Goal: Task Accomplishment & Management: Use online tool/utility

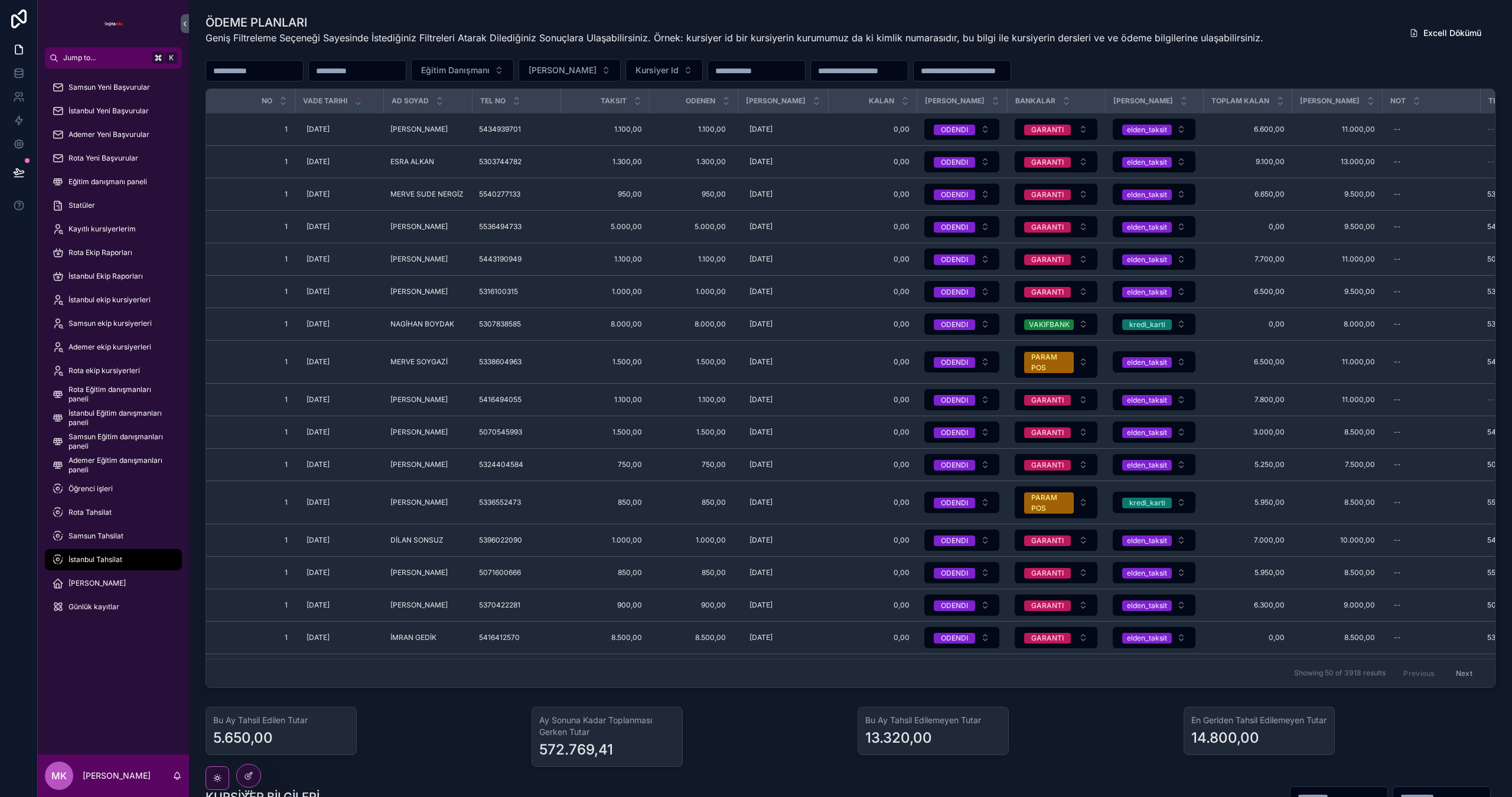
click at [1010, 70] on input "scrollable content" at bounding box center [962, 71] width 97 height 17
type input "*"
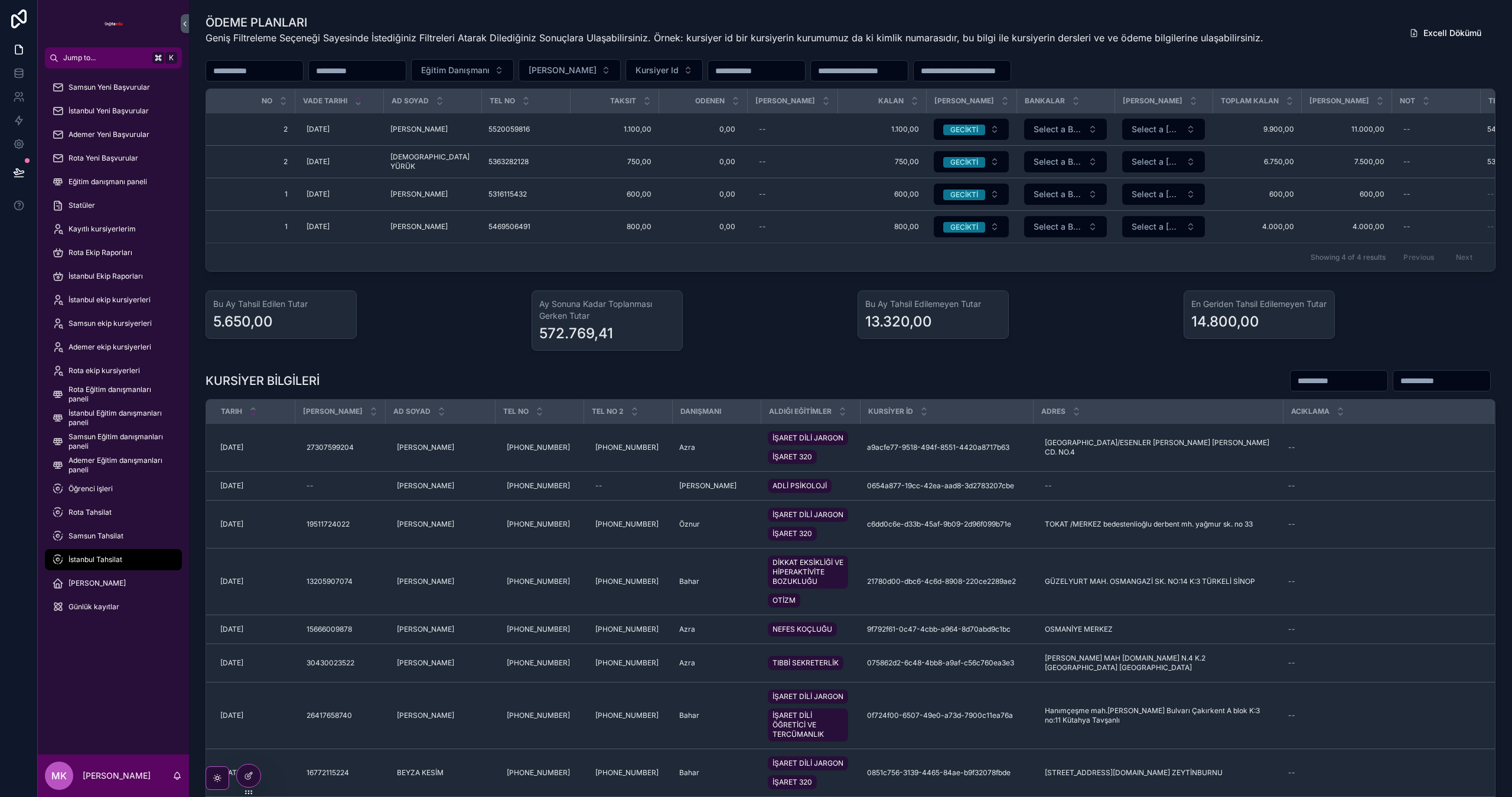
type input "*"
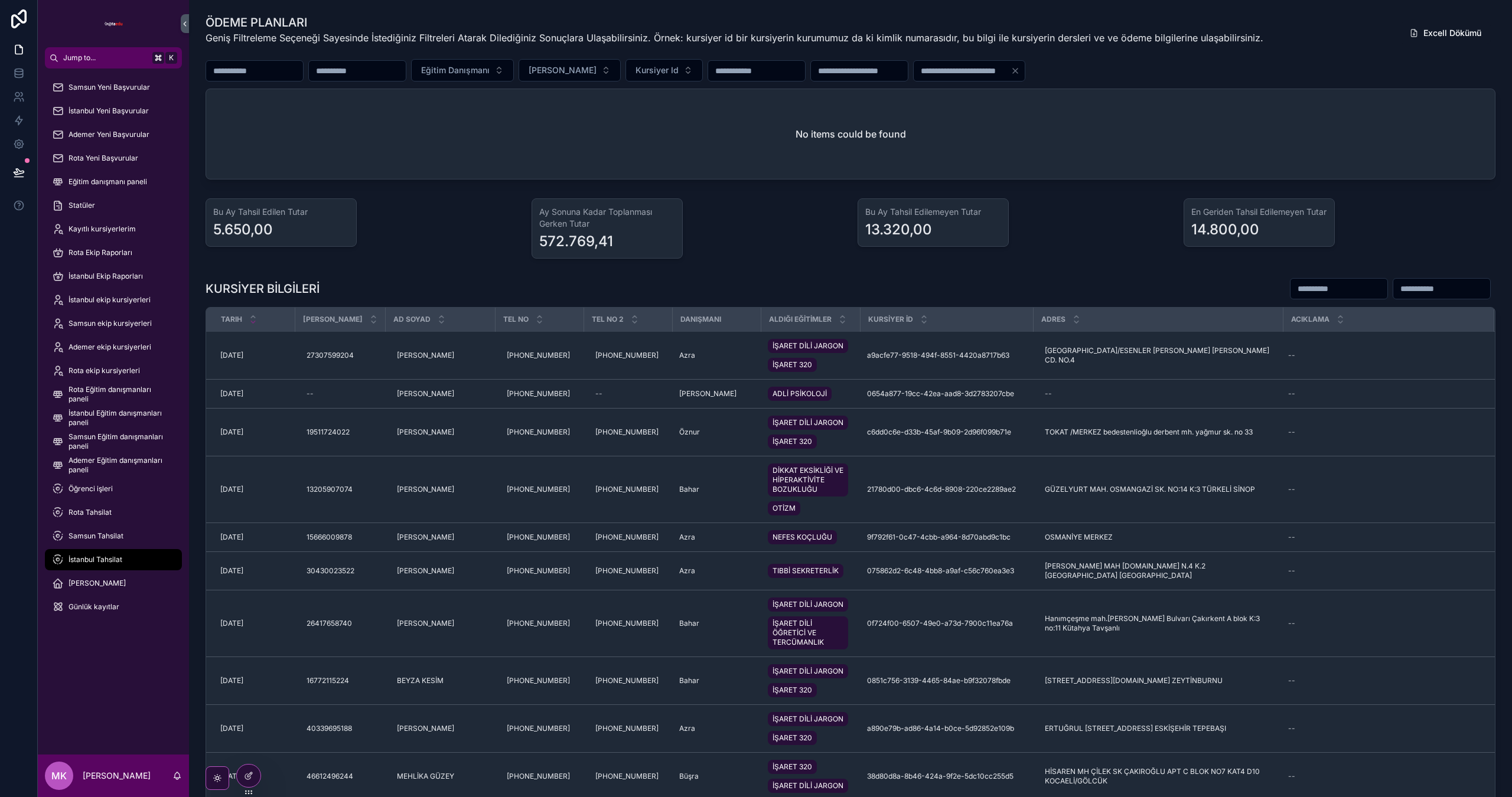
type input "**"
click at [439, 276] on div "KURSİYER BİLGİLERİ Tarih Tc Kimlik AD SOYAD TEL NO TEL NO 2 DANIŞMANI ALDIĞI EĞ…" at bounding box center [850, 553] width 1304 height 561
drag, startPoint x: 240, startPoint y: 287, endPoint x: 366, endPoint y: 283, distance: 126.1
click at [366, 283] on div "KURSİYER BİLGİLERİ" at bounding box center [850, 288] width 1290 height 22
drag, startPoint x: 313, startPoint y: 288, endPoint x: 188, endPoint y: 287, distance: 125.0
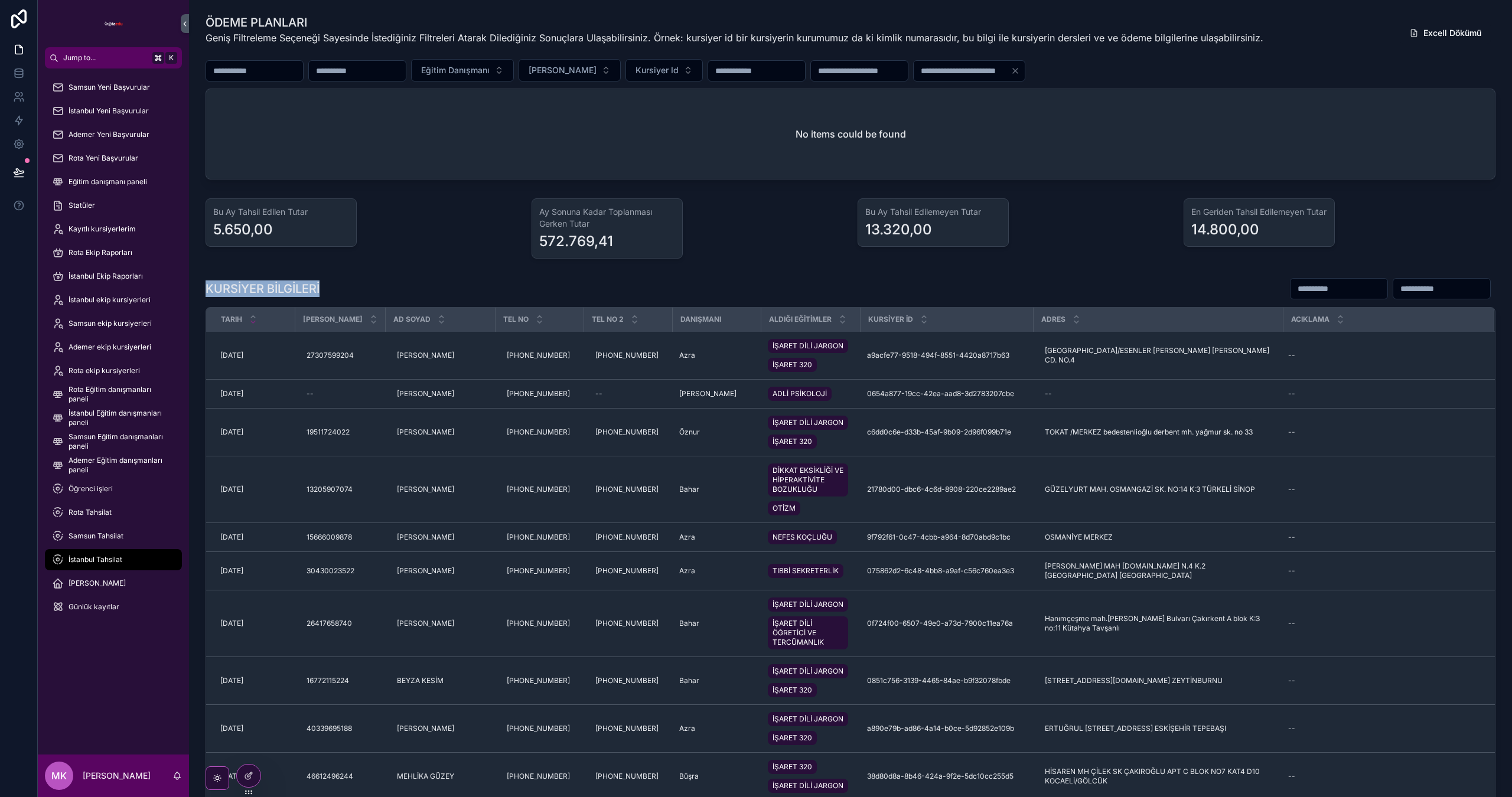
click at [188, 287] on div "Jump to... K Samsun Yeni Başvurular İstanbul Yeni Başvurular Ademer Yeni Başvur…" at bounding box center [775, 398] width 1475 height 797
drag, startPoint x: 295, startPoint y: 286, endPoint x: 308, endPoint y: 287, distance: 13.0
click at [295, 286] on h1 "KURSİYER BİLGİLERİ" at bounding box center [263, 288] width 114 height 17
drag, startPoint x: 308, startPoint y: 287, endPoint x: 400, endPoint y: 302, distance: 93.2
click at [337, 287] on div "KURSİYER BİLGİLERİ" at bounding box center [850, 288] width 1290 height 22
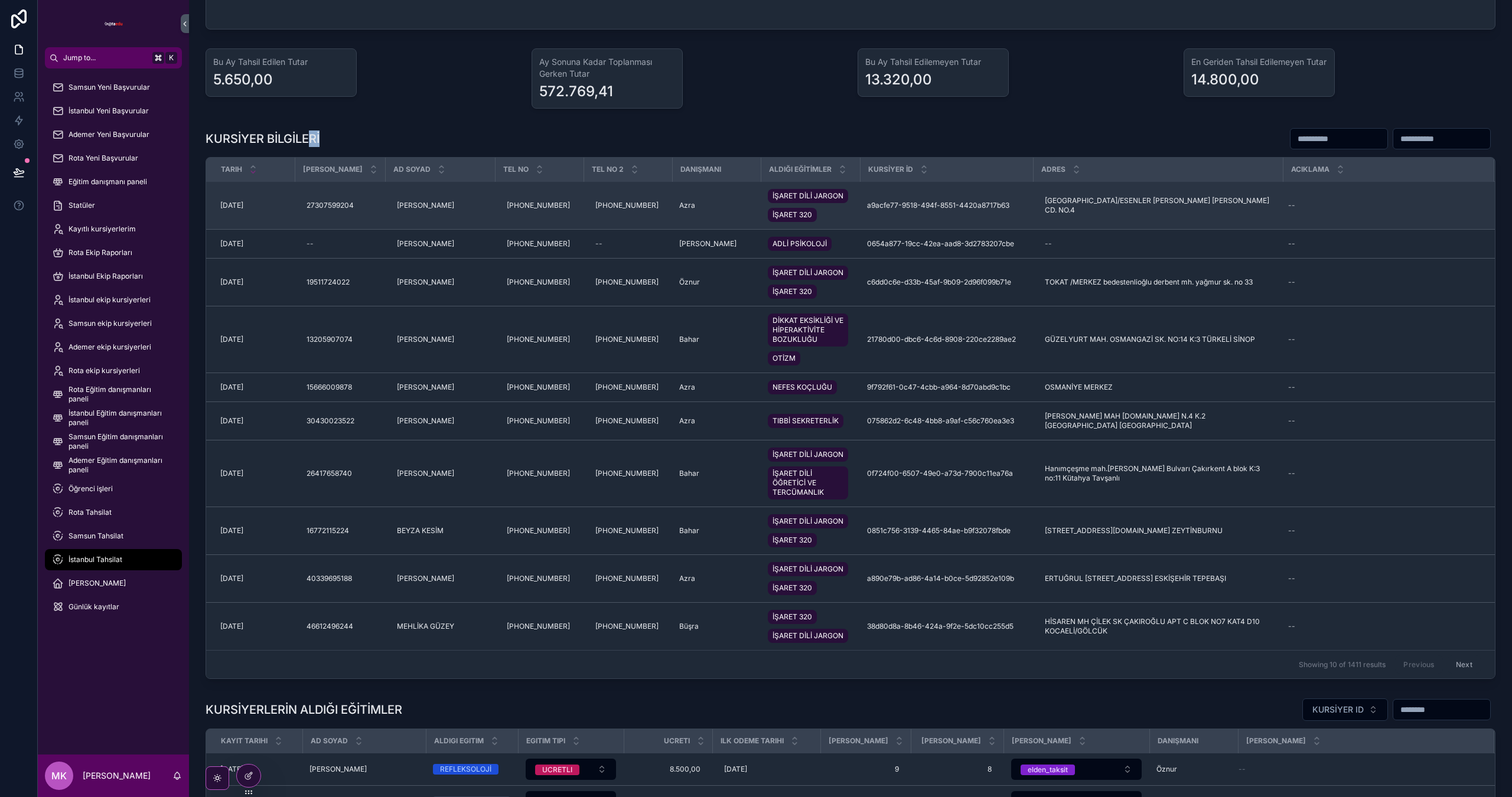
scroll to position [65, 0]
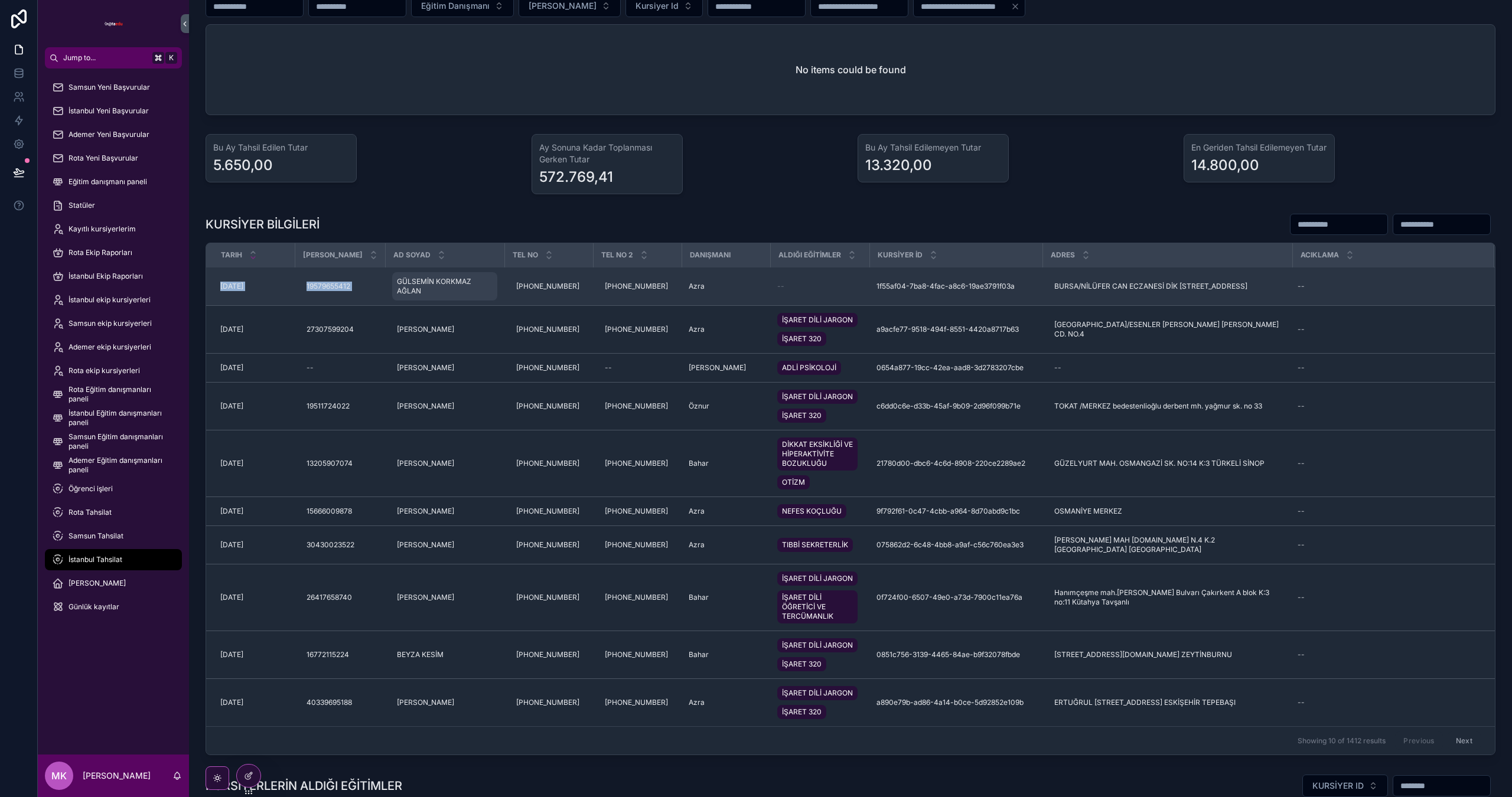
drag, startPoint x: 424, startPoint y: 292, endPoint x: 395, endPoint y: 282, distance: 30.7
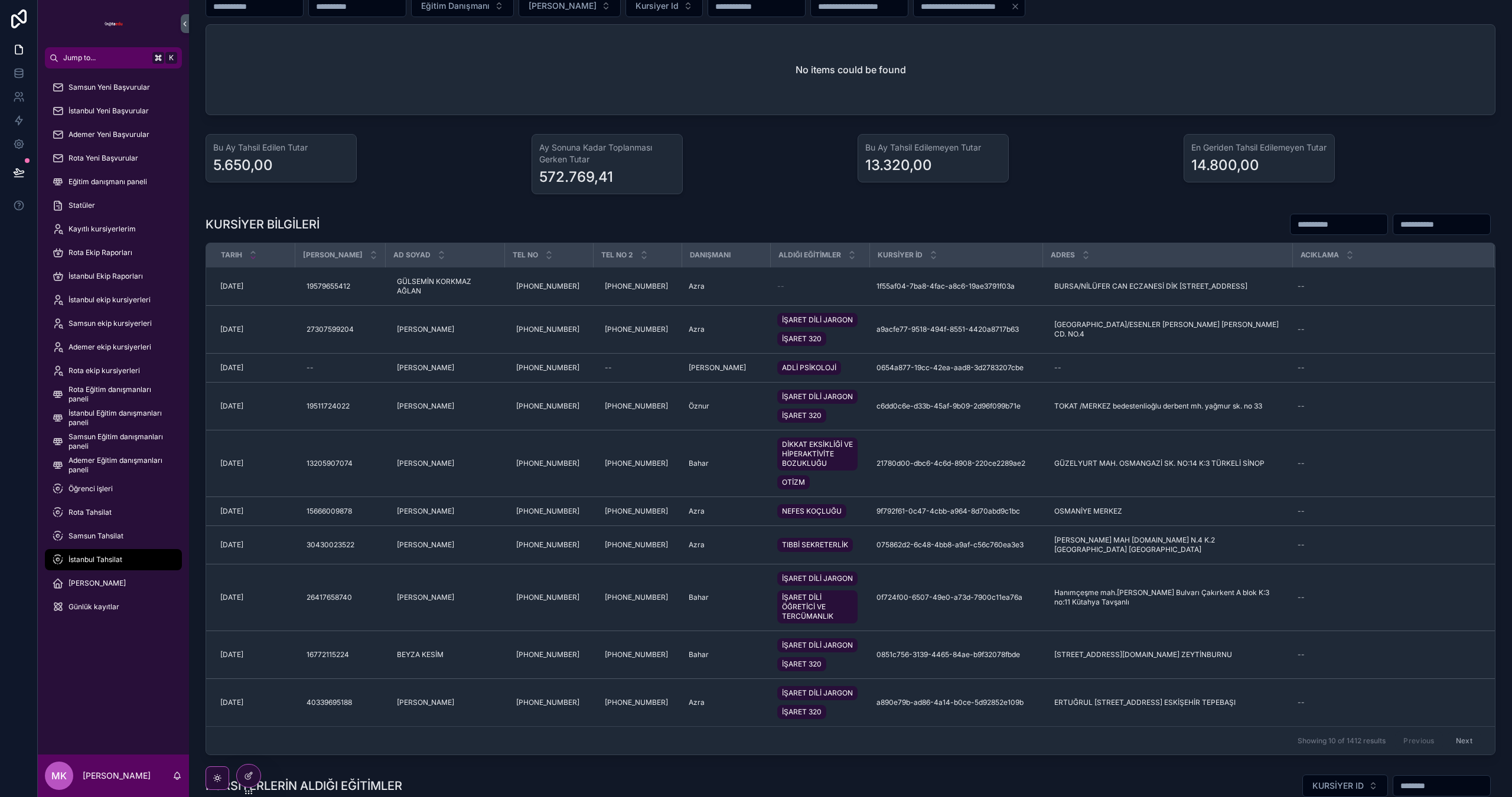
click at [429, 215] on div "KURSİYER BİLGİLERİ" at bounding box center [850, 224] width 1290 height 22
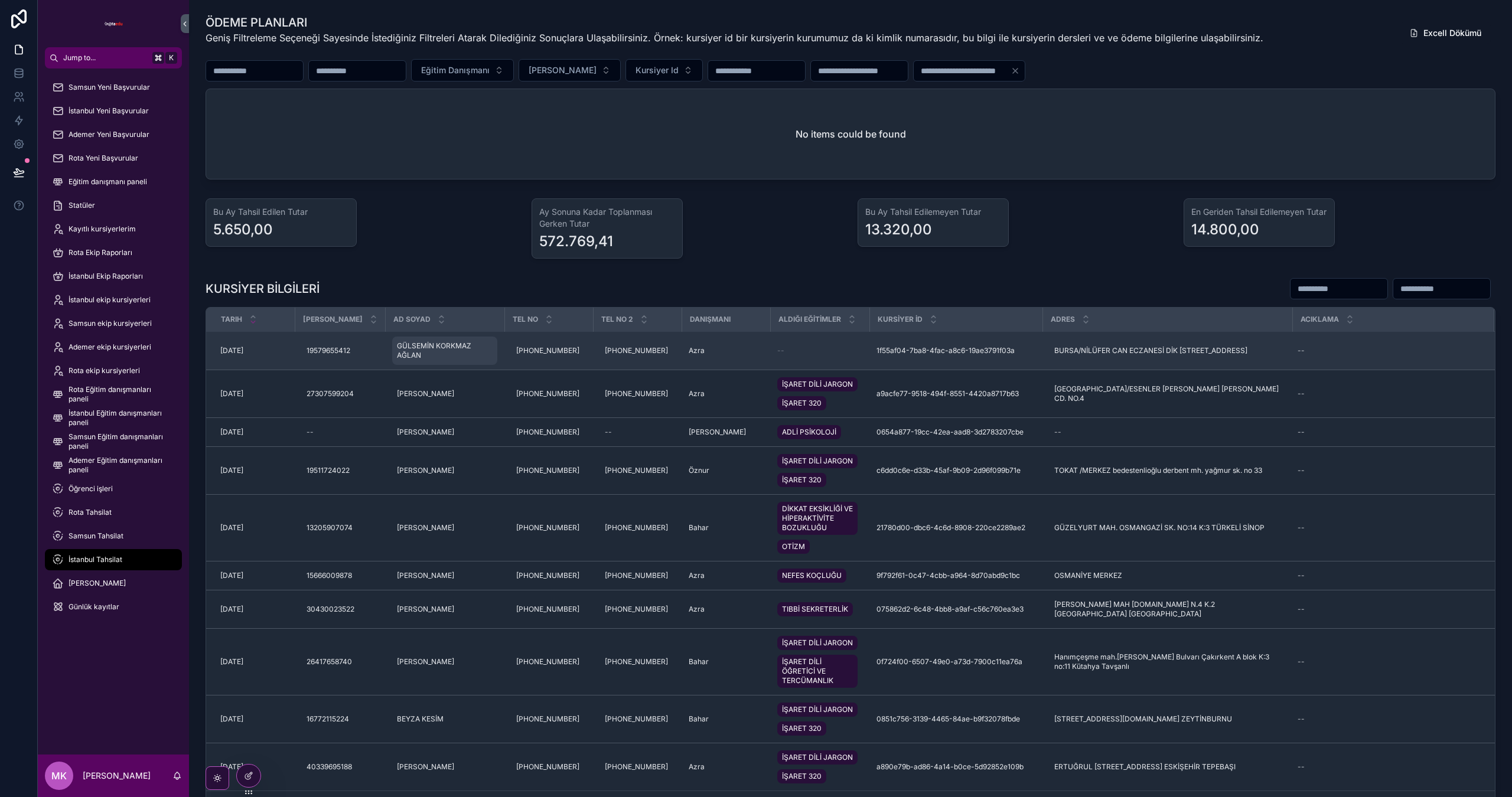
scroll to position [0, 0]
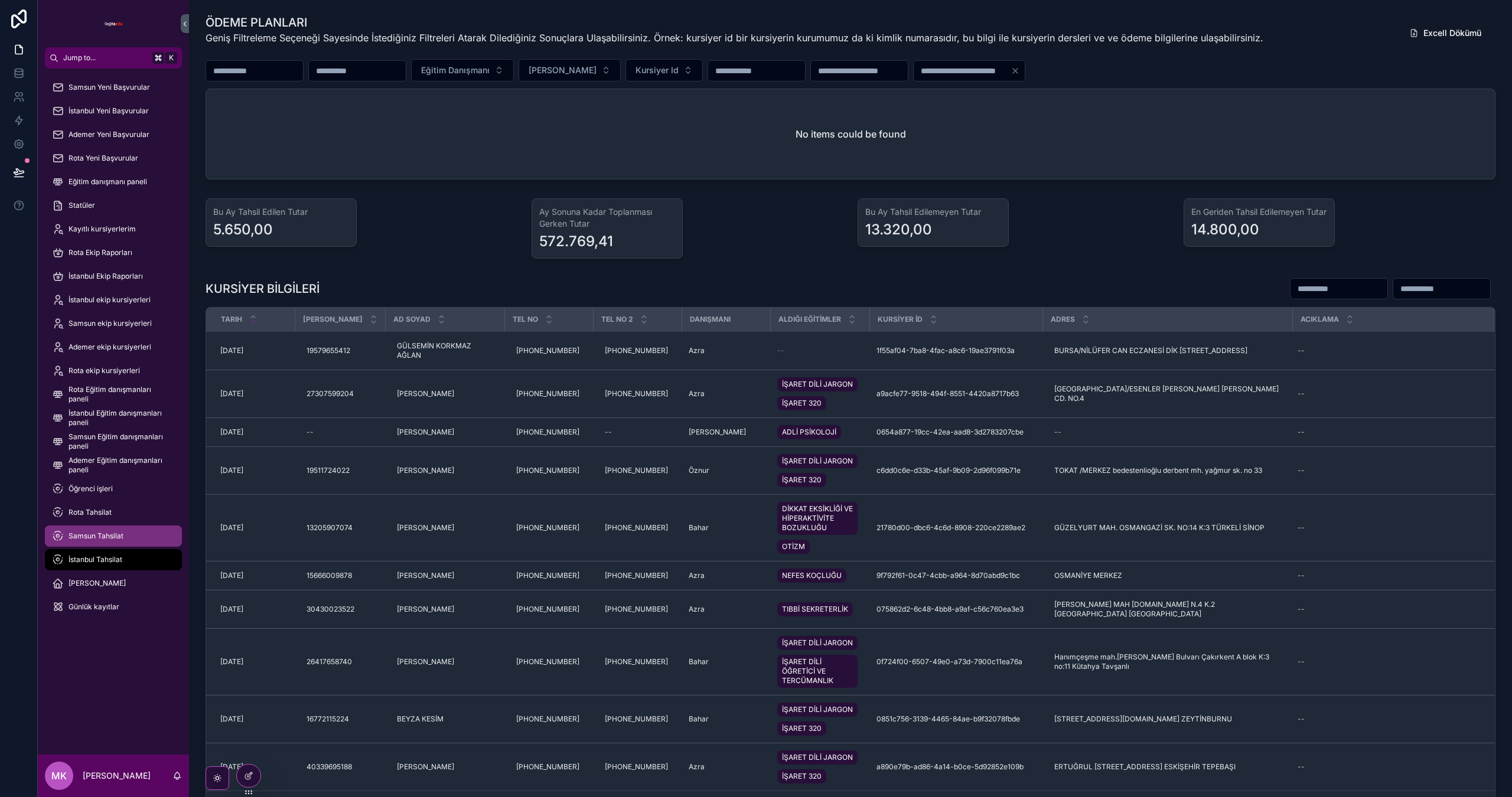
click at [121, 530] on div "Samsun Tahsilat" at bounding box center [114, 536] width 123 height 19
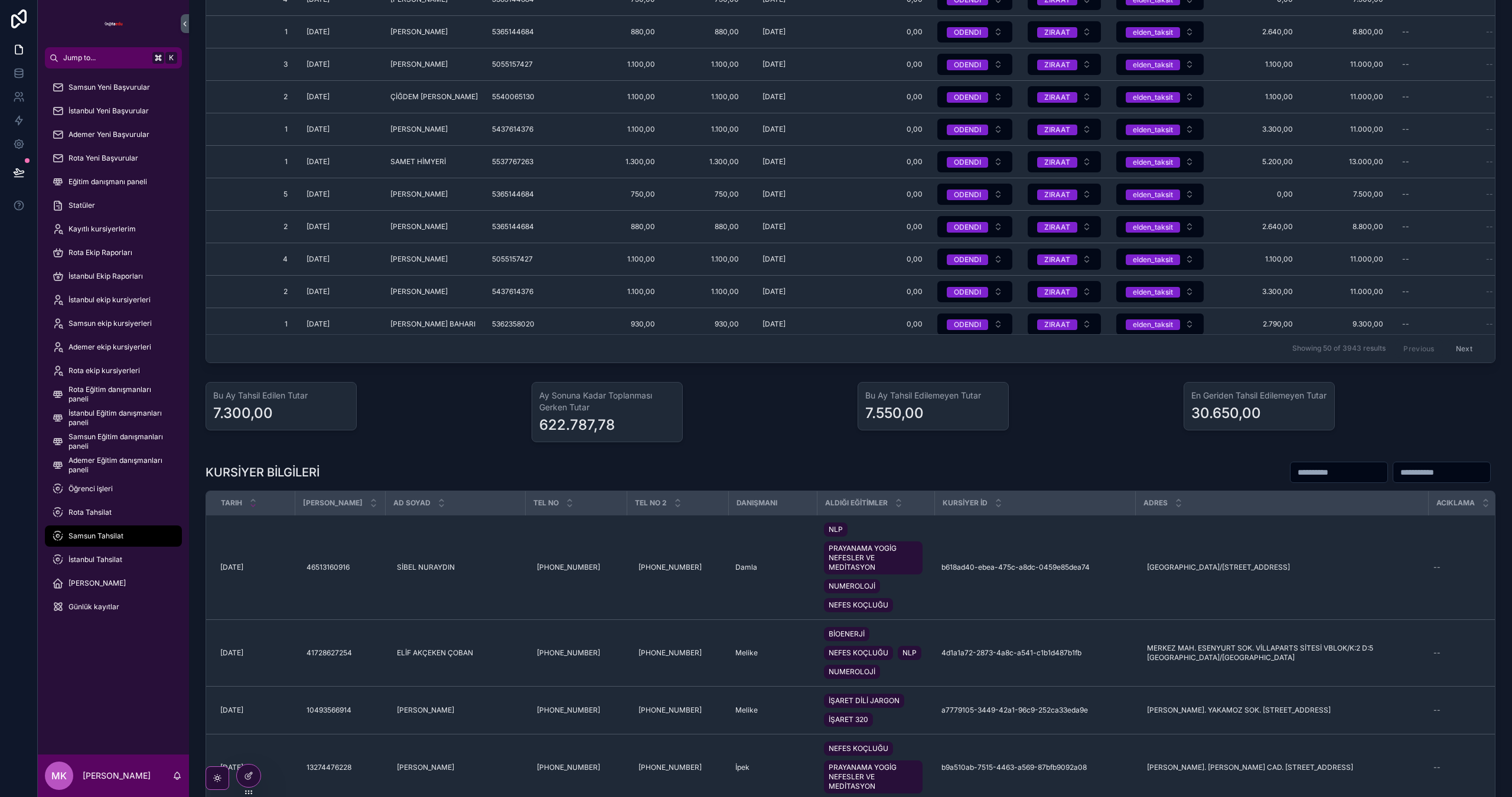
scroll to position [326, 0]
drag, startPoint x: 309, startPoint y: 471, endPoint x: 205, endPoint y: 465, distance: 104.2
click at [201, 465] on div "KURSİYER BİLGİLERİ Tarih Tc Kimlik AD SOYAD TEL NO TEL NO 2 DANIŞMANI ALDIĞI EĞ…" at bounding box center [850, 774] width 1304 height 638
click at [315, 469] on h1 "KURSİYER BİLGİLERİ" at bounding box center [263, 471] width 114 height 17
click at [119, 490] on div "Öğrenci işleri" at bounding box center [114, 489] width 123 height 19
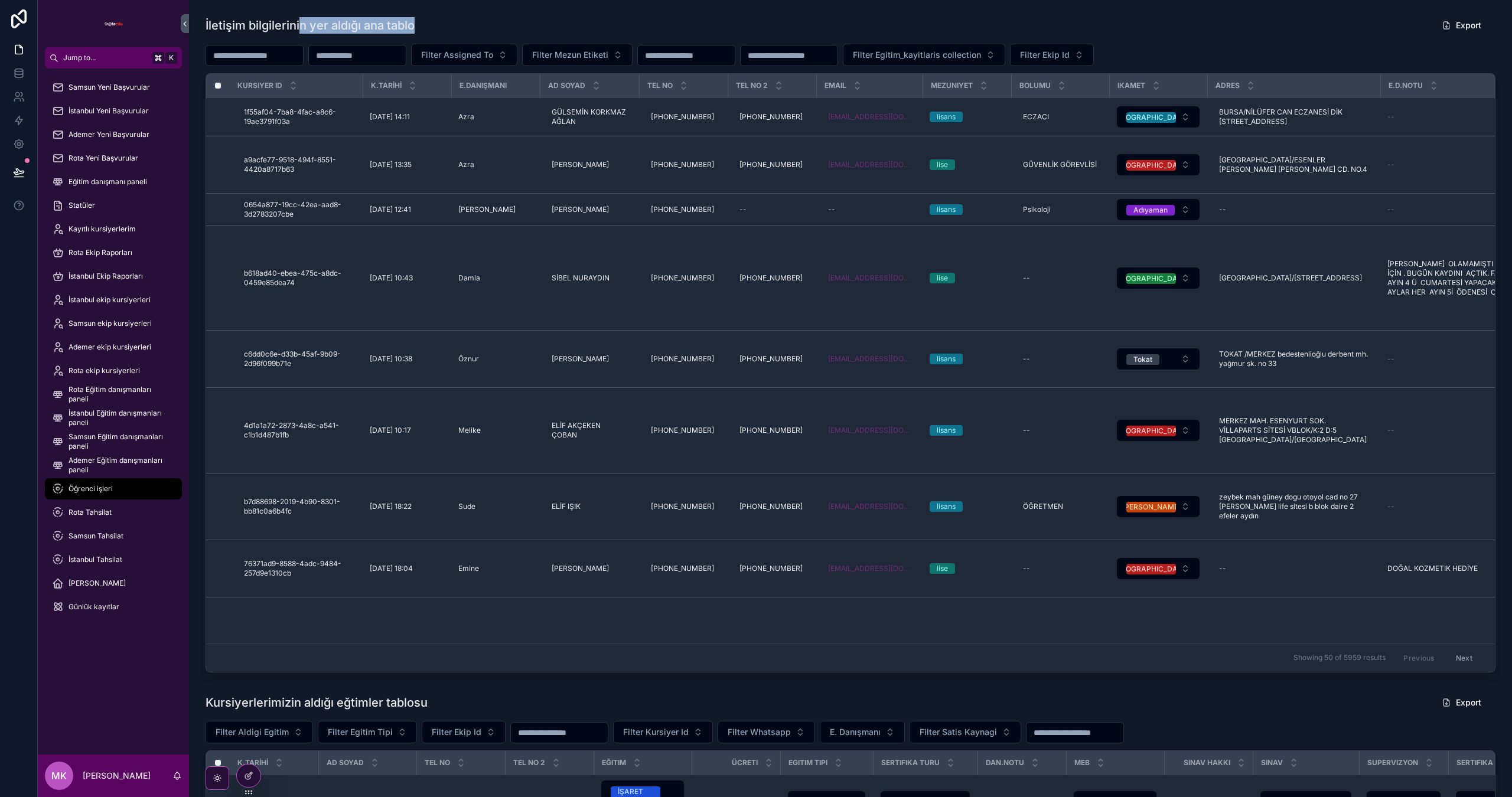
drag, startPoint x: 419, startPoint y: 23, endPoint x: 235, endPoint y: 18, distance: 184.1
click at [240, 18] on div "İletişim bilgilerinin yer aldığı ana tablo Export" at bounding box center [850, 25] width 1290 height 22
click at [99, 235] on div "Kayıtlı kursiyerlerim" at bounding box center [114, 229] width 123 height 19
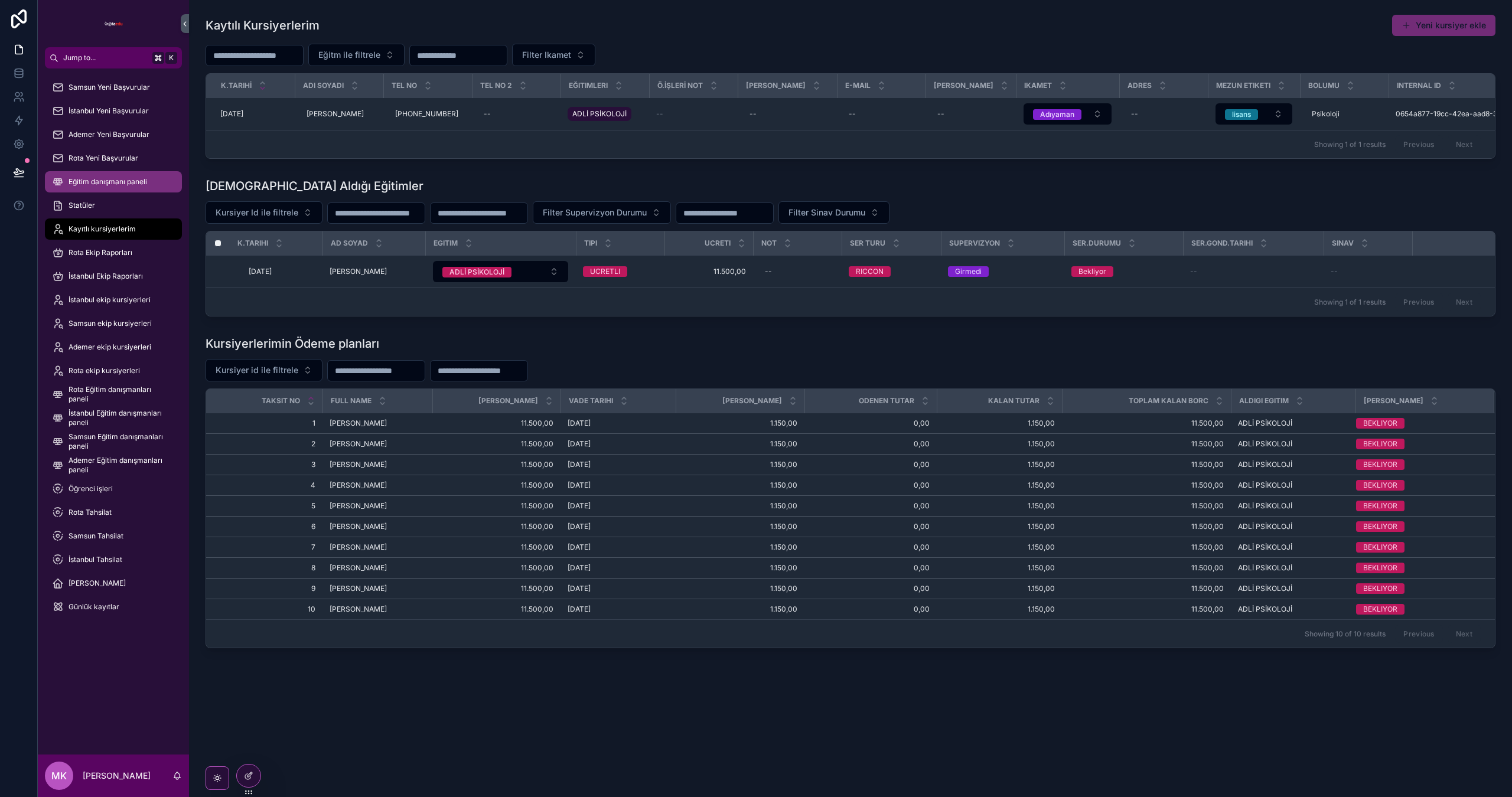
click at [87, 176] on div "Eğitim danışmanı paneli" at bounding box center [114, 181] width 123 height 19
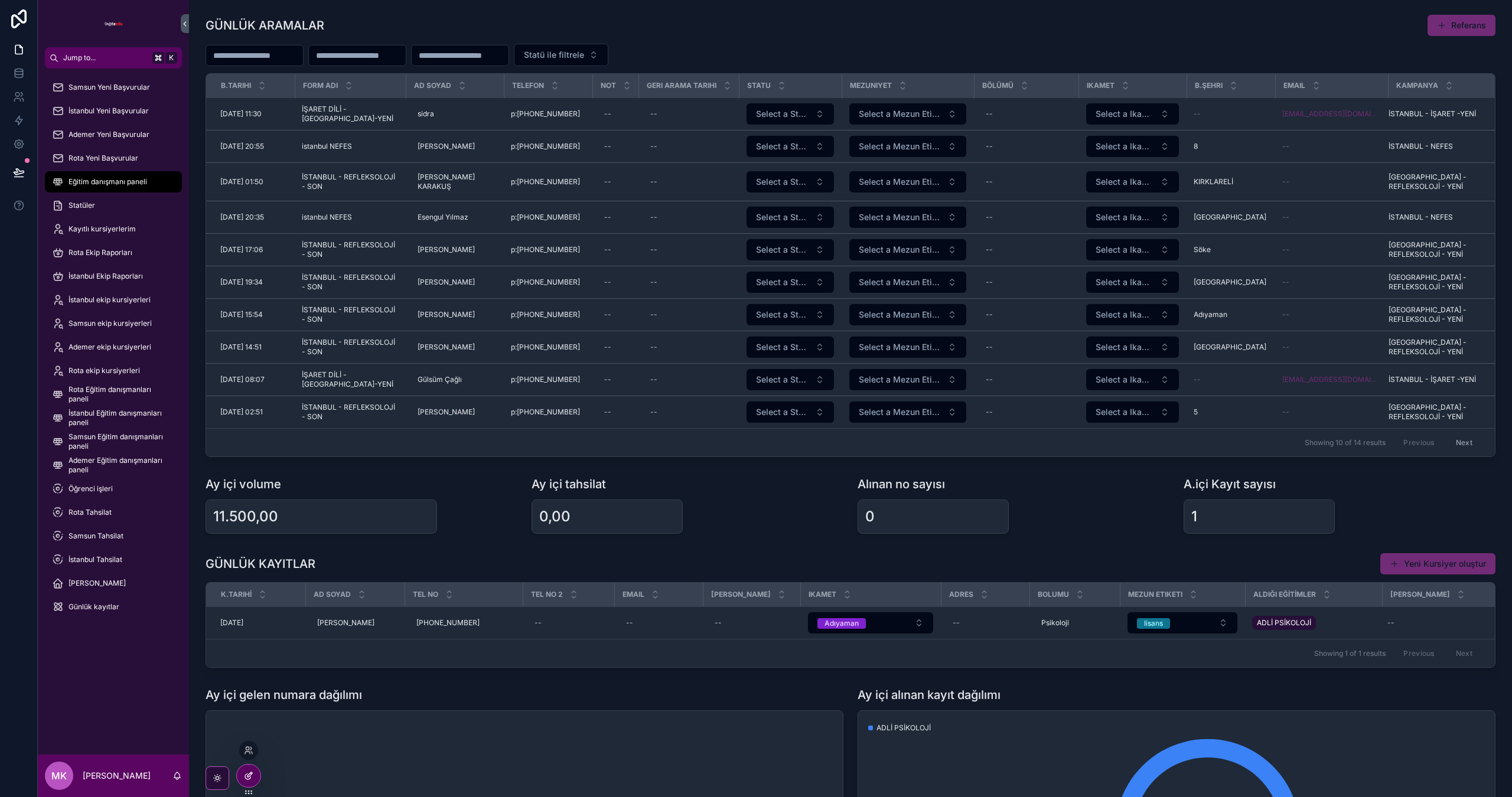
click at [249, 772] on icon at bounding box center [248, 775] width 9 height 9
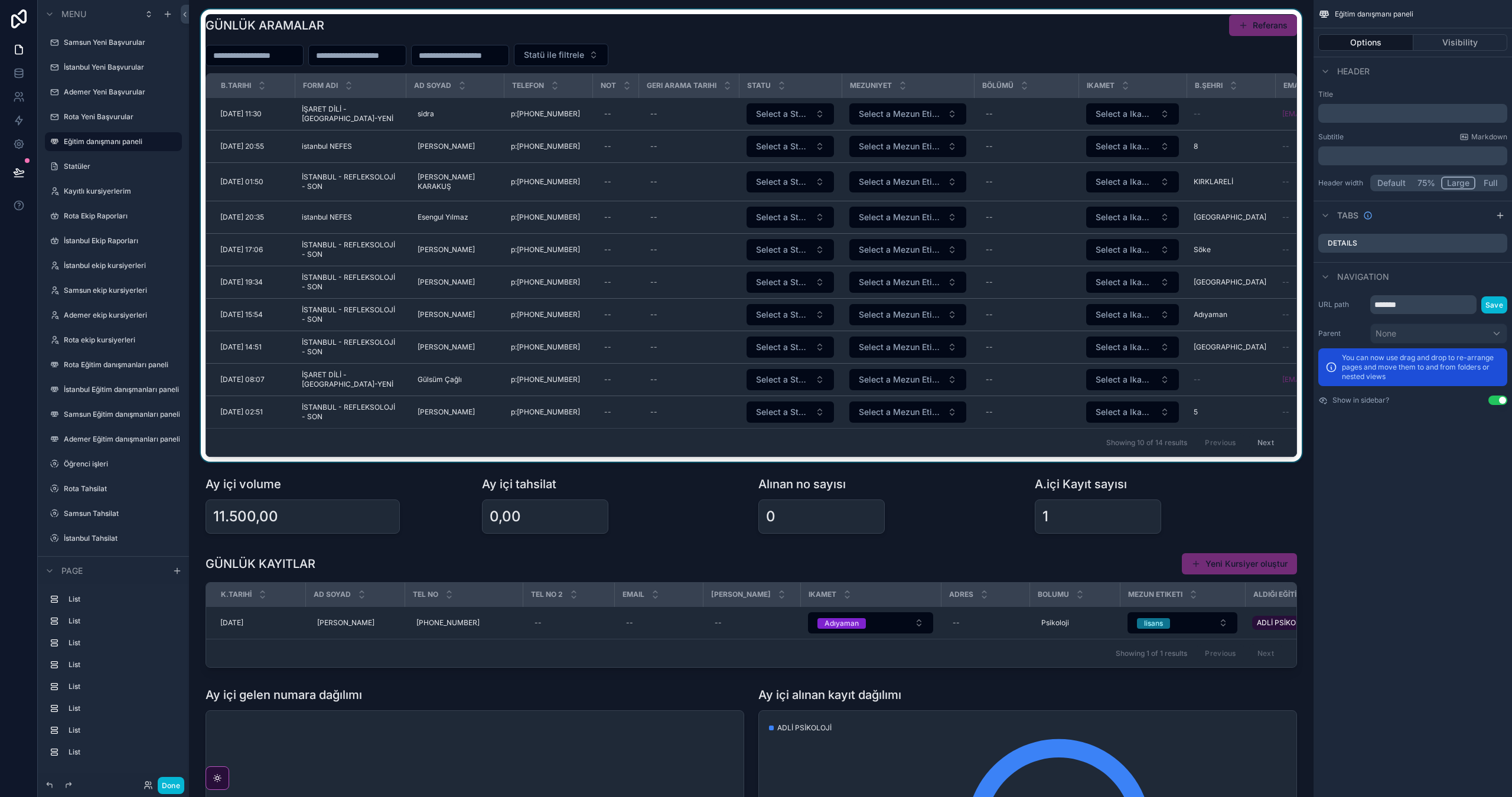
click at [1100, 26] on div "scrollable content" at bounding box center [751, 235] width 1106 height 452
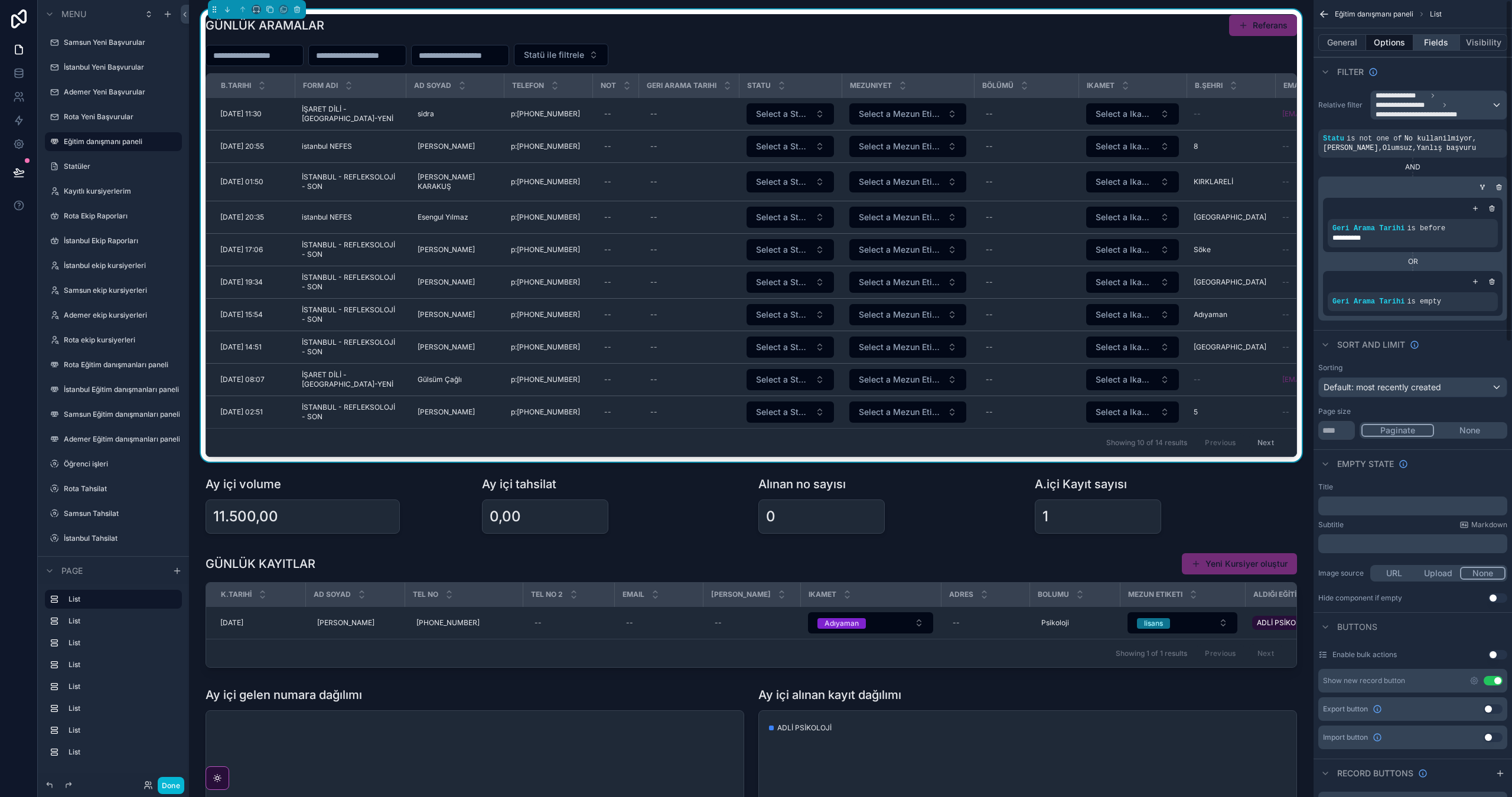
click at [1444, 44] on button "Fields" at bounding box center [1437, 42] width 47 height 17
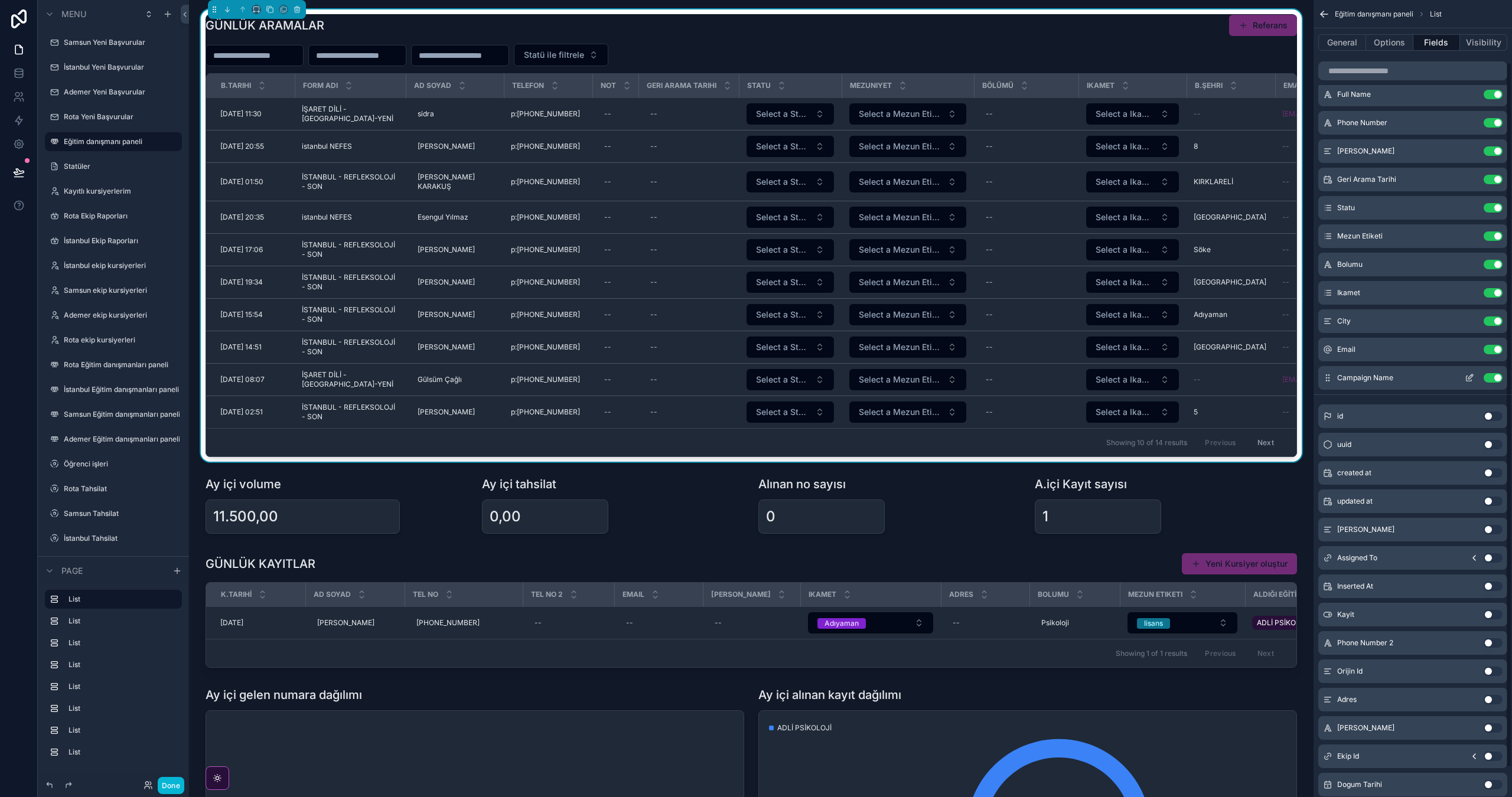
scroll to position [70, 0]
click at [1394, 40] on button "Options" at bounding box center [1389, 42] width 47 height 17
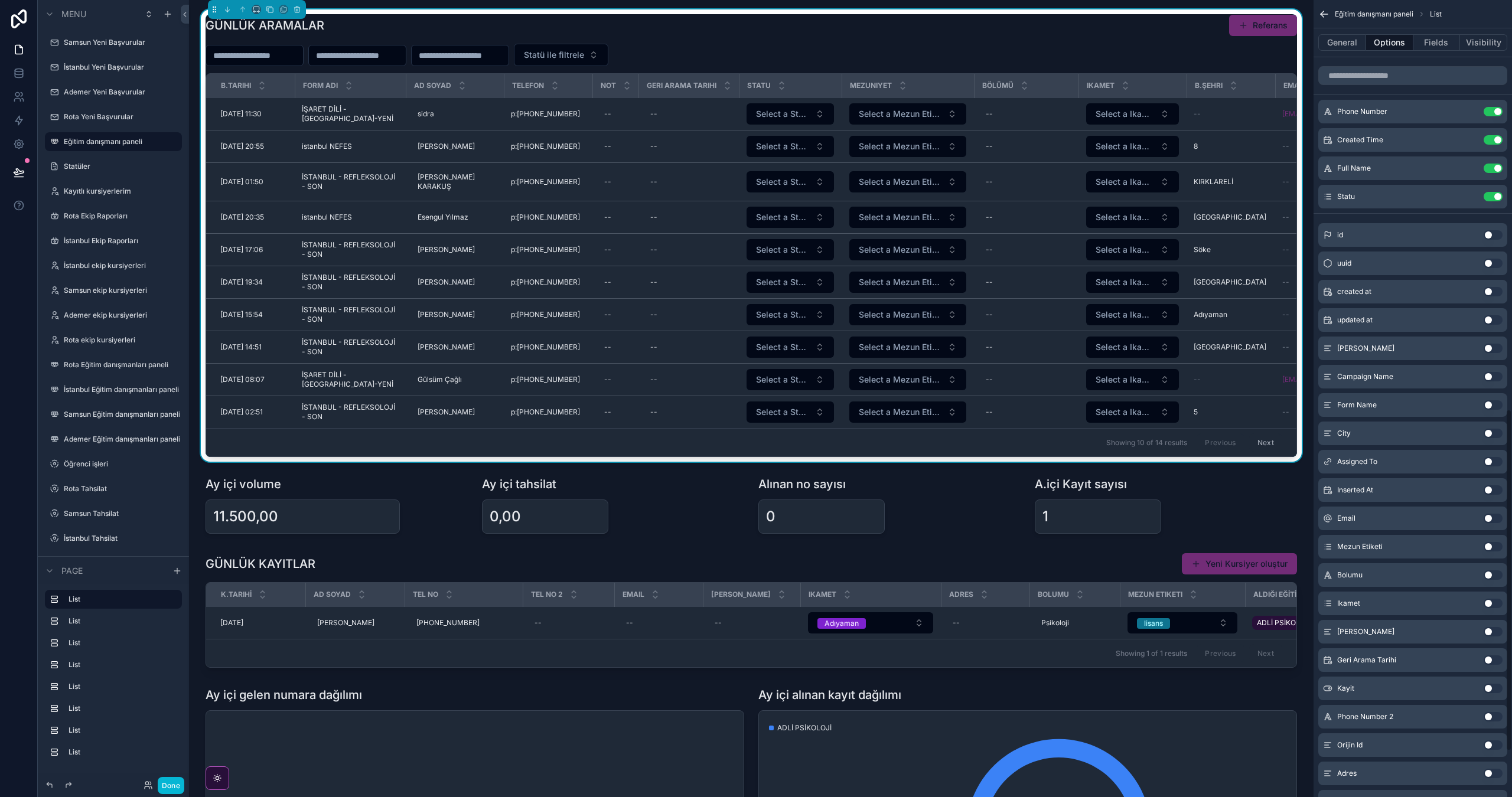
scroll to position [950, 0]
click at [1488, 381] on button "Use setting" at bounding box center [1493, 378] width 19 height 9
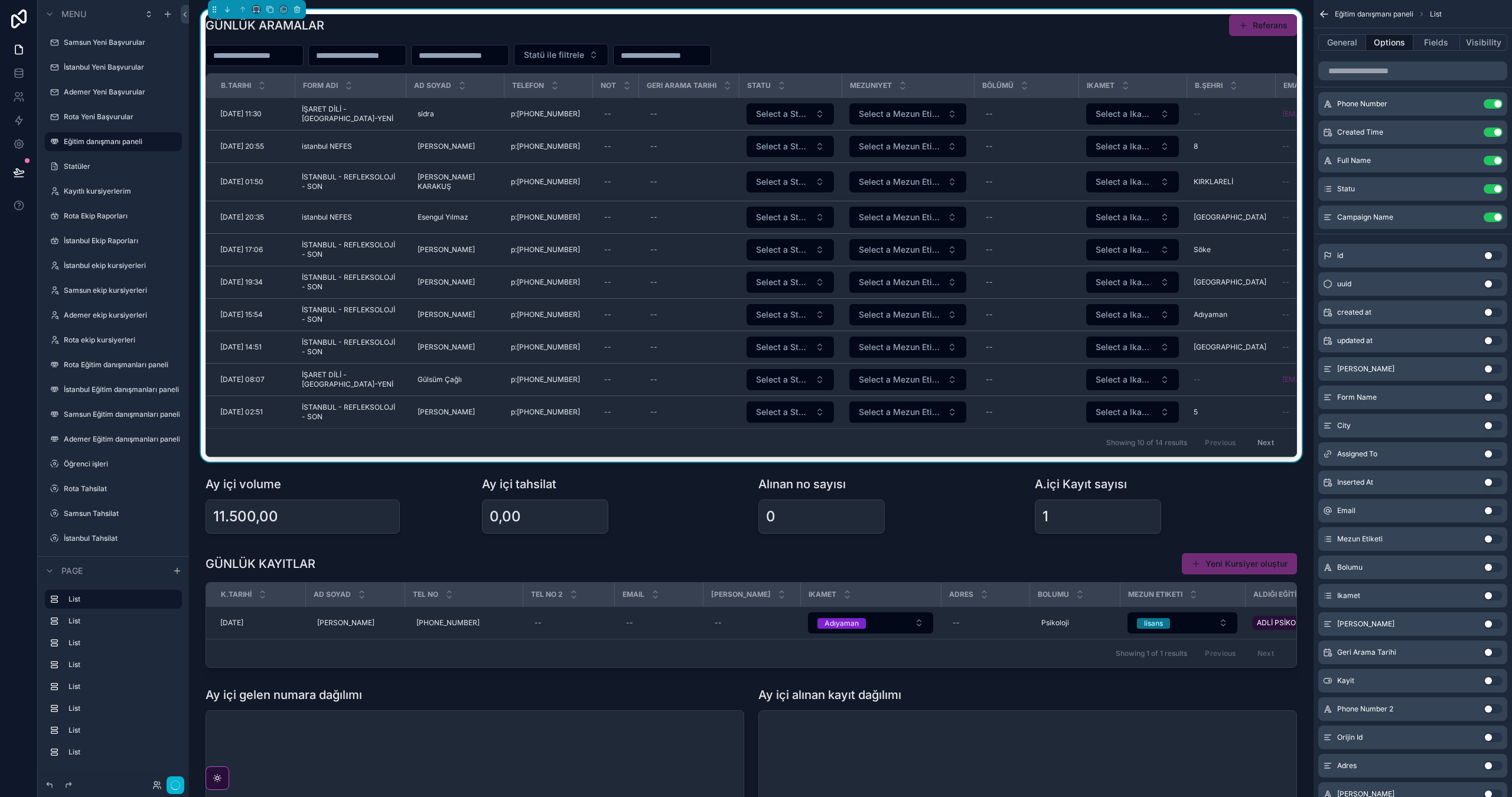
scroll to position [0, 0]
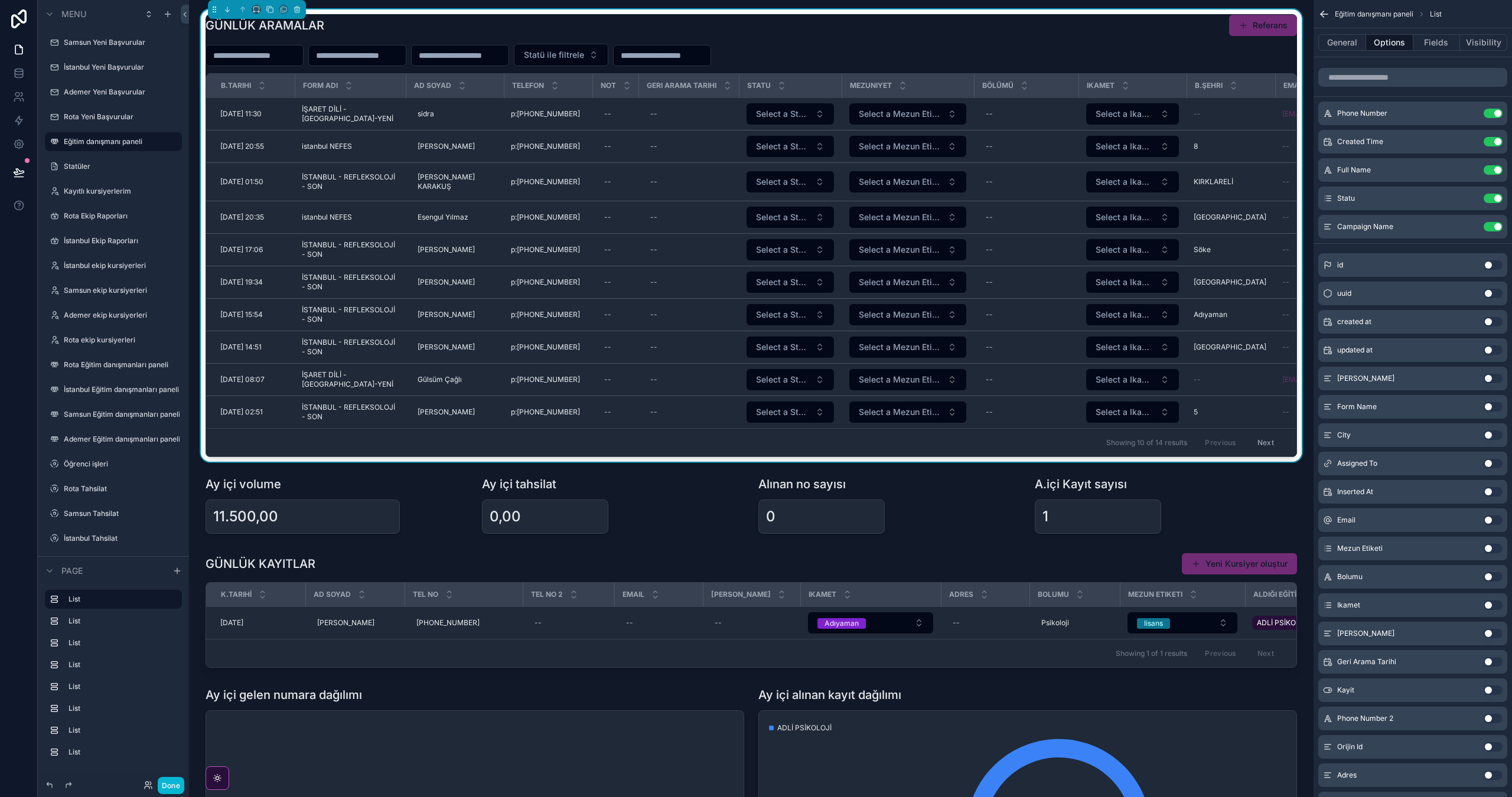
click at [1491, 409] on button "Use setting" at bounding box center [1493, 406] width 19 height 9
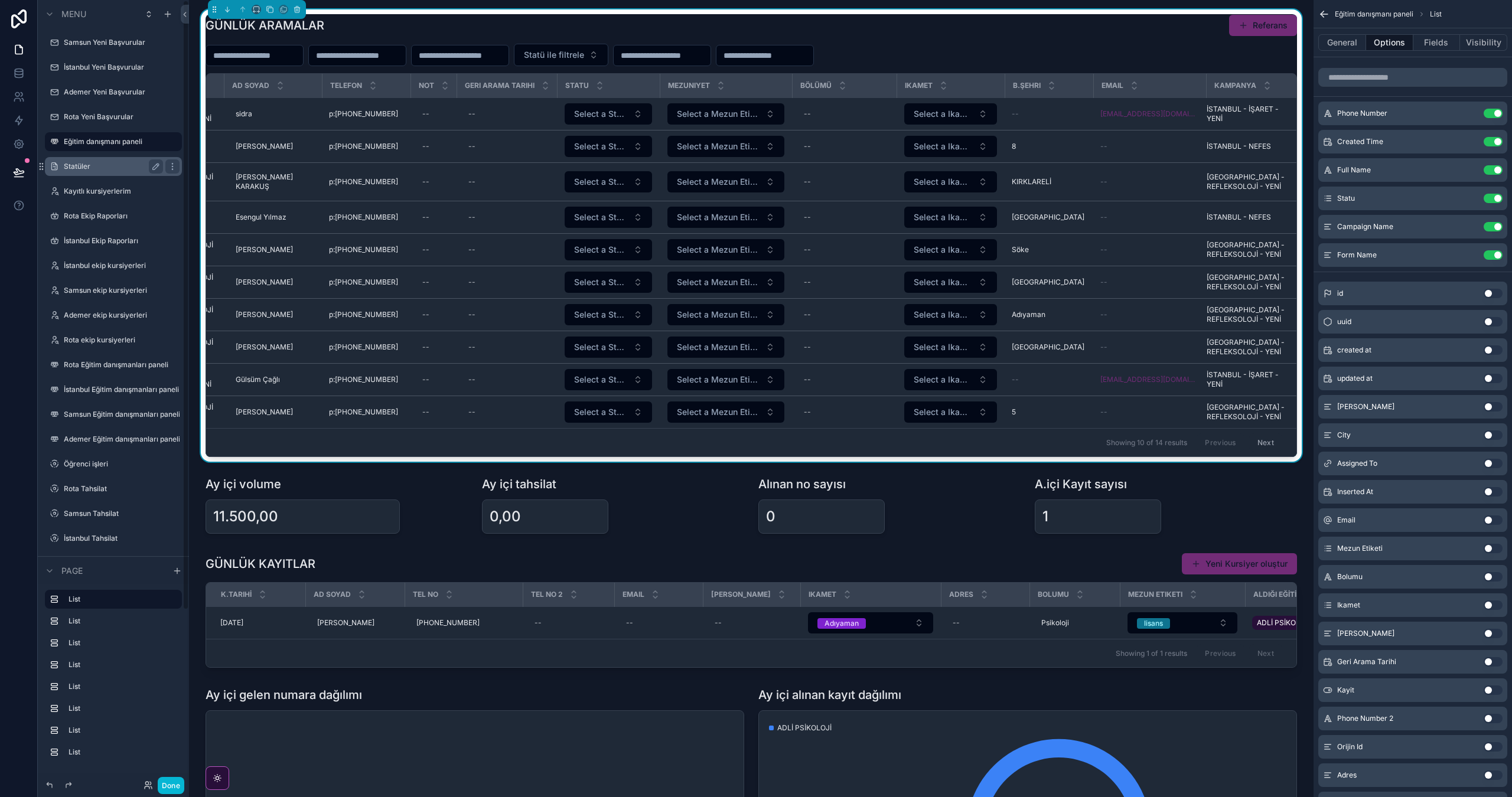
click at [104, 157] on div "Statüler" at bounding box center [114, 167] width 133 height 19
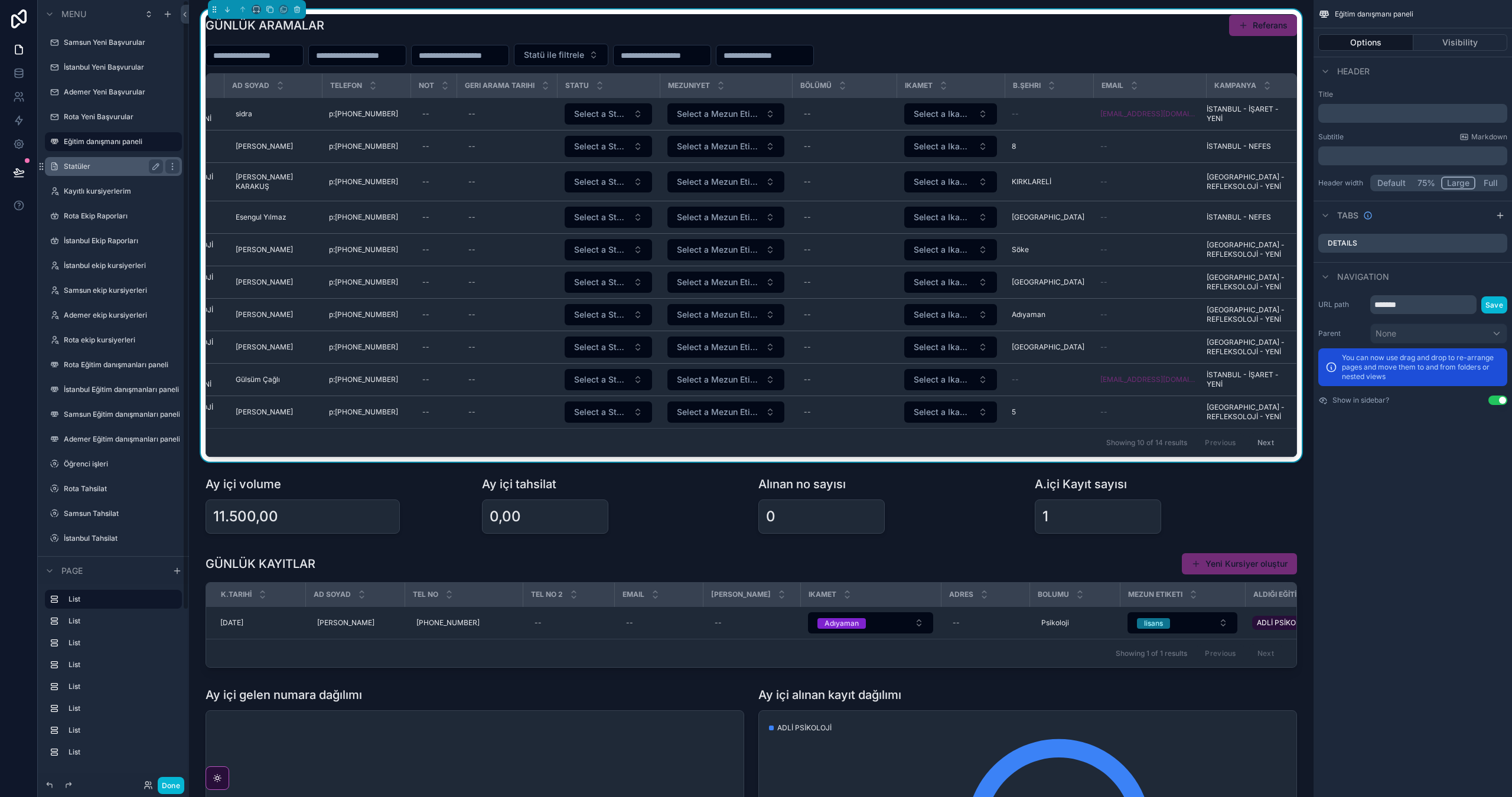
click at [90, 168] on label "Statüler" at bounding box center [111, 166] width 94 height 9
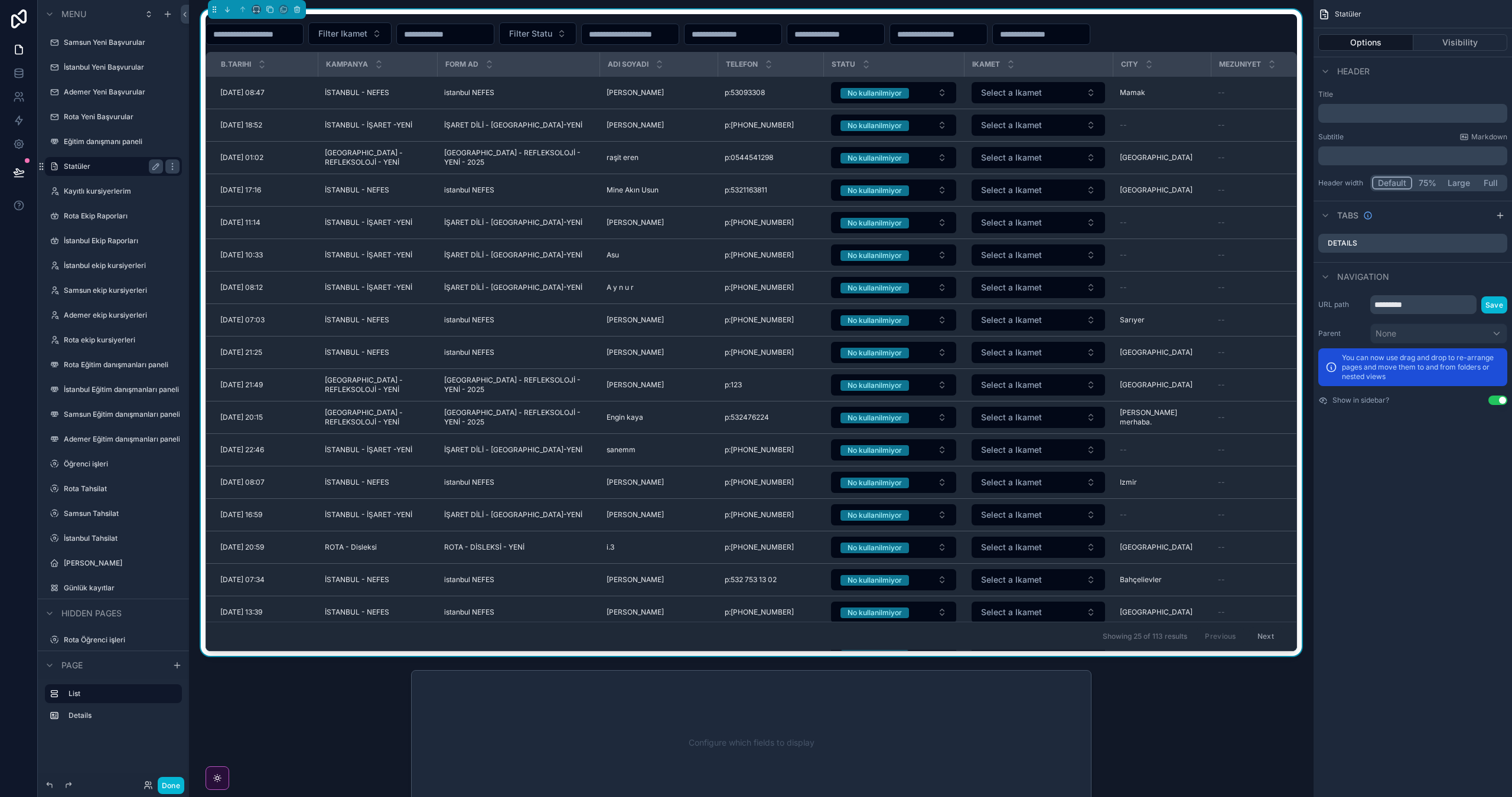
click at [703, 45] on div "Filter Ikamet Filter Statu" at bounding box center [751, 33] width 1092 height 22
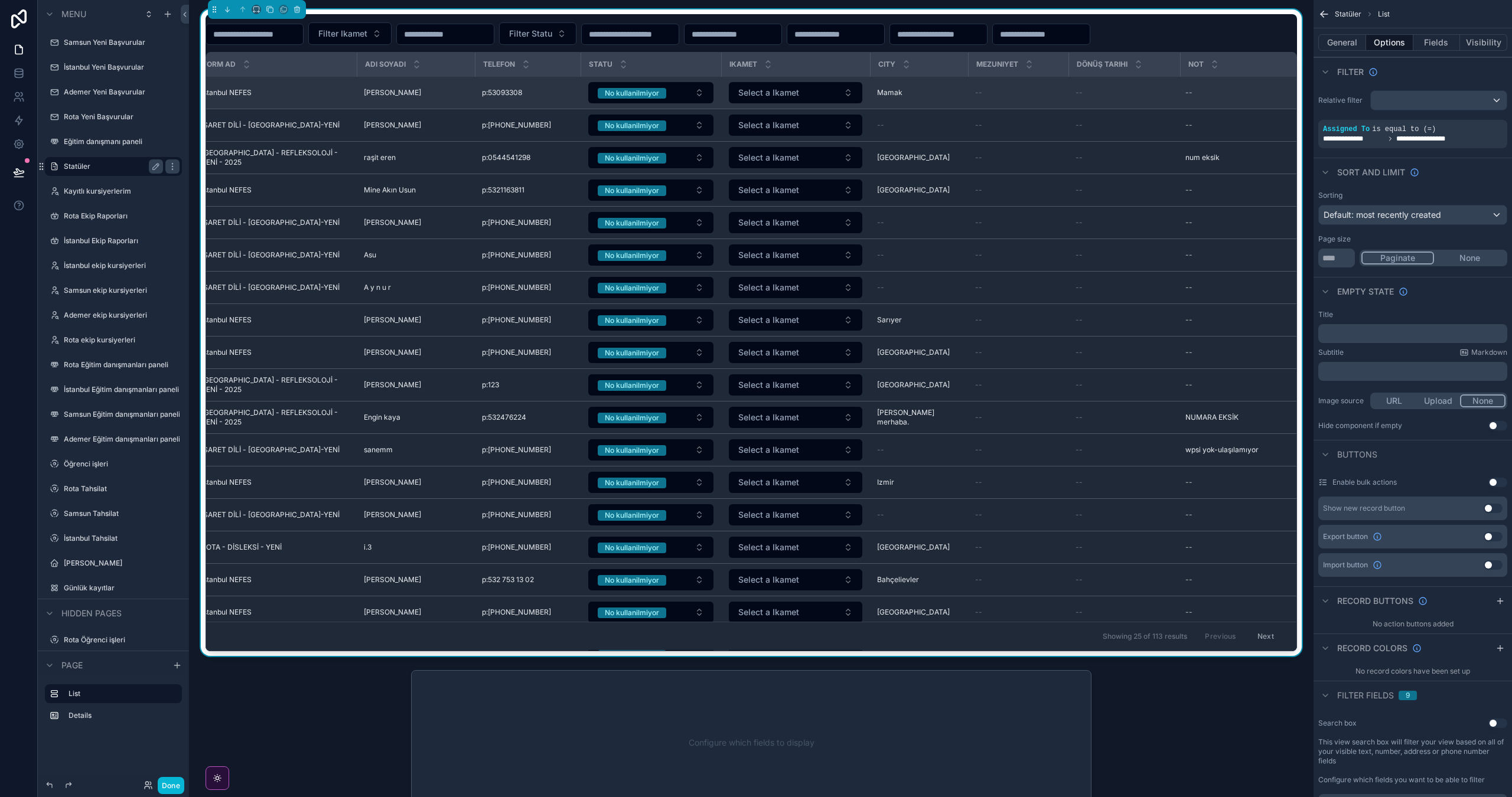
click at [1112, 109] on td "--" at bounding box center [1124, 93] width 112 height 32
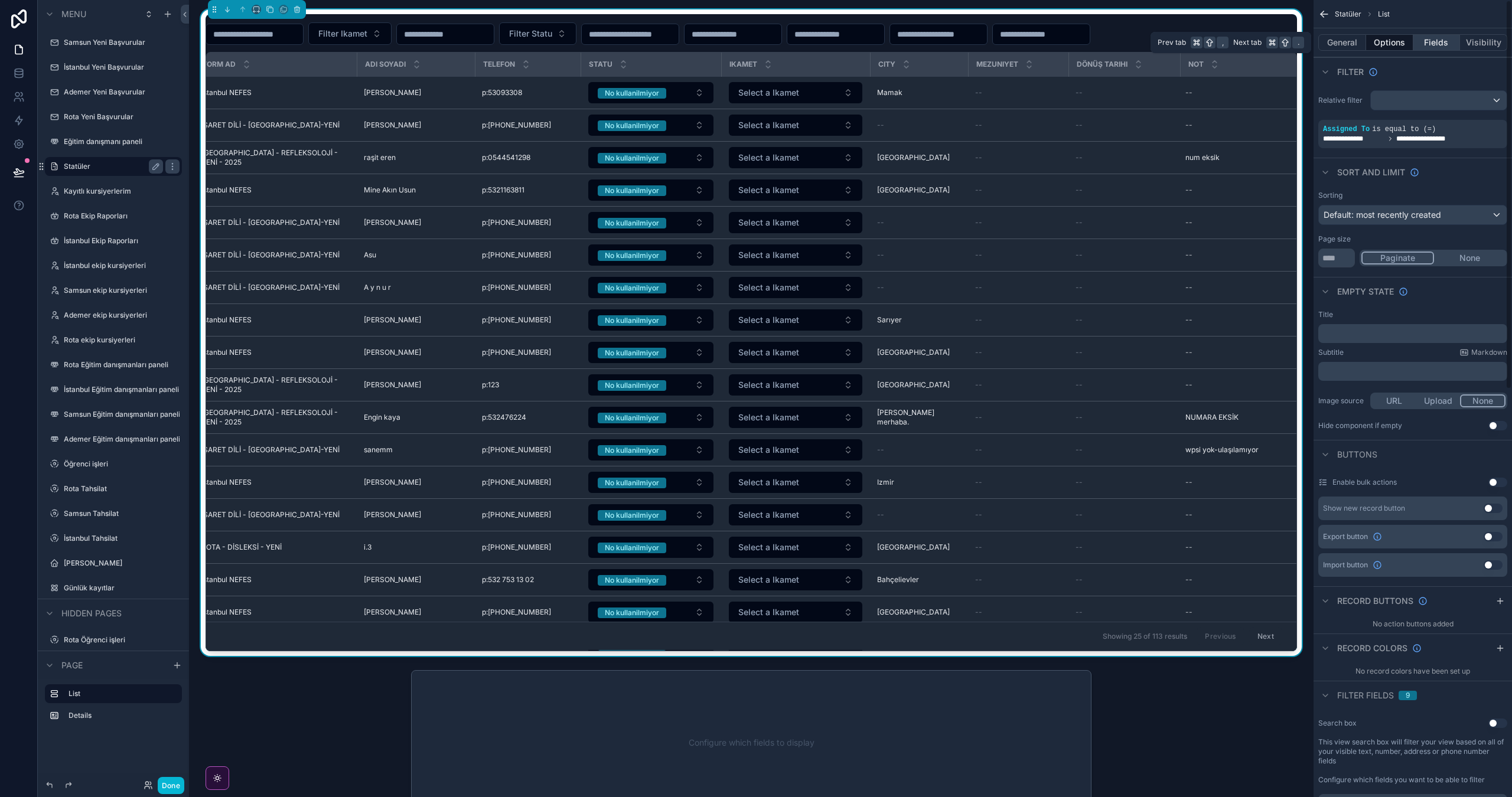
click at [1445, 46] on button "Fields" at bounding box center [1437, 42] width 47 height 17
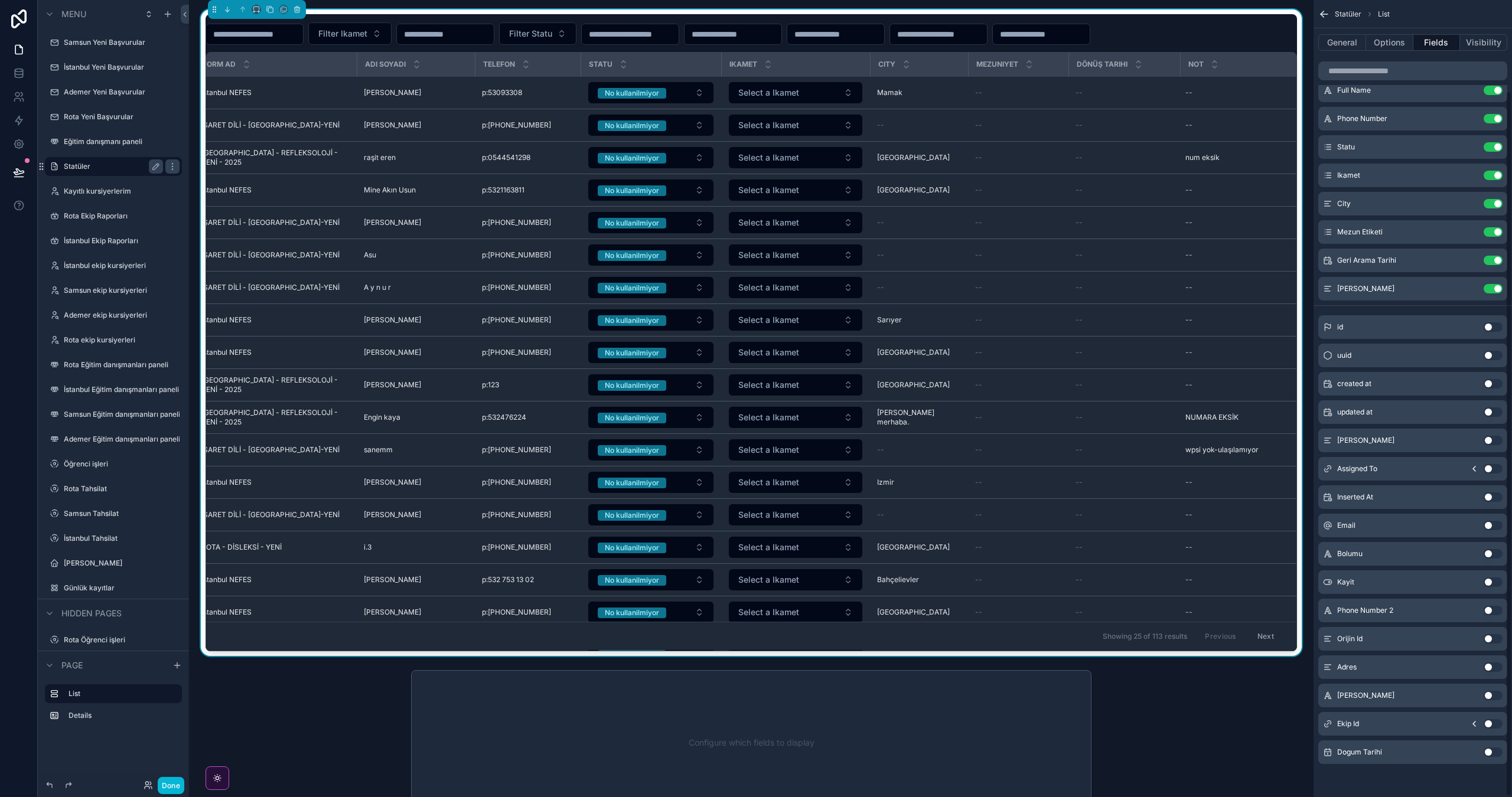
scroll to position [55, 0]
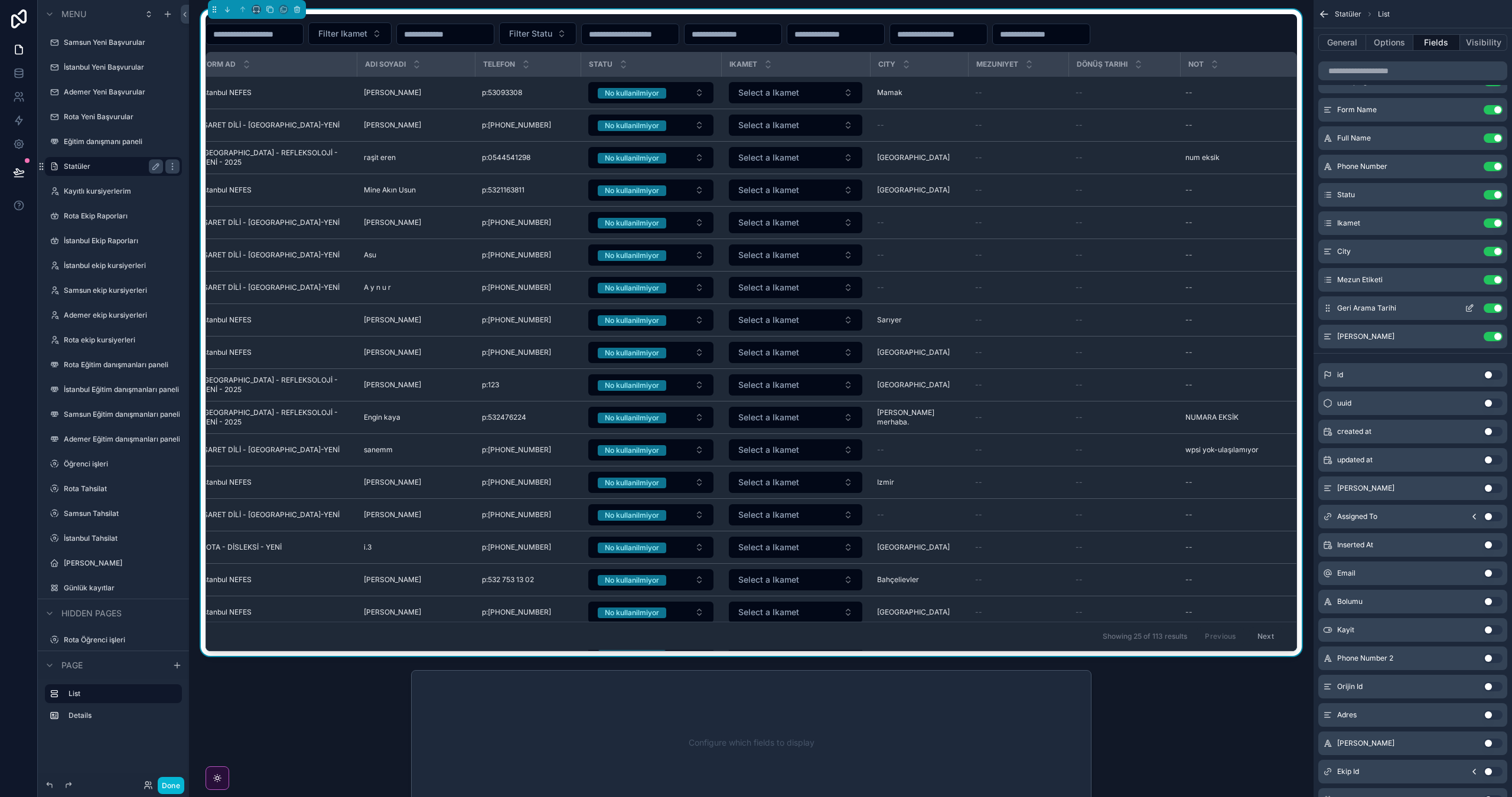
click at [1468, 312] on icon "scrollable content" at bounding box center [1469, 309] width 5 height 5
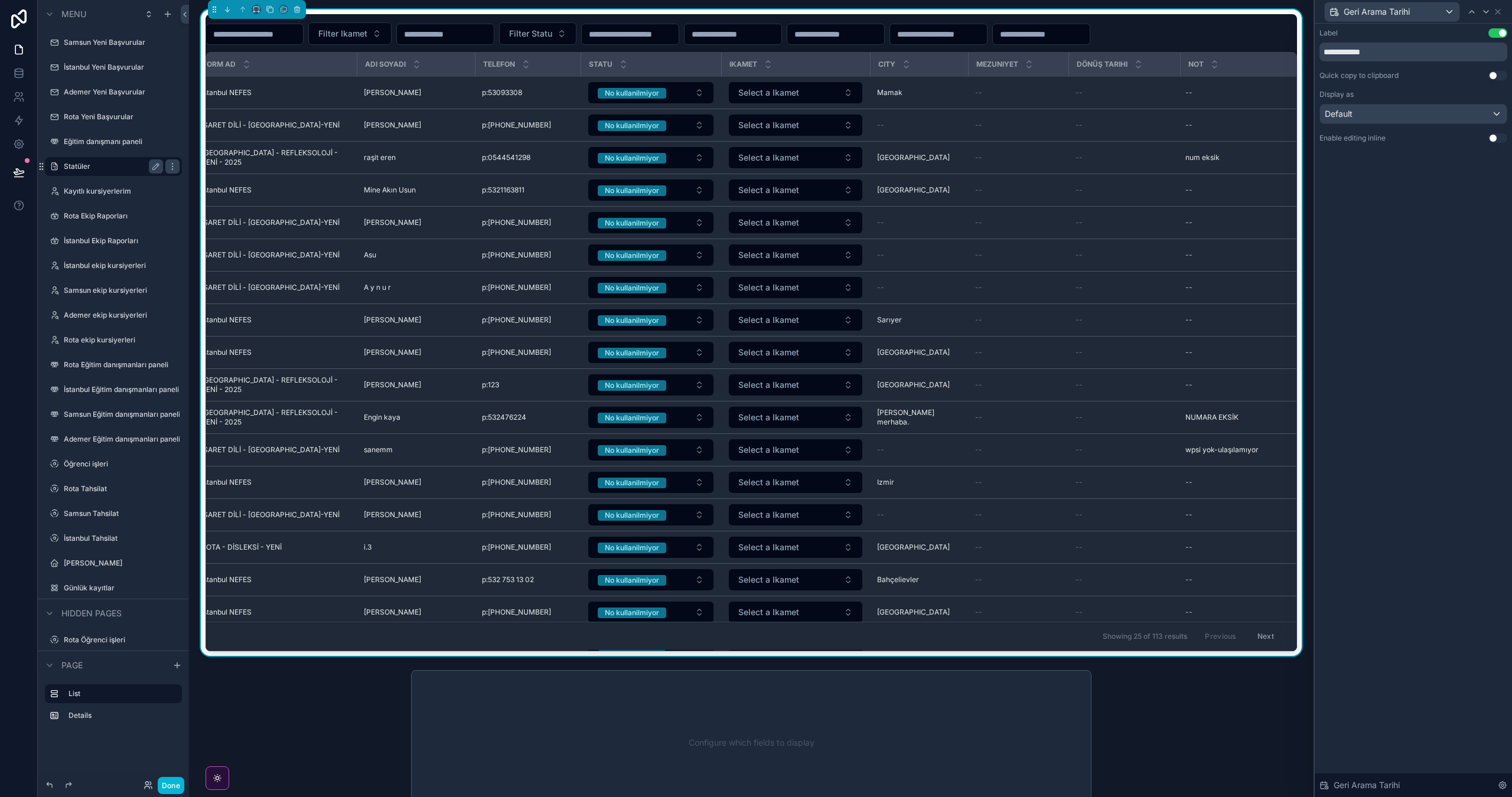
click at [1496, 138] on button "Use setting" at bounding box center [1498, 138] width 19 height 9
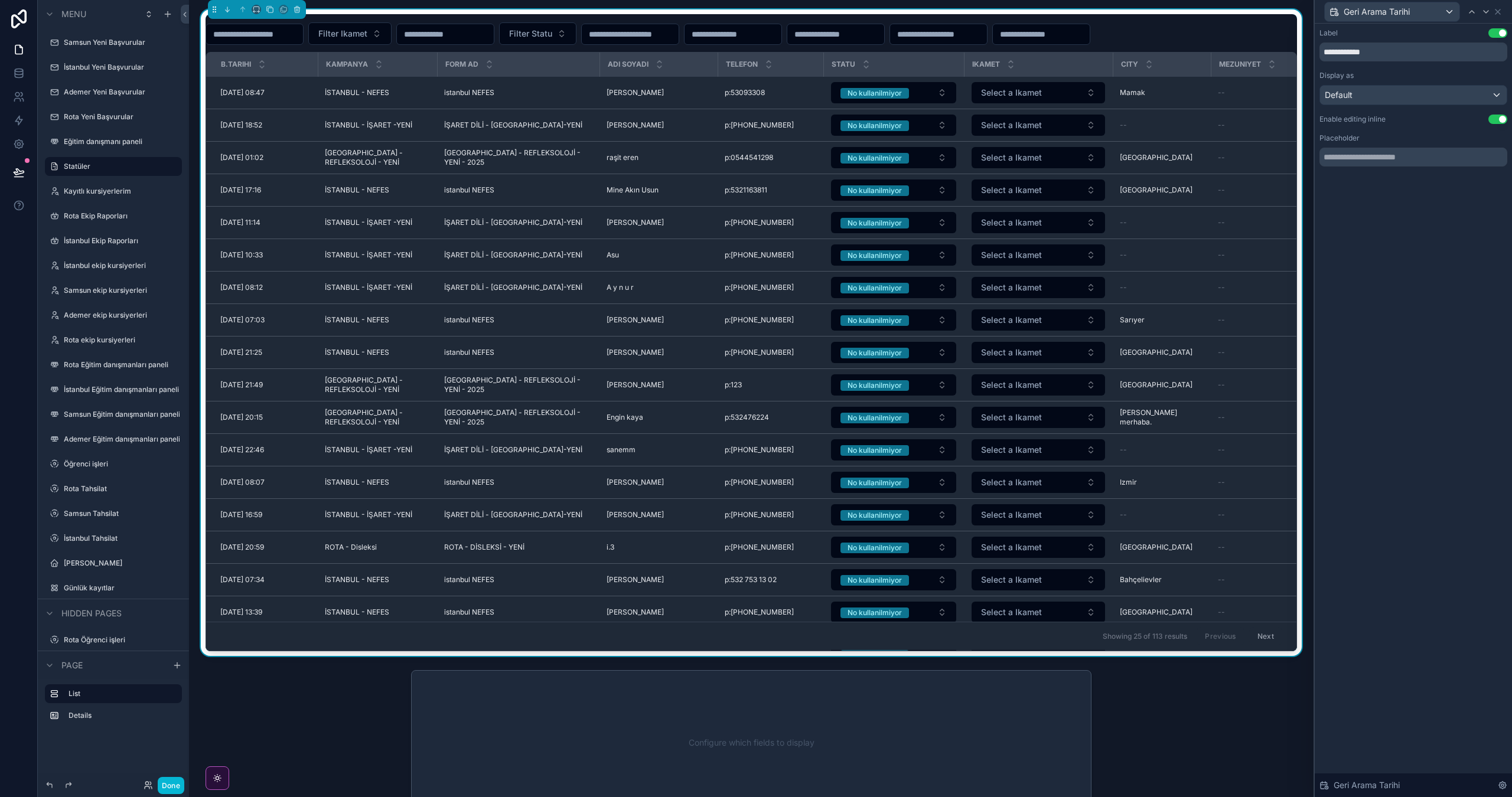
click at [993, 42] on input "scrollable content" at bounding box center [1041, 34] width 97 height 17
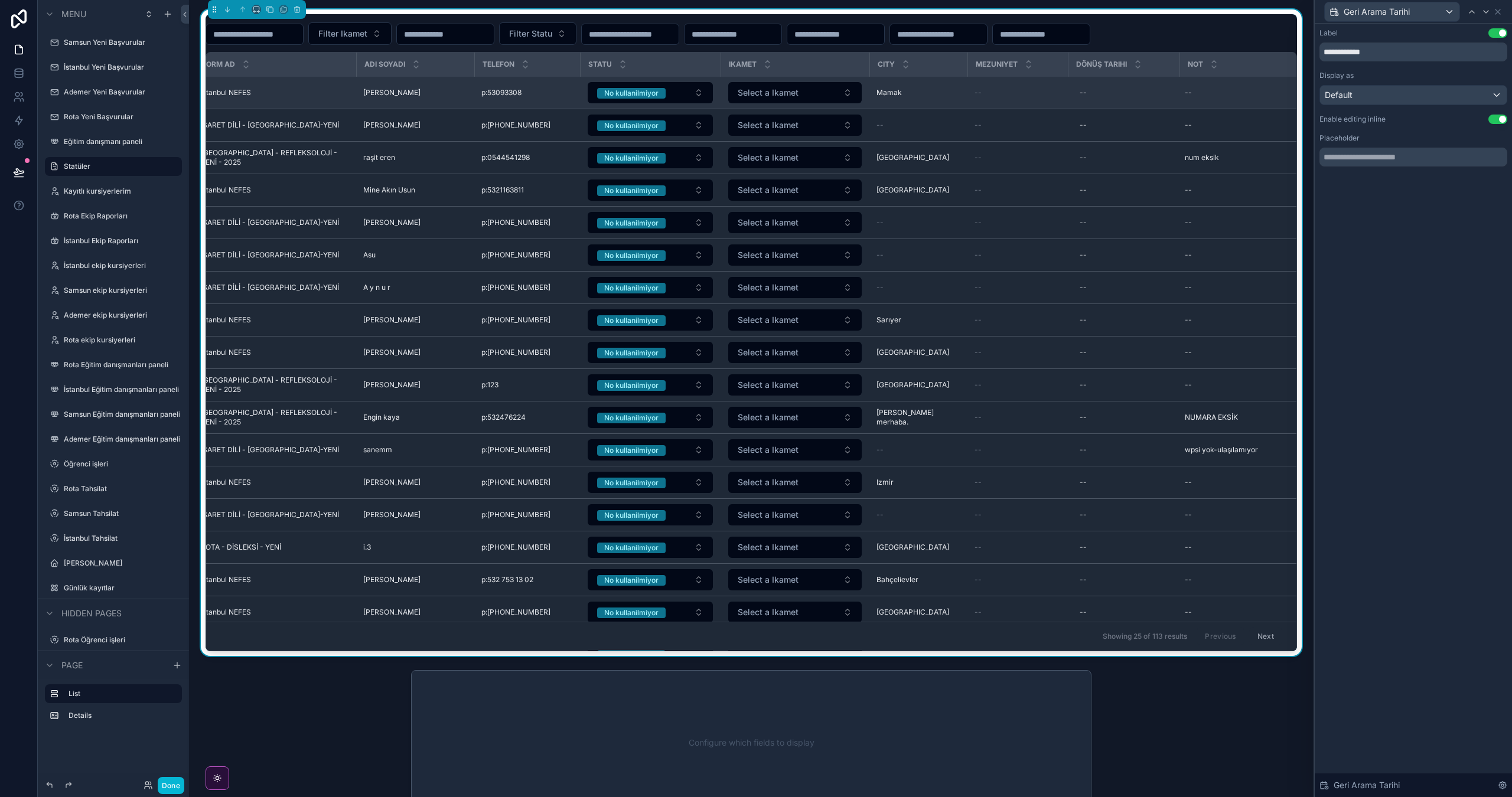
scroll to position [0, 0]
click at [1095, 102] on div "--" at bounding box center [1125, 92] width 98 height 19
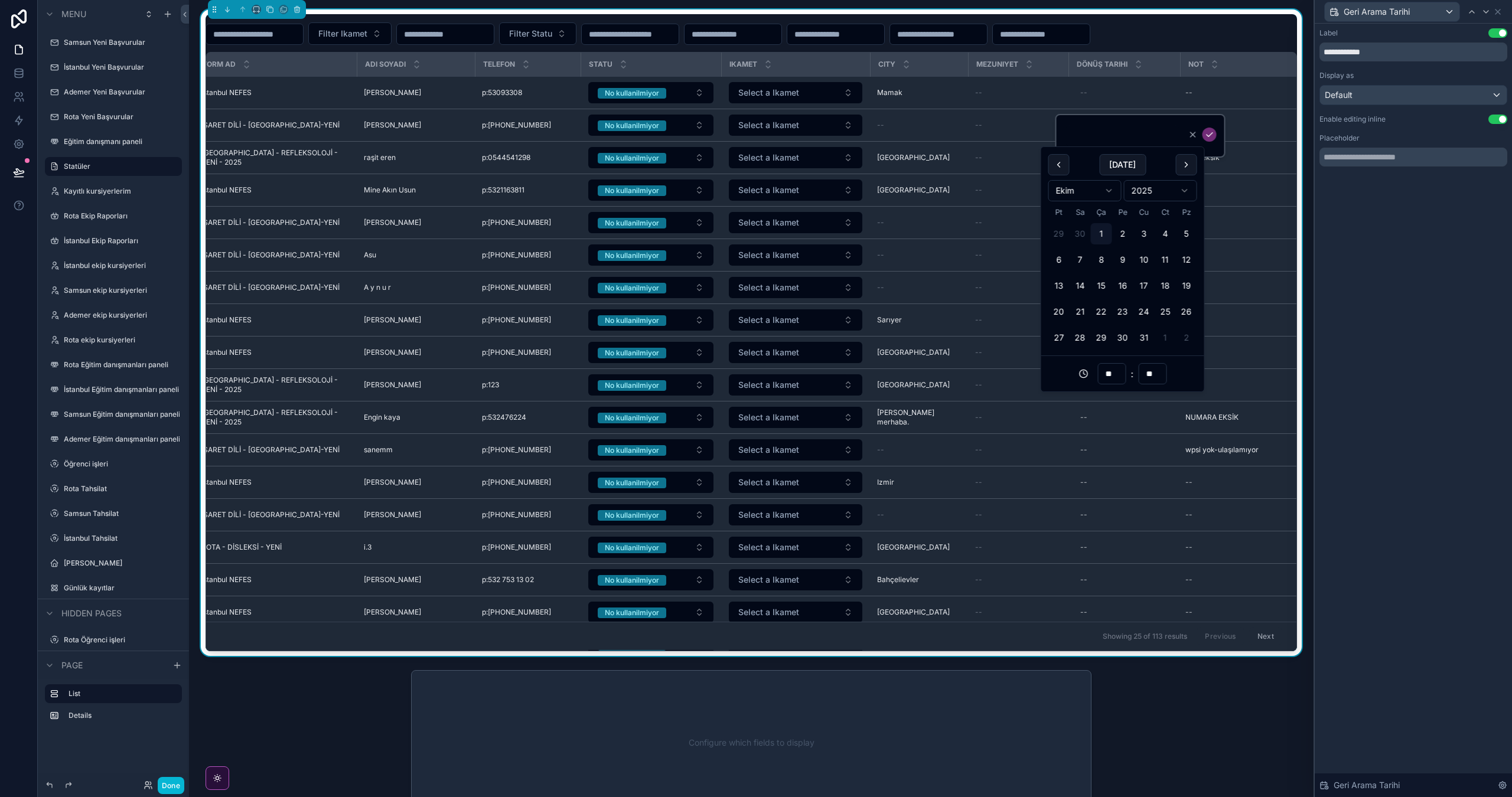
click at [1081, 45] on div "Filter Ikamet Filter Statu" at bounding box center [751, 33] width 1092 height 22
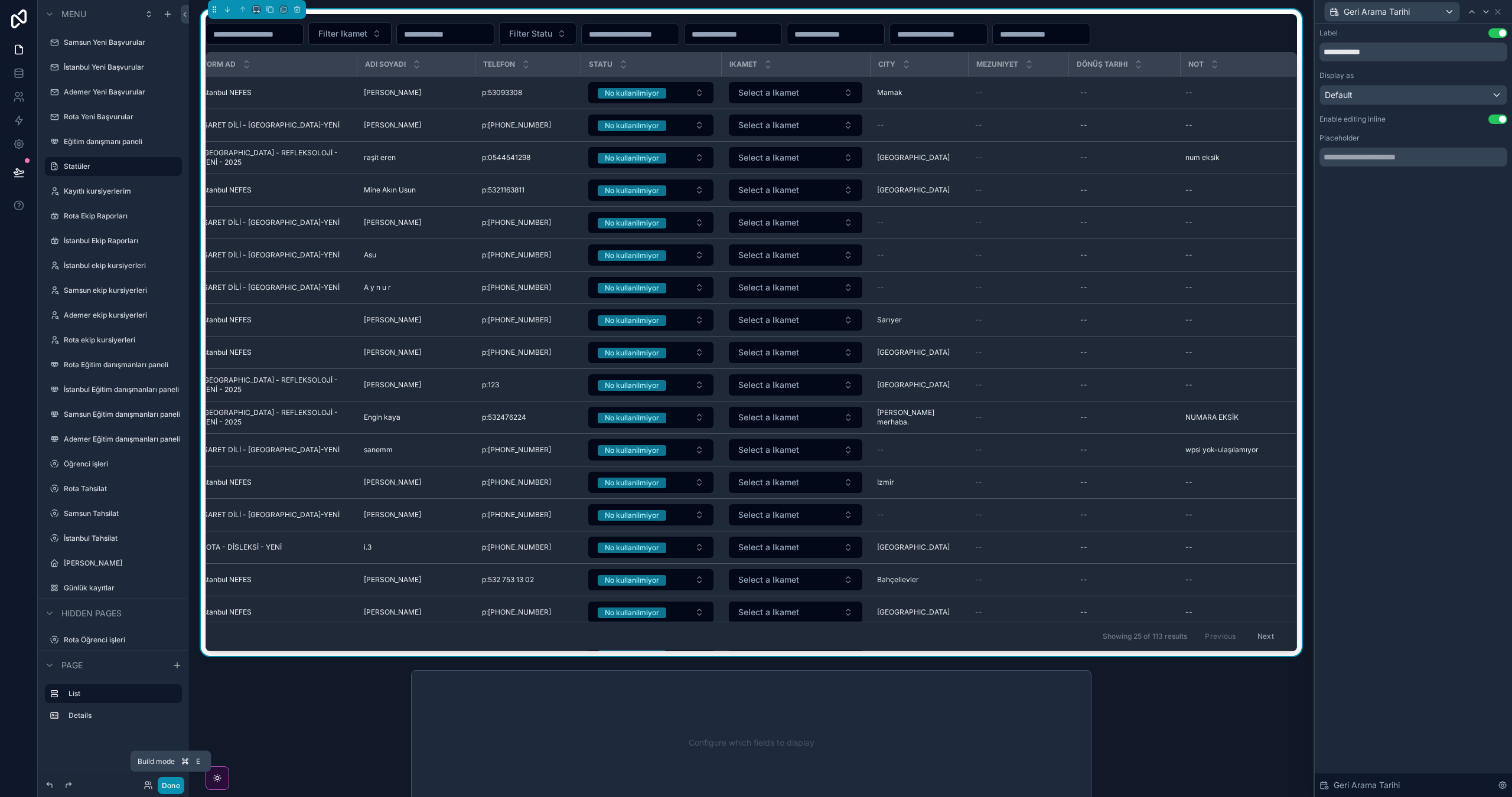
click at [162, 781] on button "Done" at bounding box center [171, 785] width 27 height 17
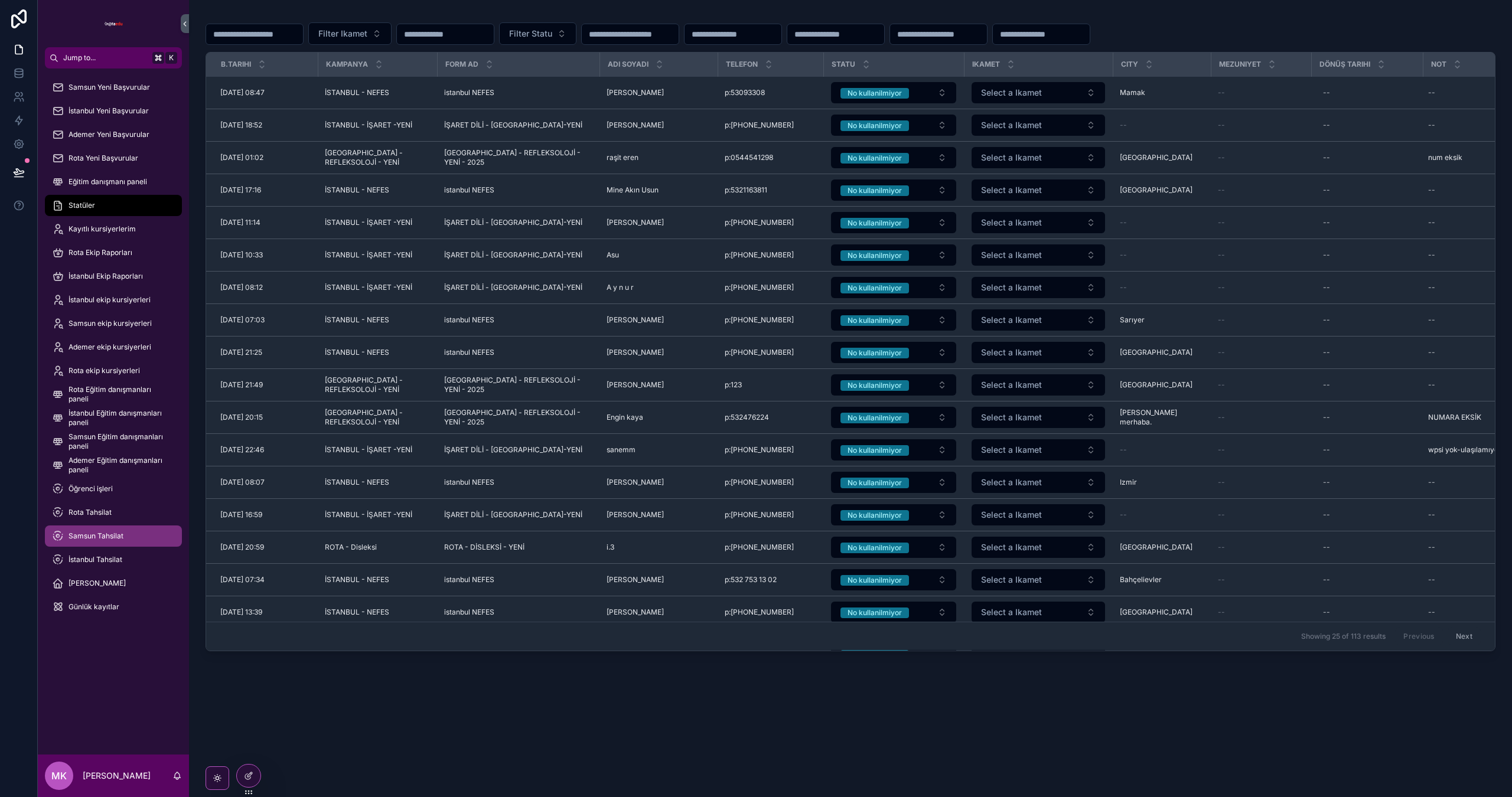
click at [128, 537] on div "Samsun Tahsilat" at bounding box center [114, 536] width 123 height 19
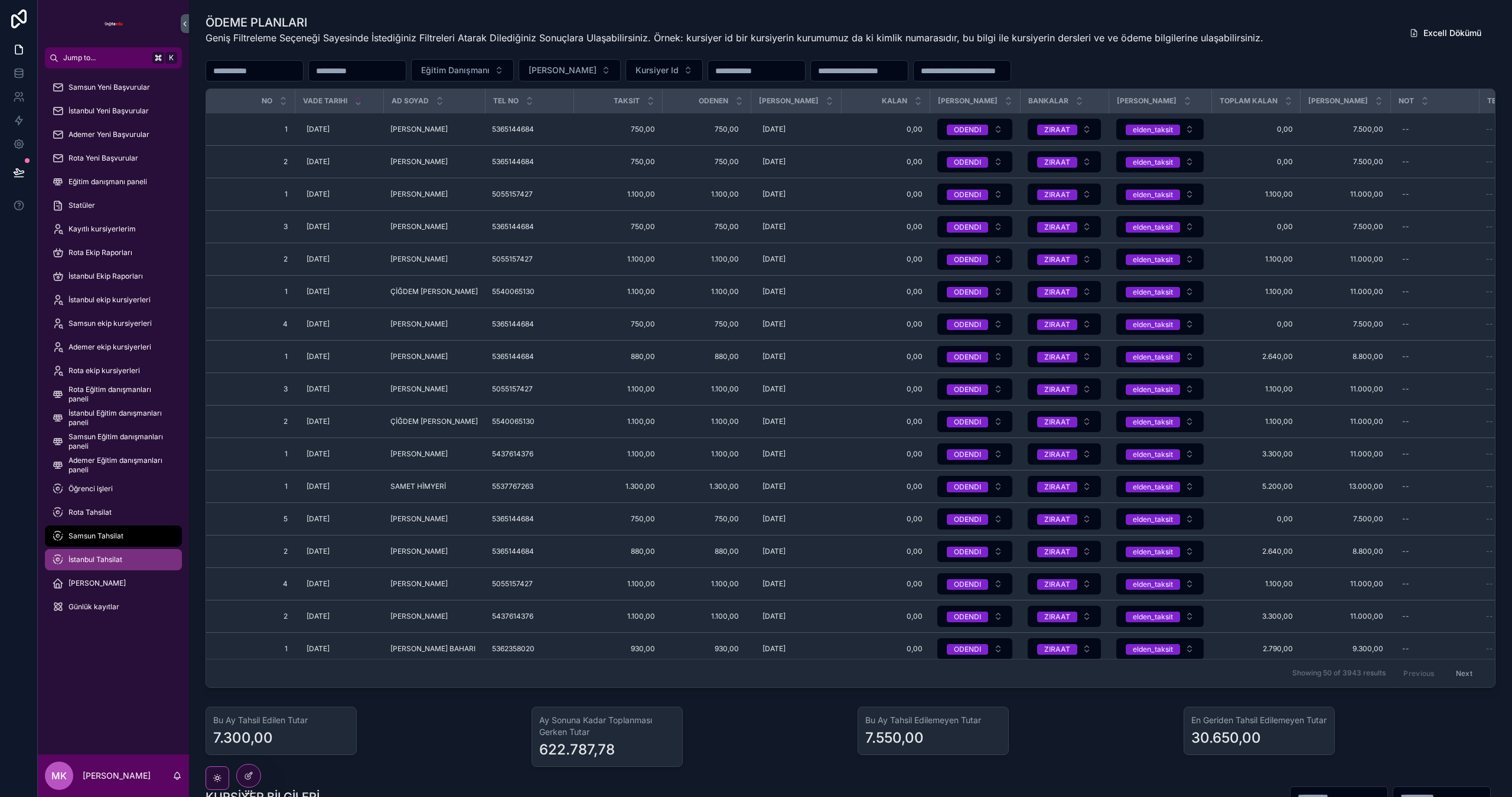
click at [123, 556] on div "İstanbul Tahsilat" at bounding box center [114, 559] width 123 height 19
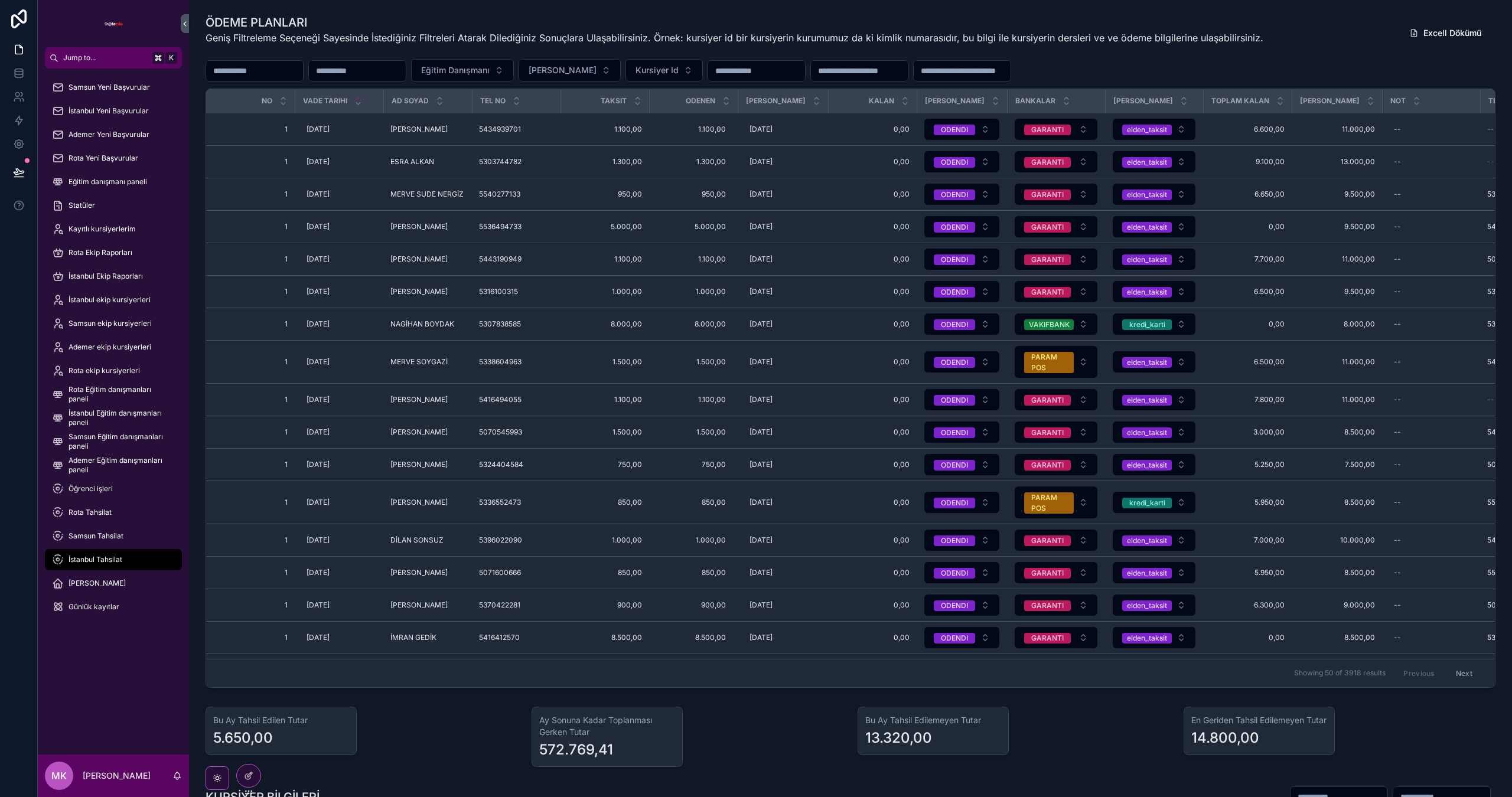
drag, startPoint x: 416, startPoint y: 70, endPoint x: 405, endPoint y: 72, distance: 11.2
click at [406, 70] on input "scrollable content" at bounding box center [357, 71] width 97 height 17
click at [405, 72] on input "scrollable content" at bounding box center [357, 71] width 97 height 17
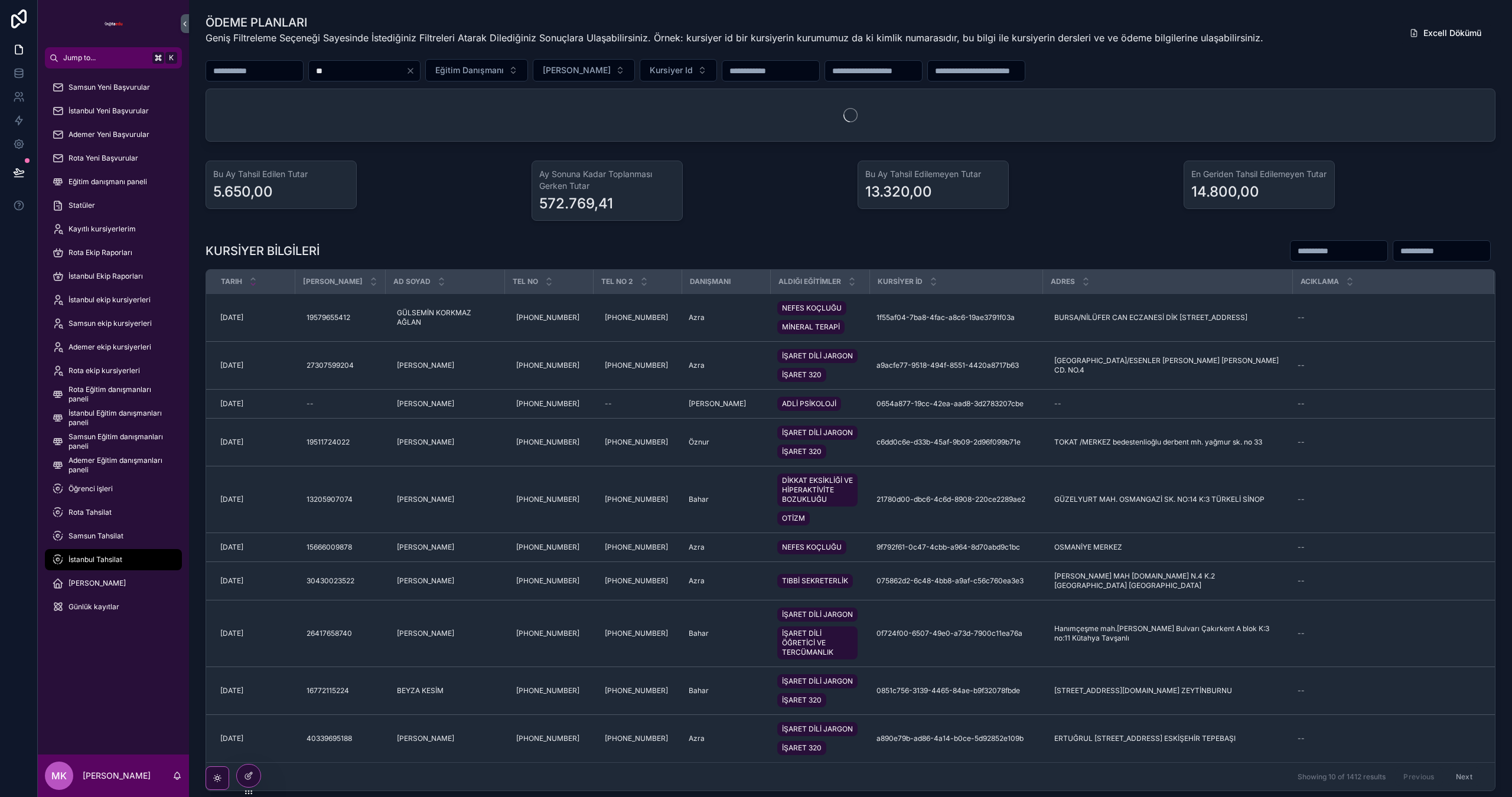
type input "*"
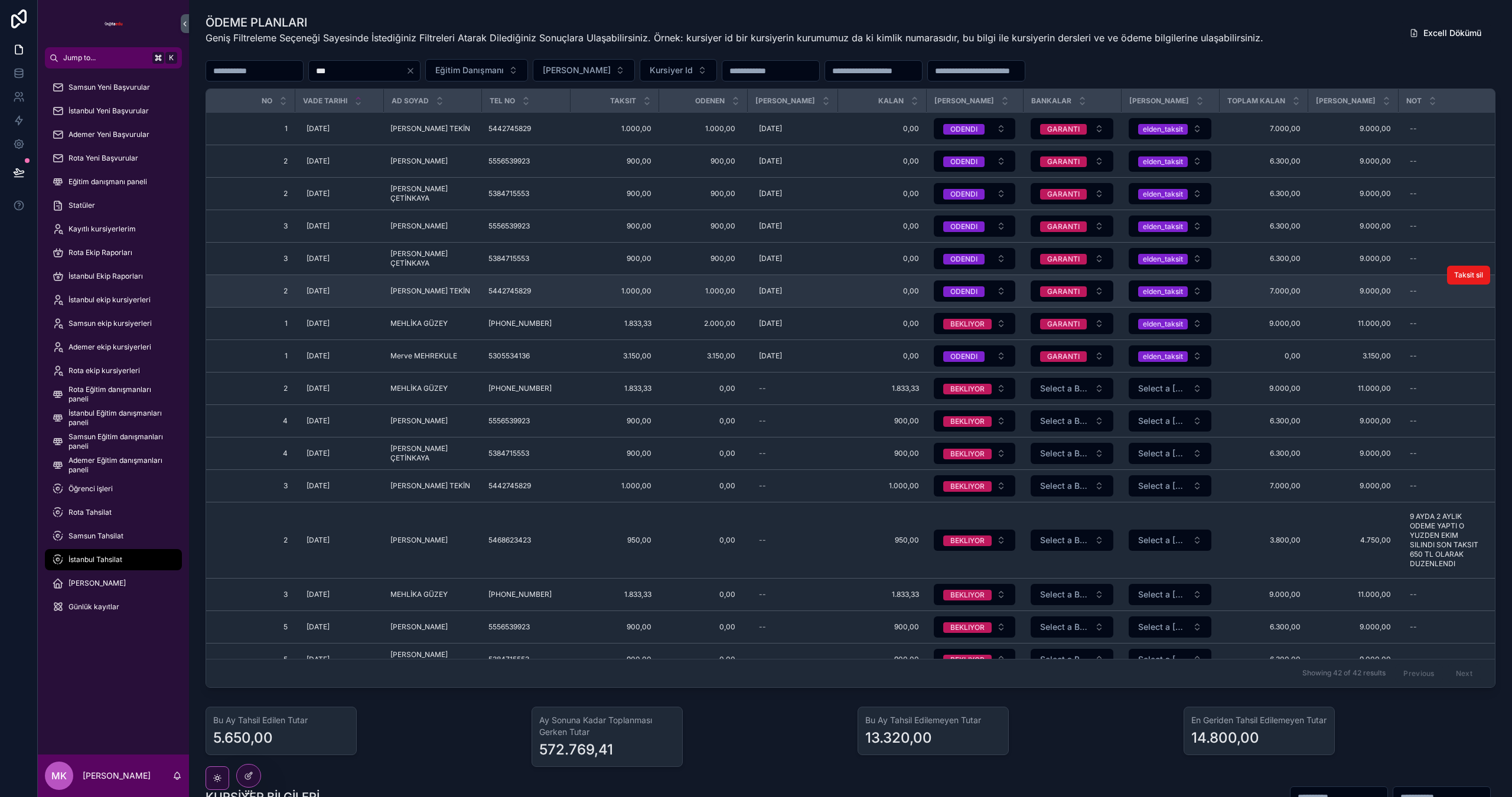
scroll to position [154, 0]
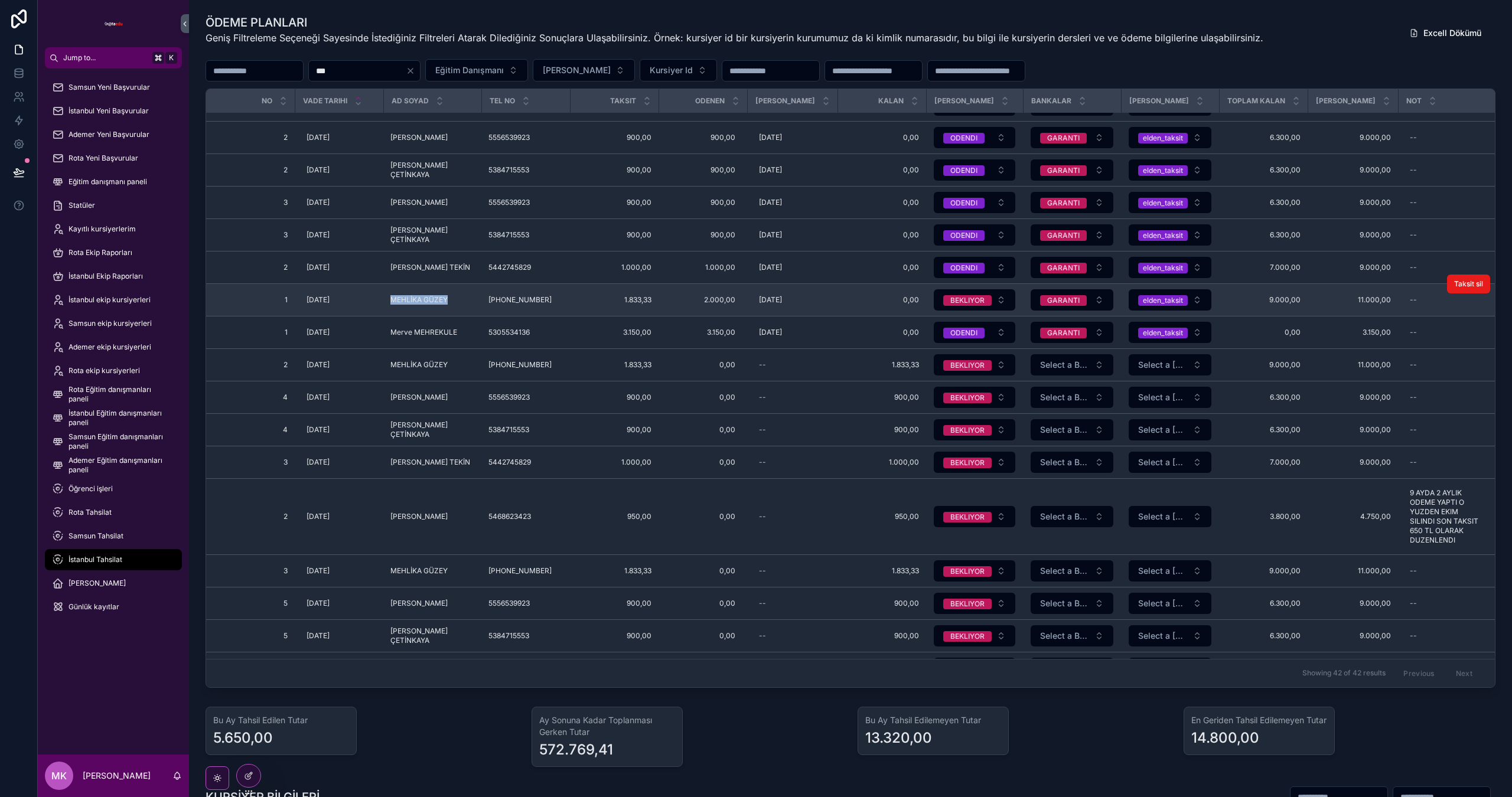
drag, startPoint x: 447, startPoint y: 461, endPoint x: 387, endPoint y: 461, distance: 60.0
click at [387, 316] on td "MEHLİKA GÜZEY MEHLİKA GÜZEY" at bounding box center [432, 300] width 98 height 32
copy span "MEHLİKA GÜZEY"
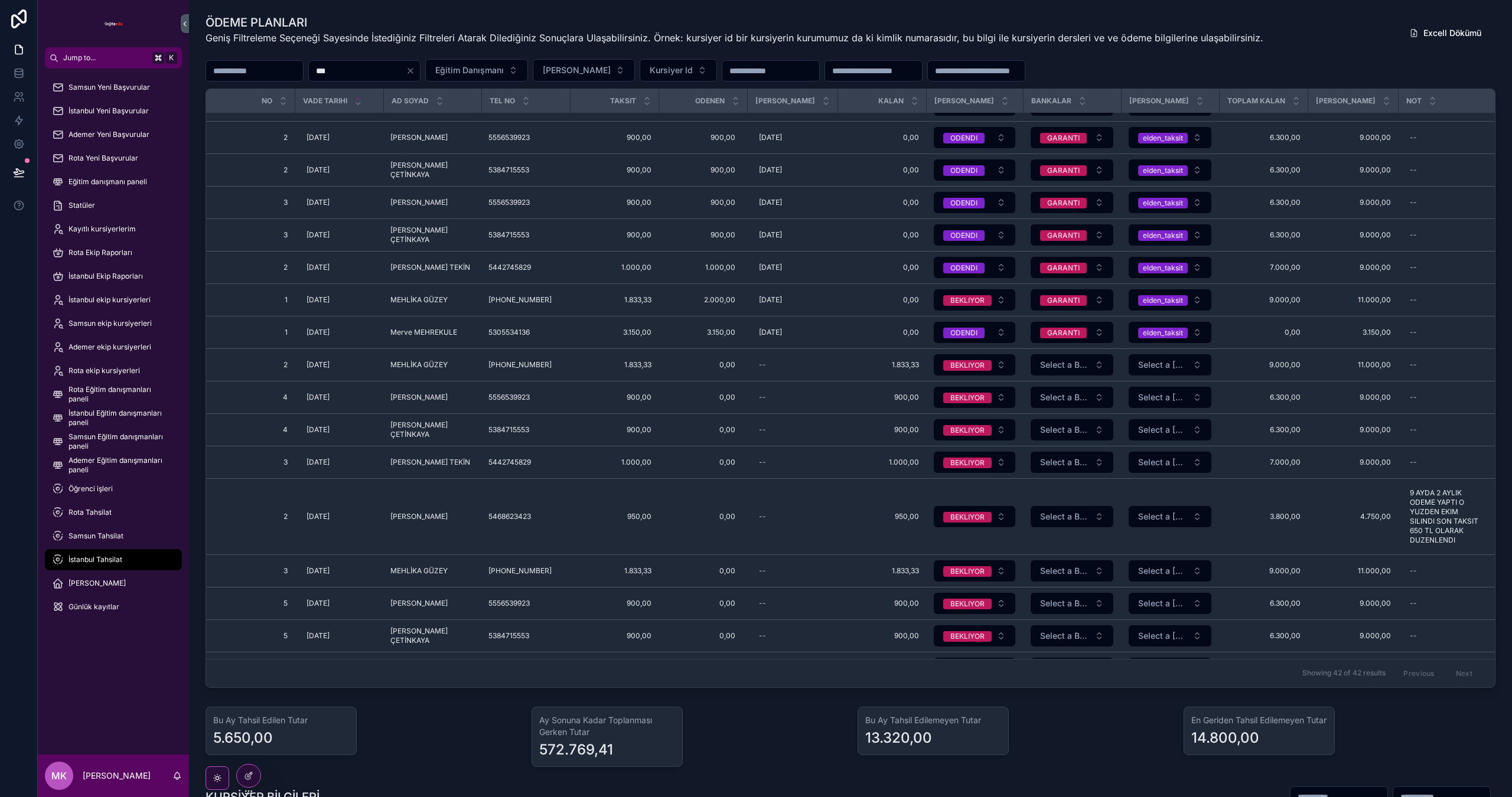
click at [406, 78] on input "***" at bounding box center [357, 71] width 97 height 17
paste input "**********"
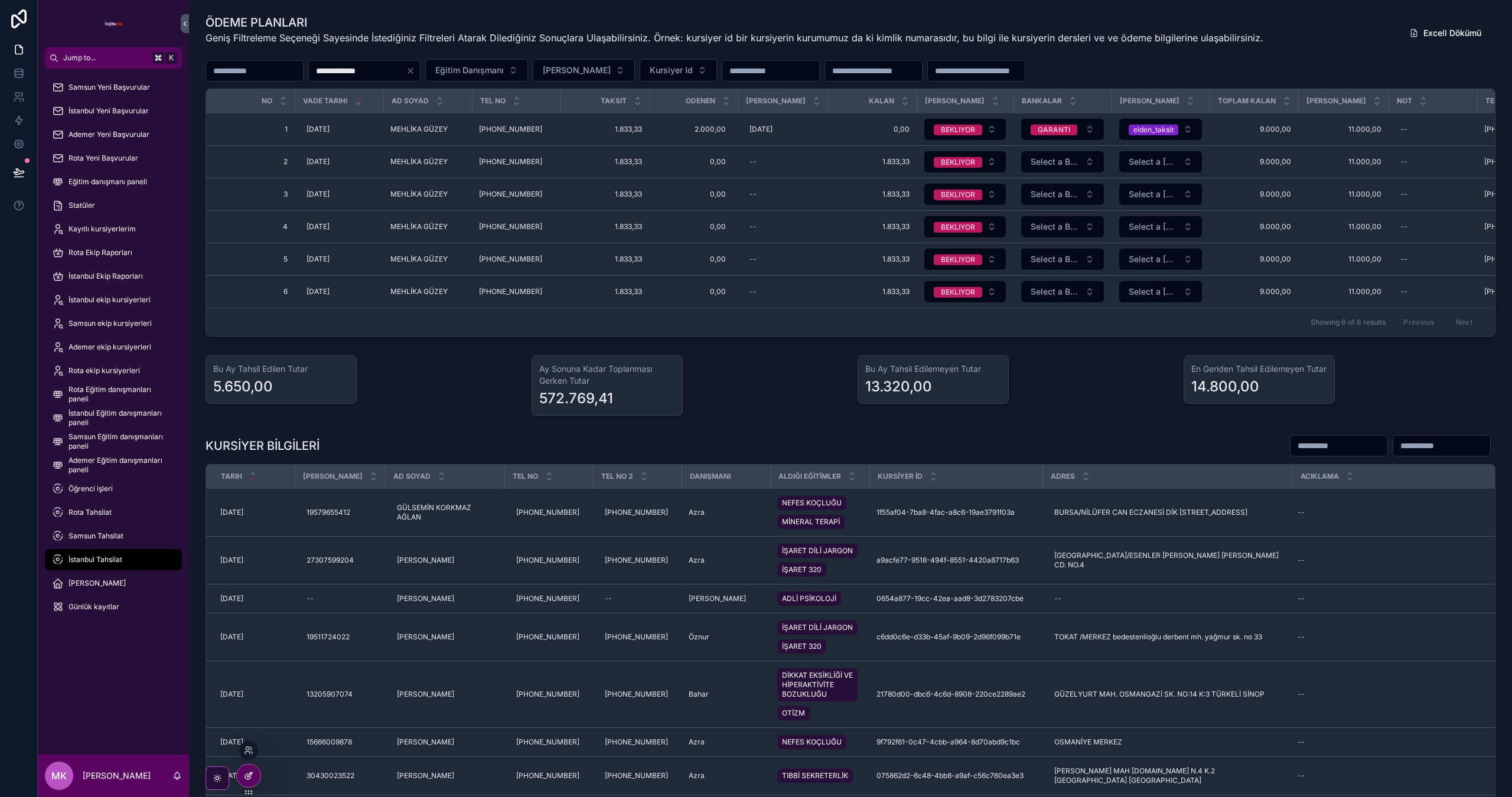
type input "**********"
click at [239, 777] on div at bounding box center [249, 775] width 24 height 22
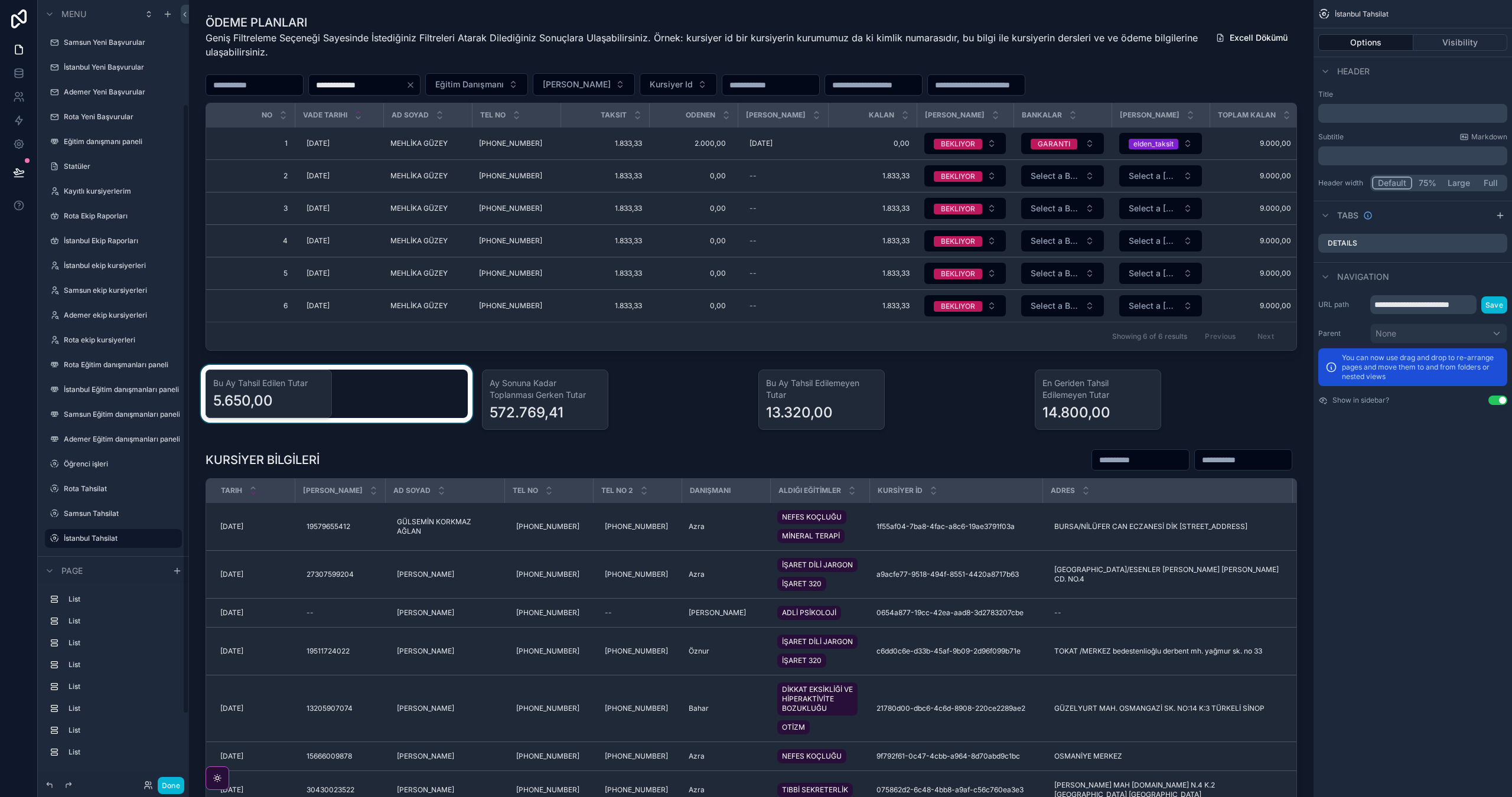
scroll to position [134, 0]
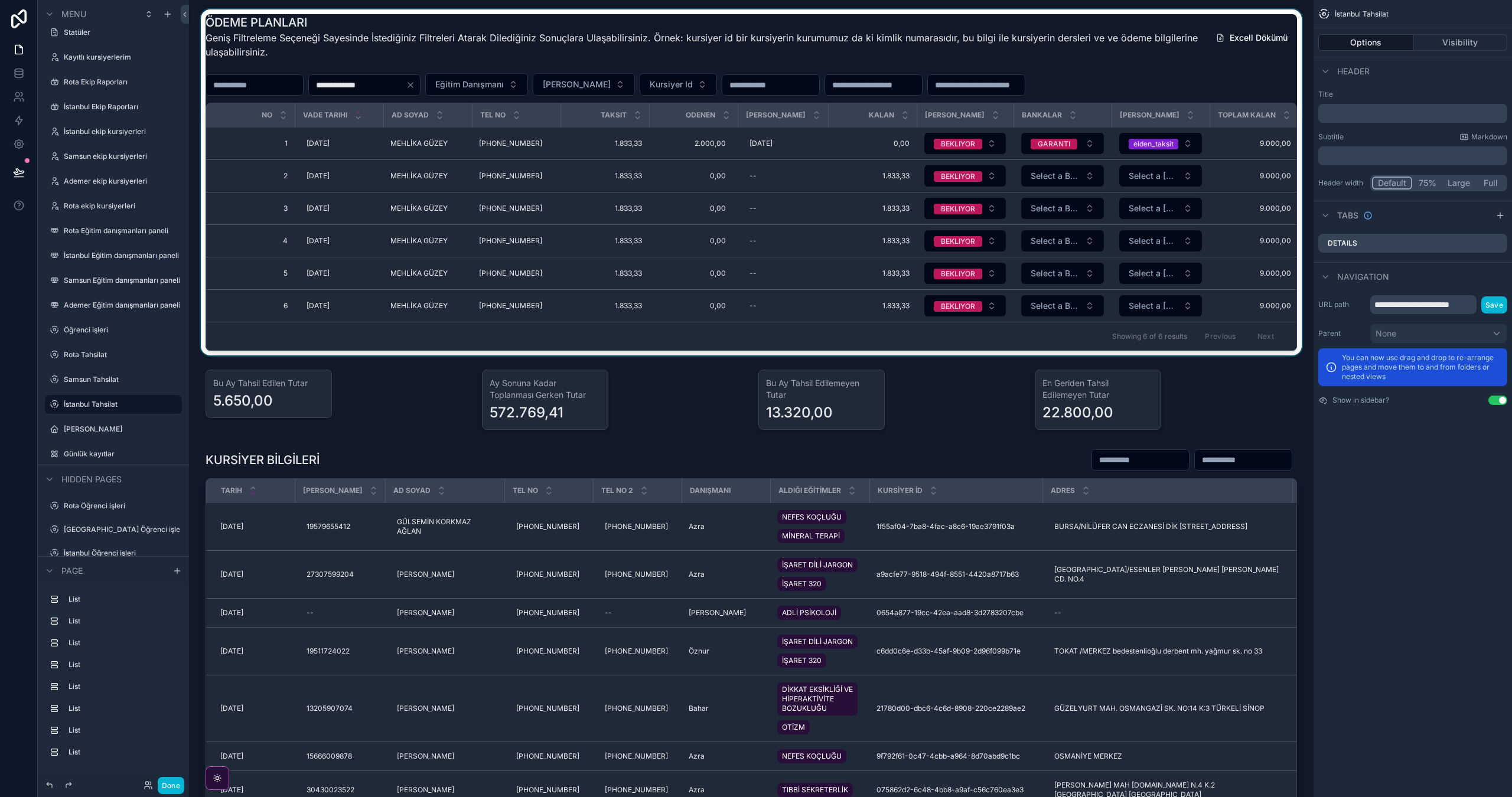
click at [1146, 65] on div "scrollable content" at bounding box center [751, 182] width 1106 height 346
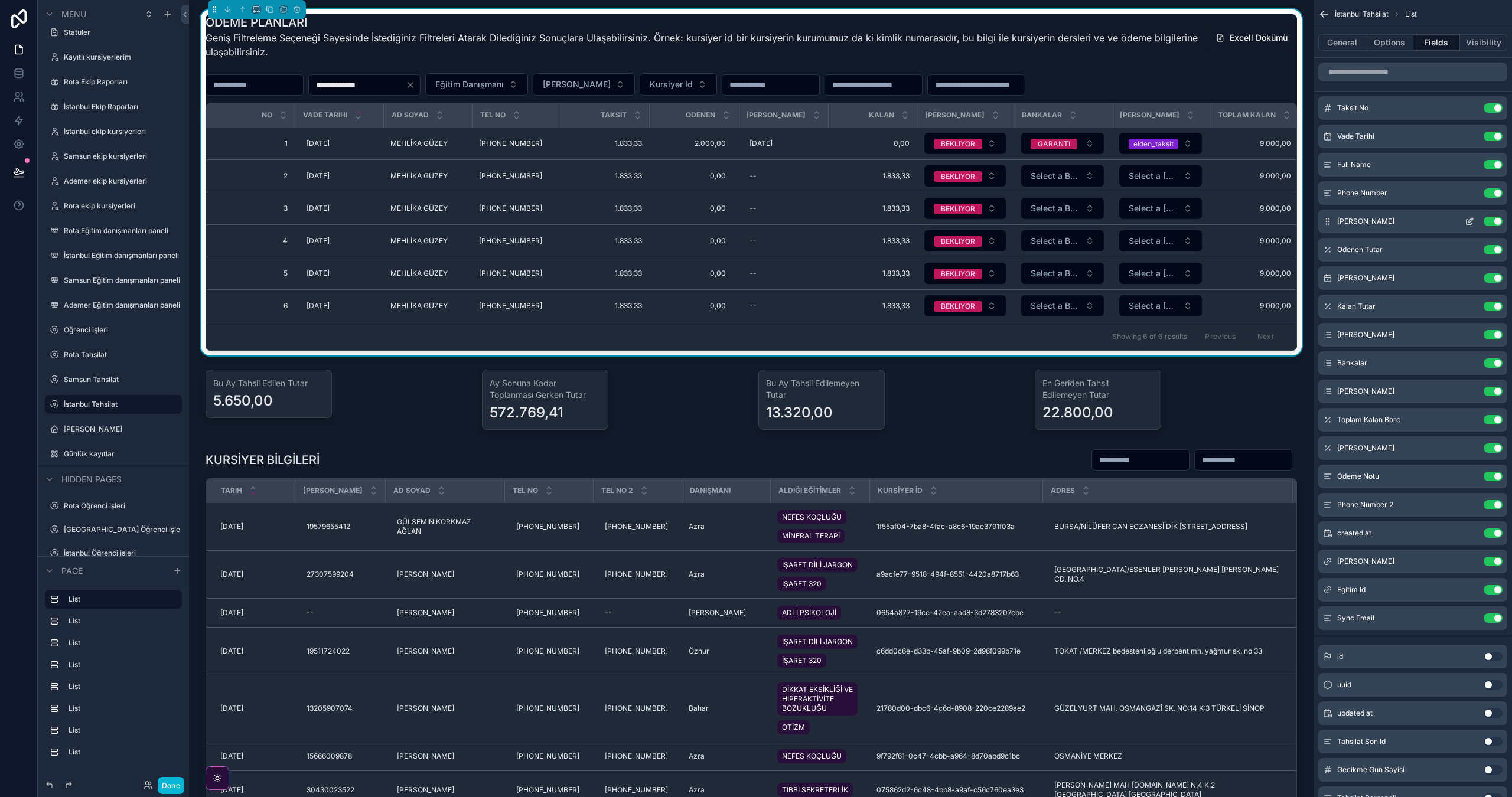
click at [1469, 224] on icon "scrollable content" at bounding box center [1469, 221] width 9 height 9
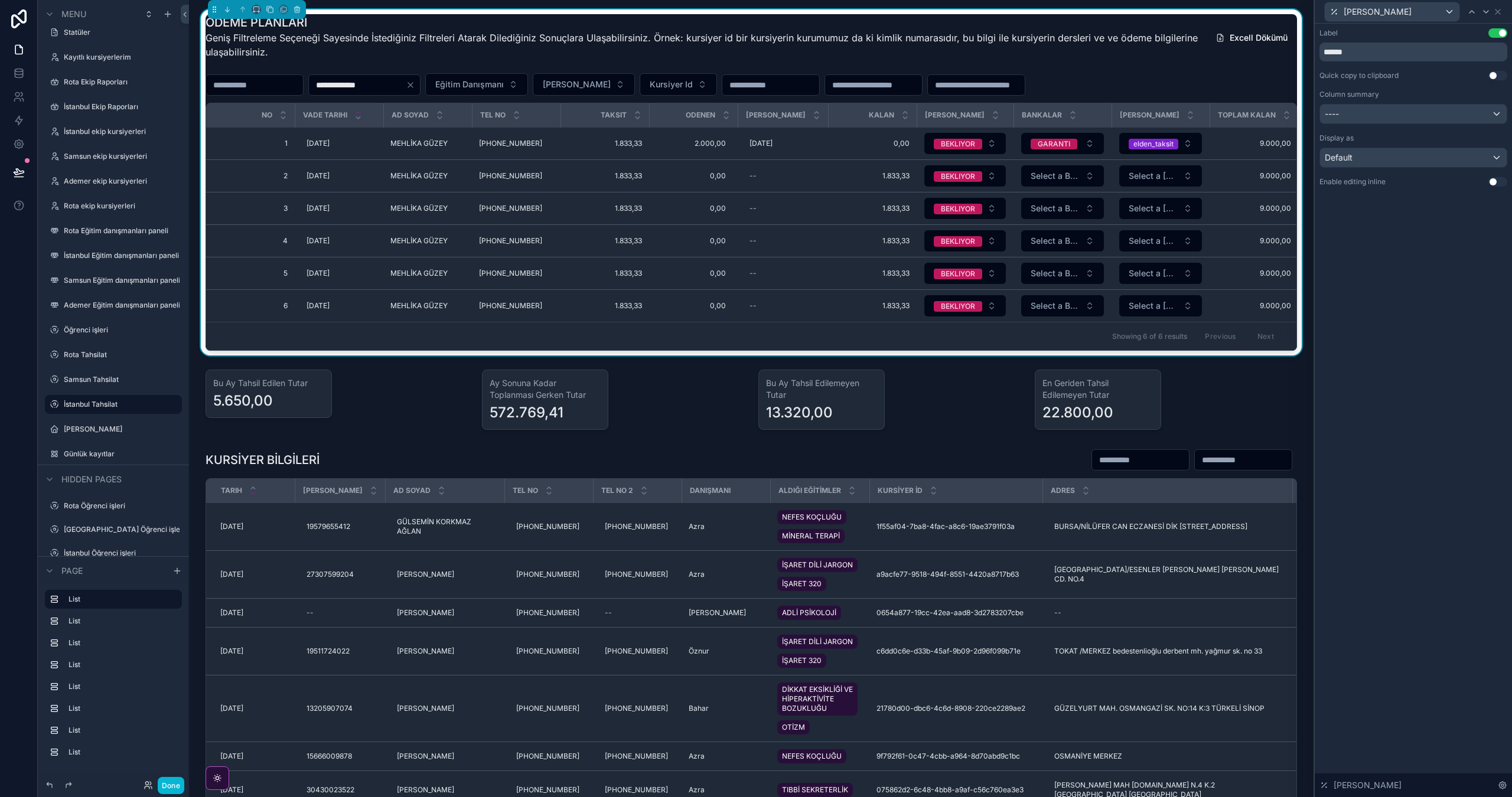
click at [1493, 181] on button "Use setting" at bounding box center [1498, 181] width 19 height 9
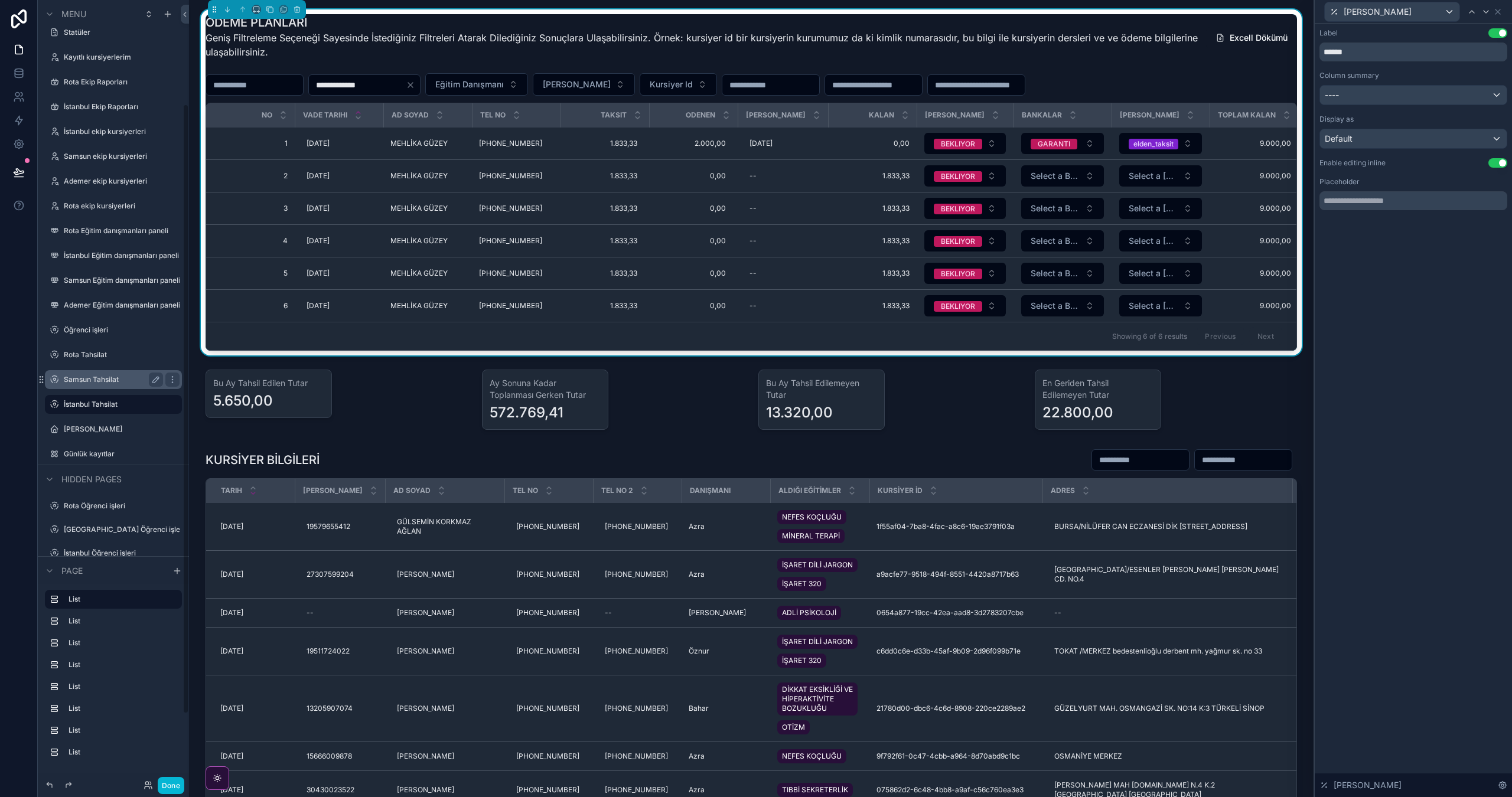
click at [104, 380] on label "Samsun Tahsilat" at bounding box center [111, 379] width 94 height 9
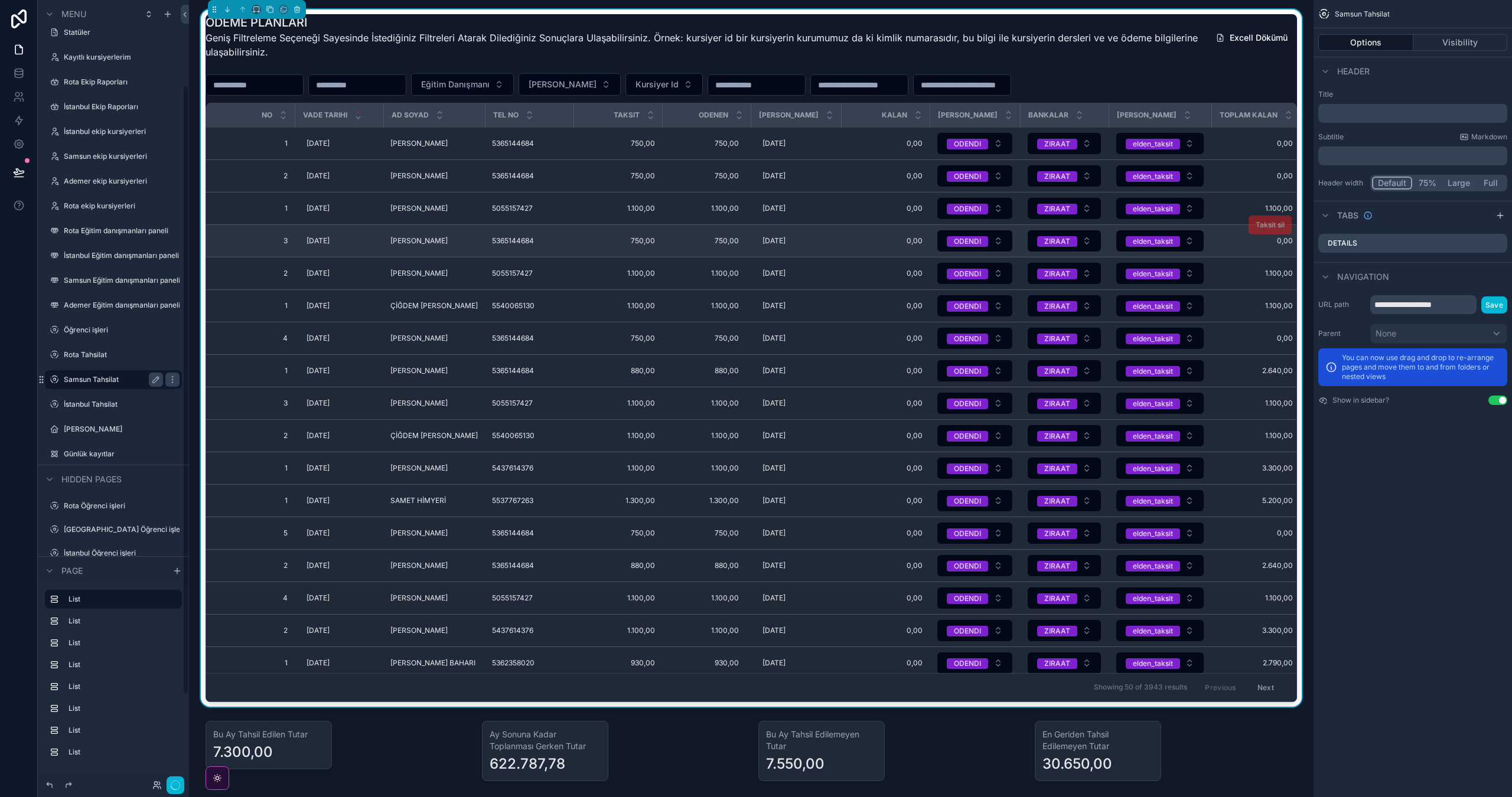
scroll to position [109, 0]
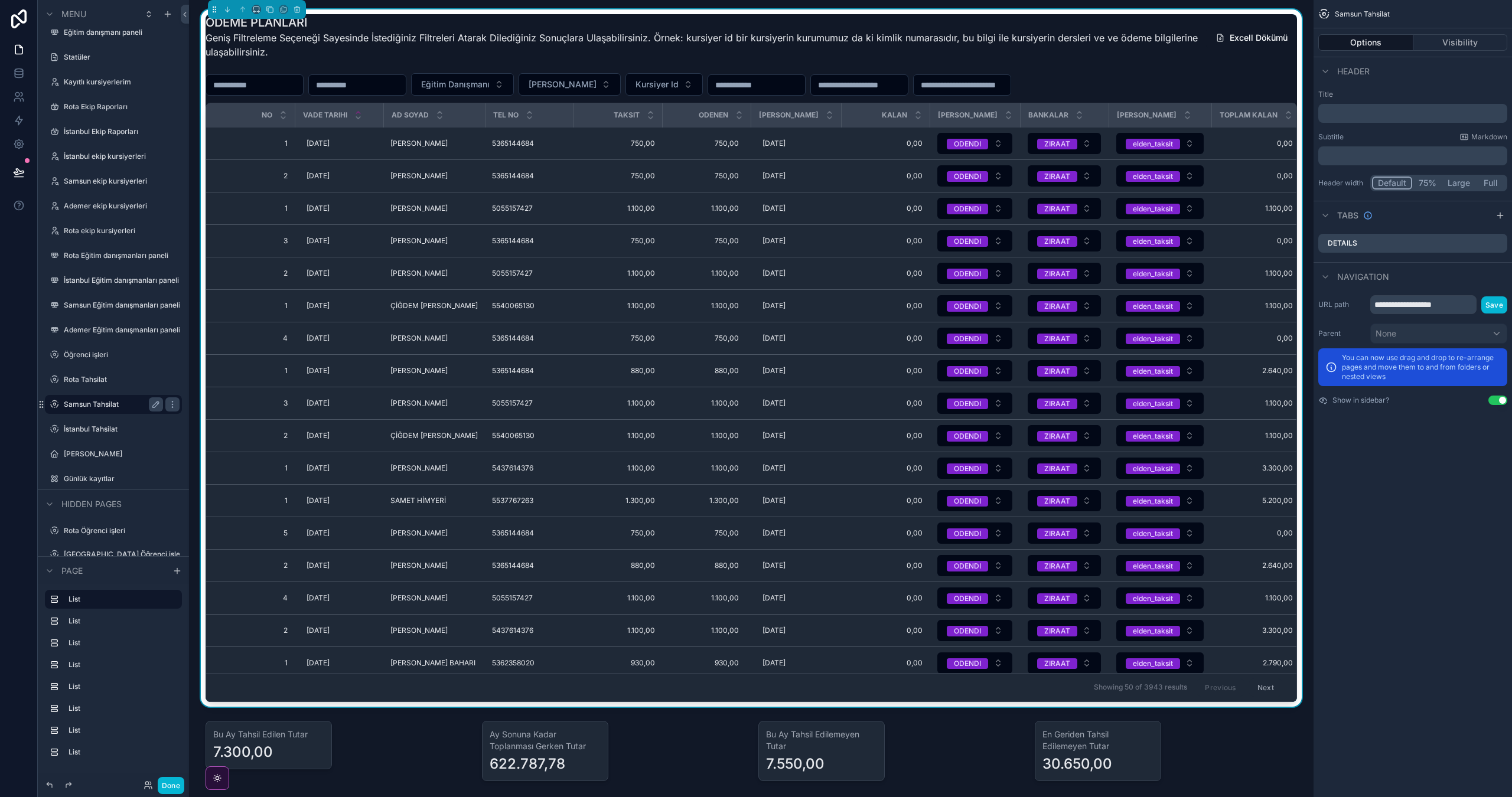
click at [681, 65] on div "ÖDEME PLANLARI Geniş Filtreleme Seçeneği Sayesinde İstediğiniz Filtreleri Atara…" at bounding box center [701, 40] width 992 height 52
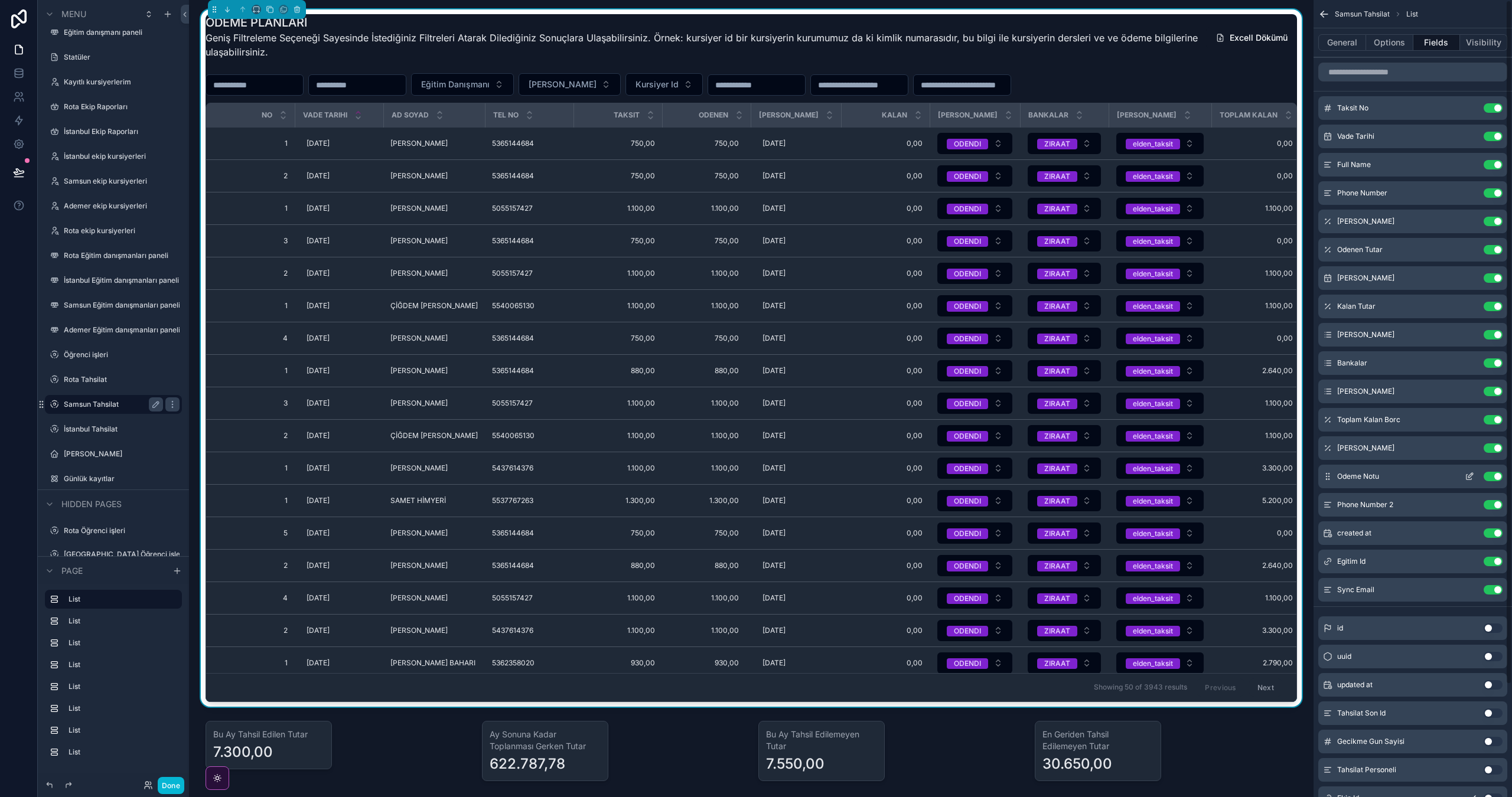
scroll to position [0, 0]
click at [1472, 220] on icon "scrollable content" at bounding box center [1469, 221] width 9 height 9
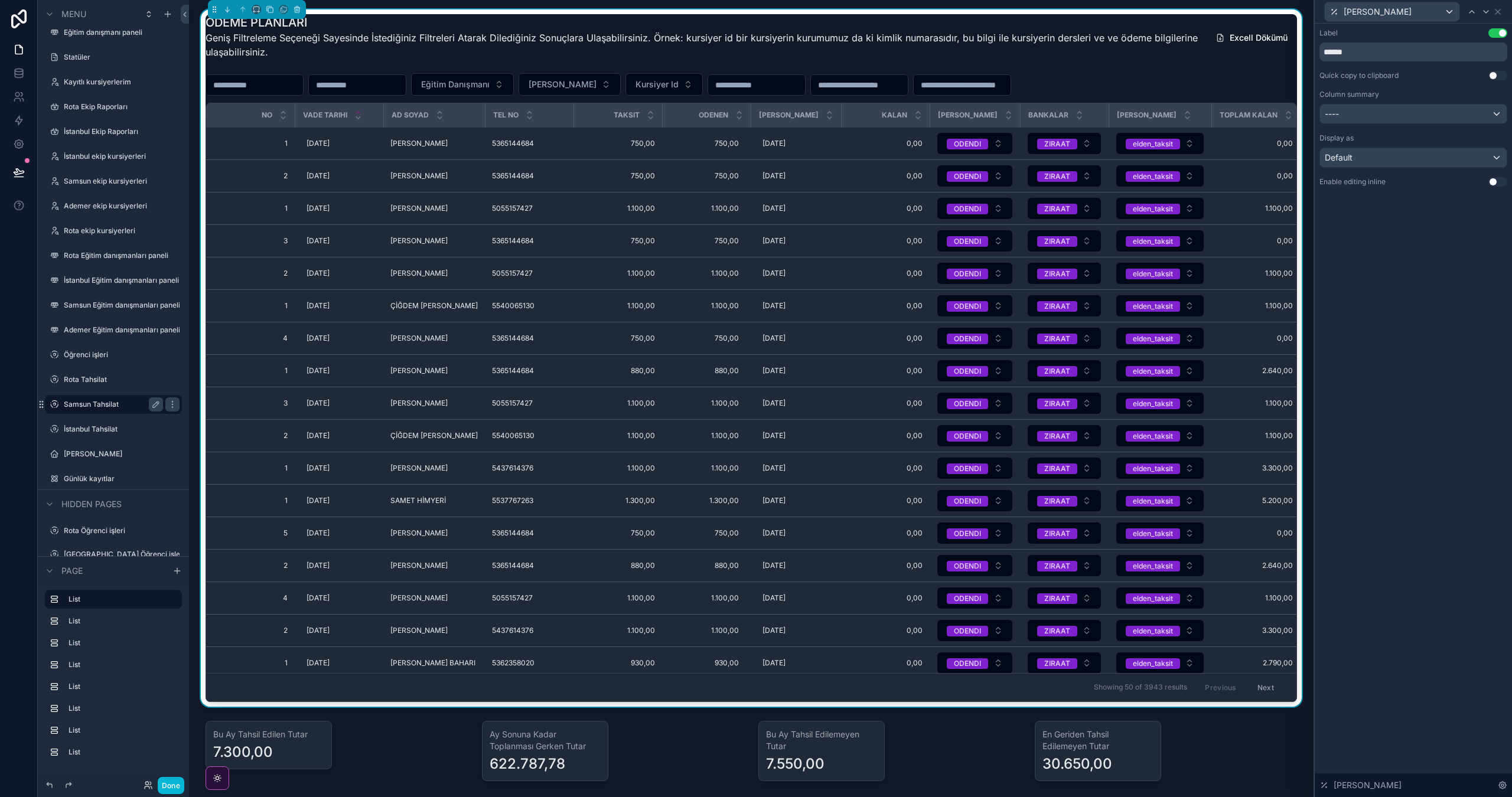
click at [1503, 185] on button "Use setting" at bounding box center [1498, 181] width 19 height 9
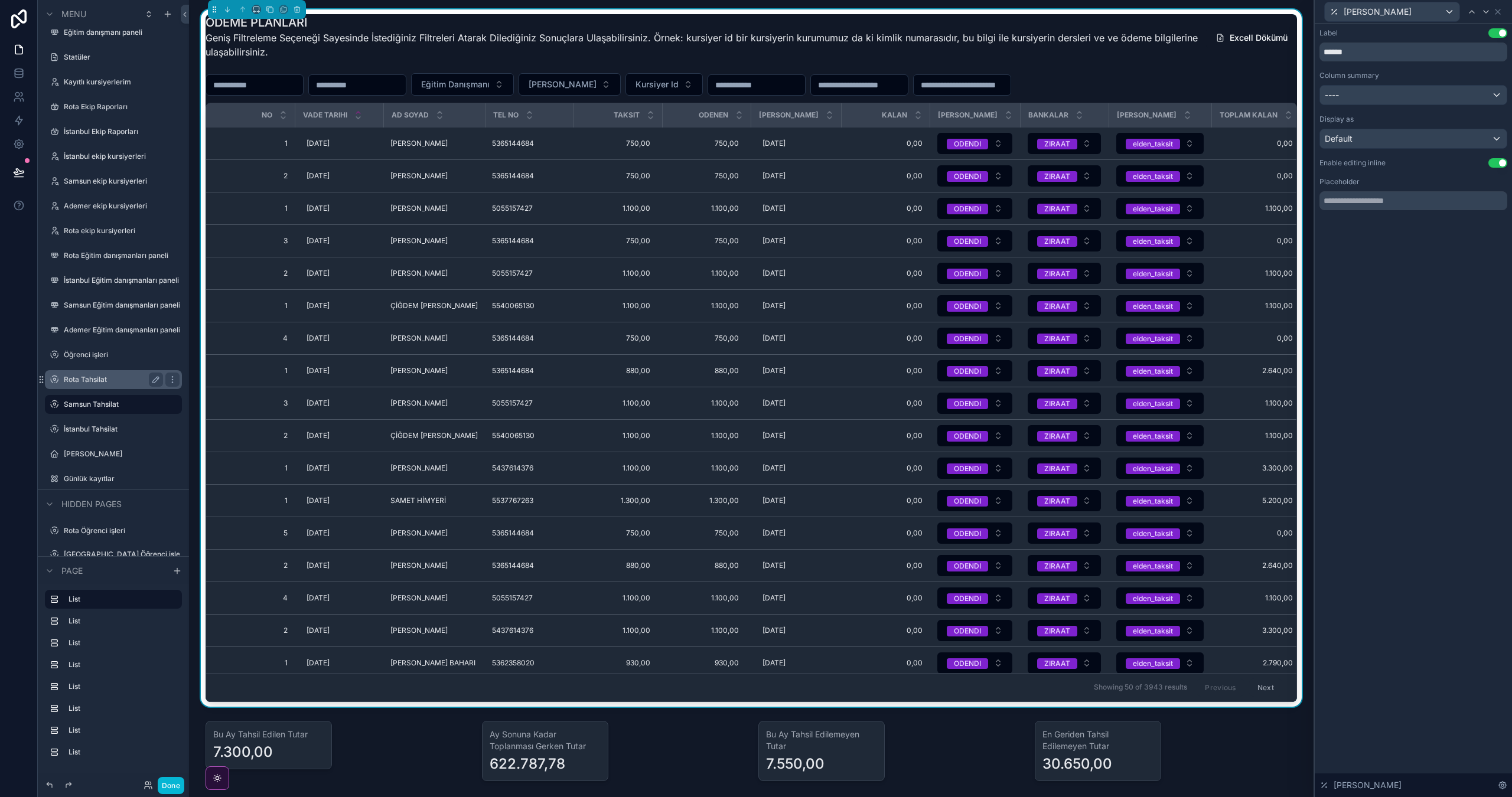
click at [99, 379] on label "Rota Tahsilat" at bounding box center [111, 379] width 94 height 9
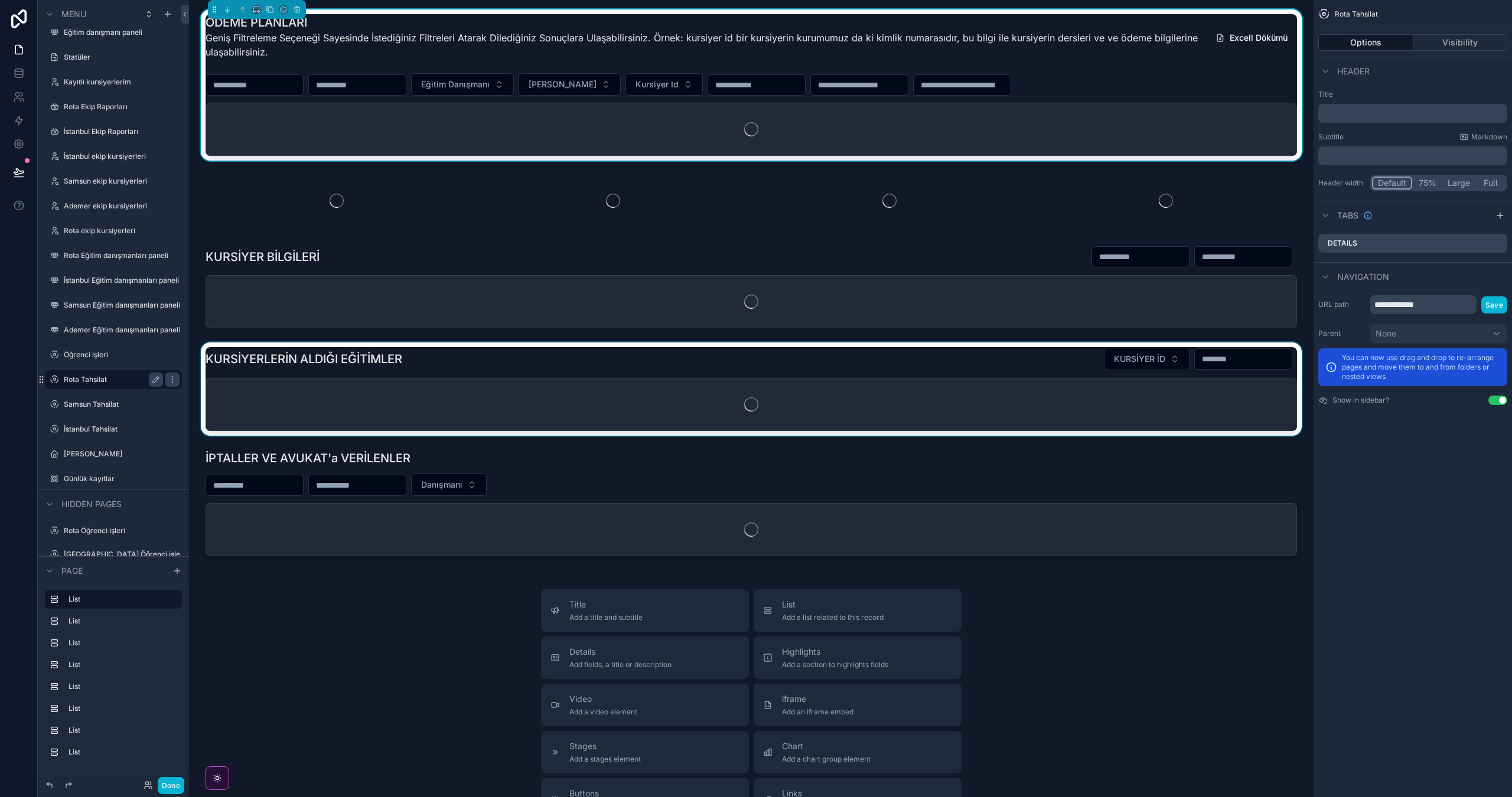
scroll to position [85, 0]
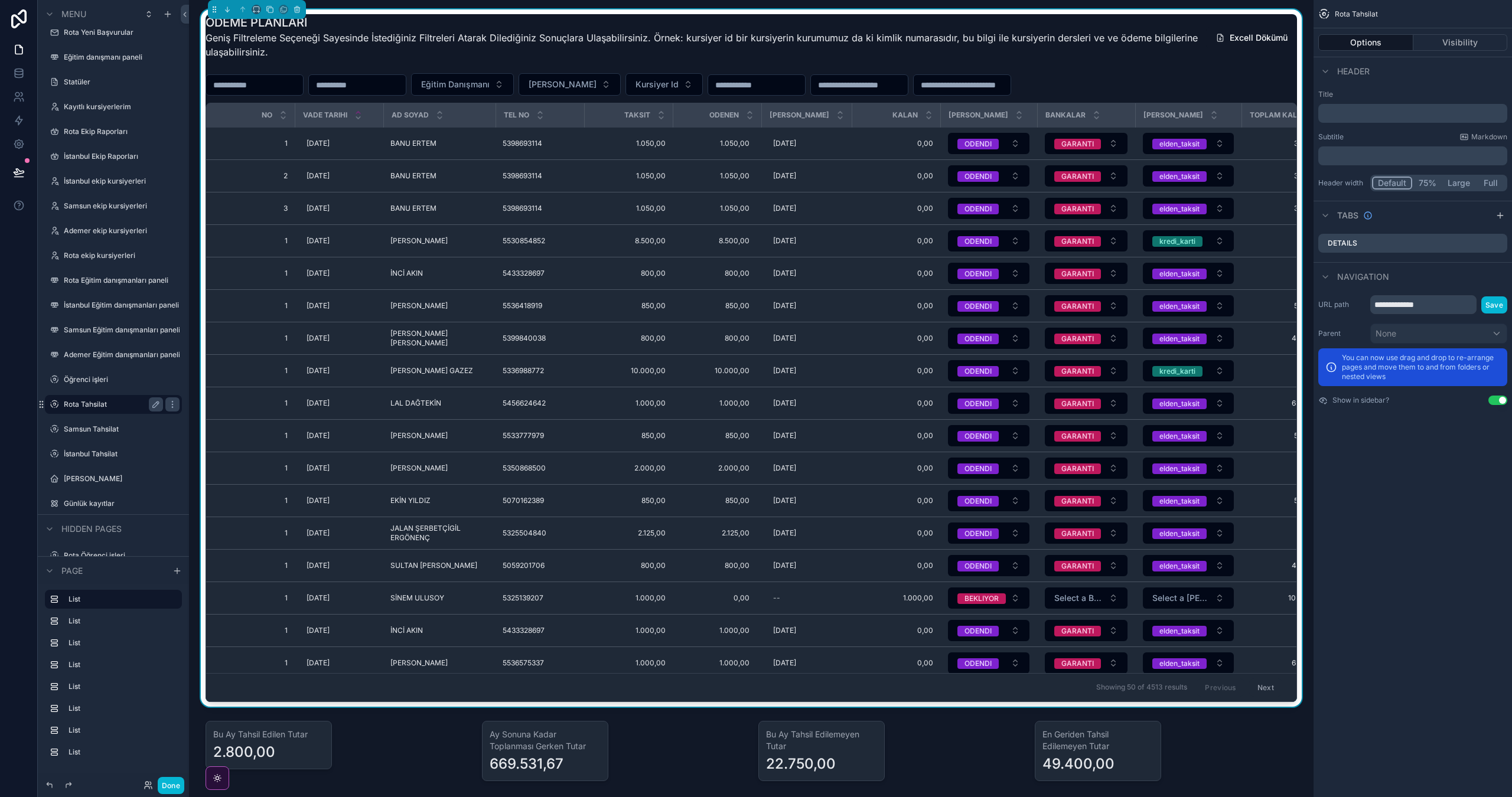
click at [1203, 65] on div "ÖDEME PLANLARI Geniş Filtreleme Seçeneği Sayesinde İstediğiniz Filtreleri Atara…" at bounding box center [751, 40] width 1092 height 52
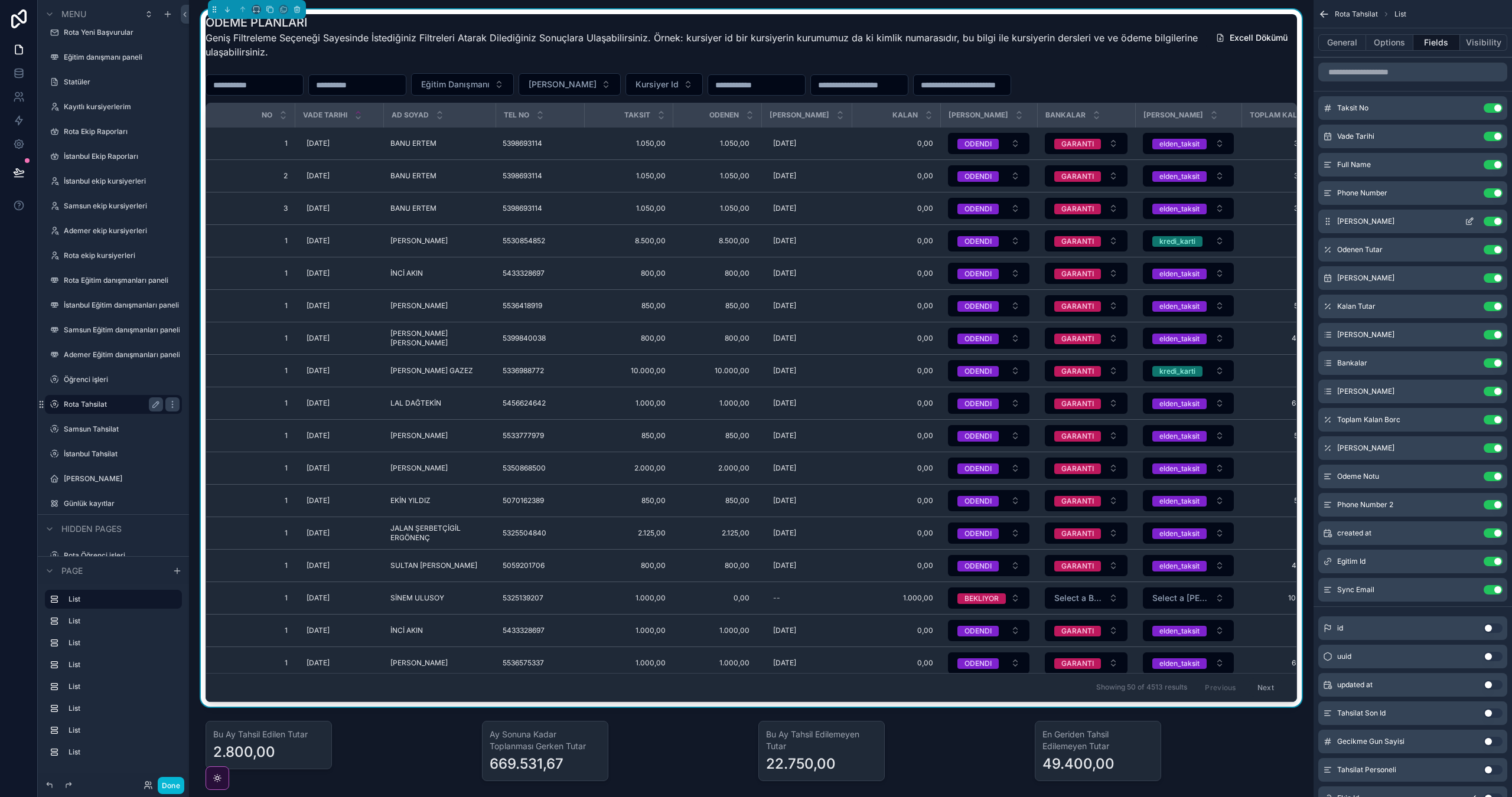
click at [1472, 226] on div "Taksit Tutari Use setting" at bounding box center [1413, 221] width 189 height 24
click at [1470, 225] on icon "scrollable content" at bounding box center [1469, 222] width 5 height 5
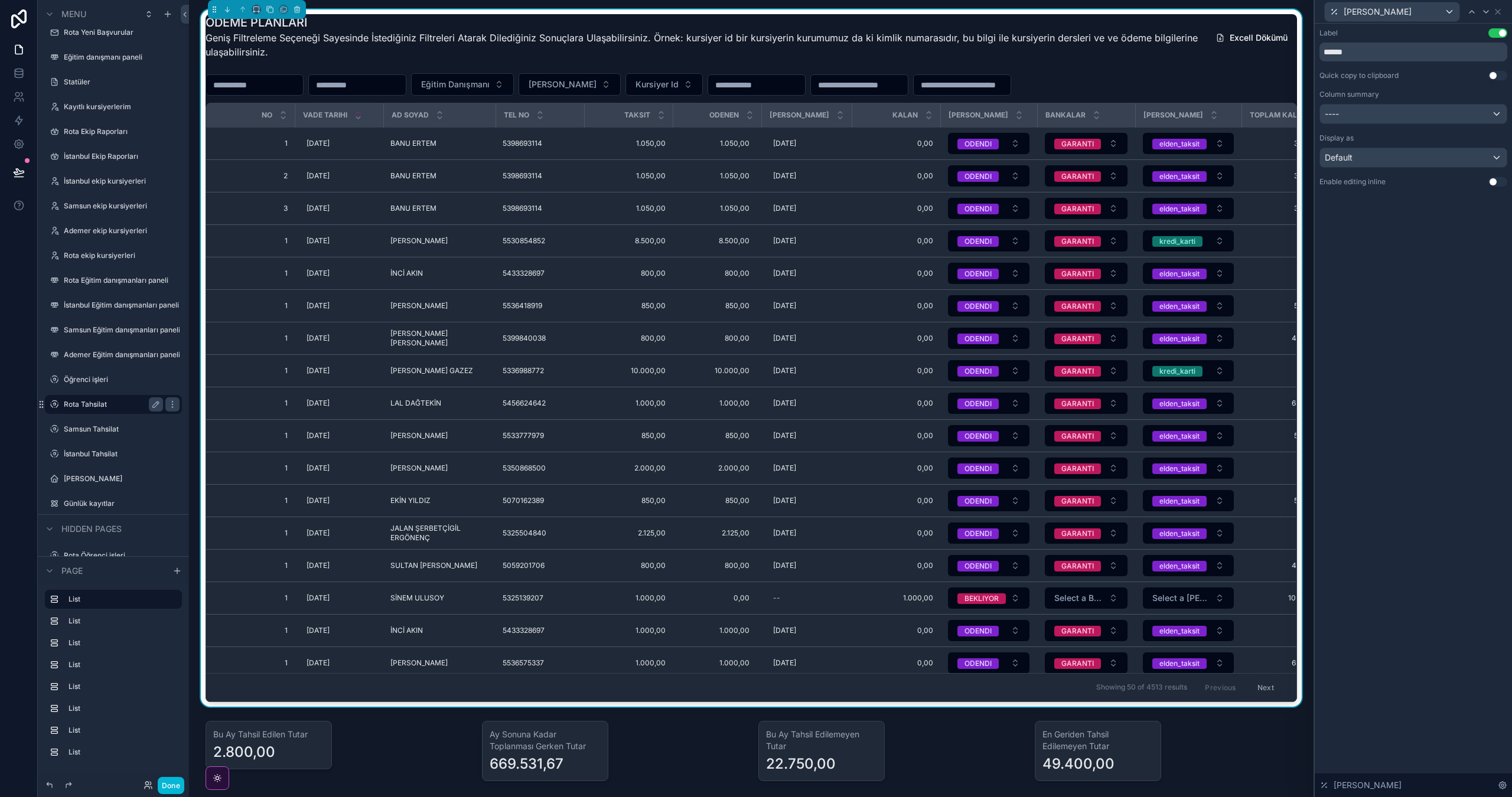
click at [1501, 181] on button "Use setting" at bounding box center [1498, 181] width 19 height 9
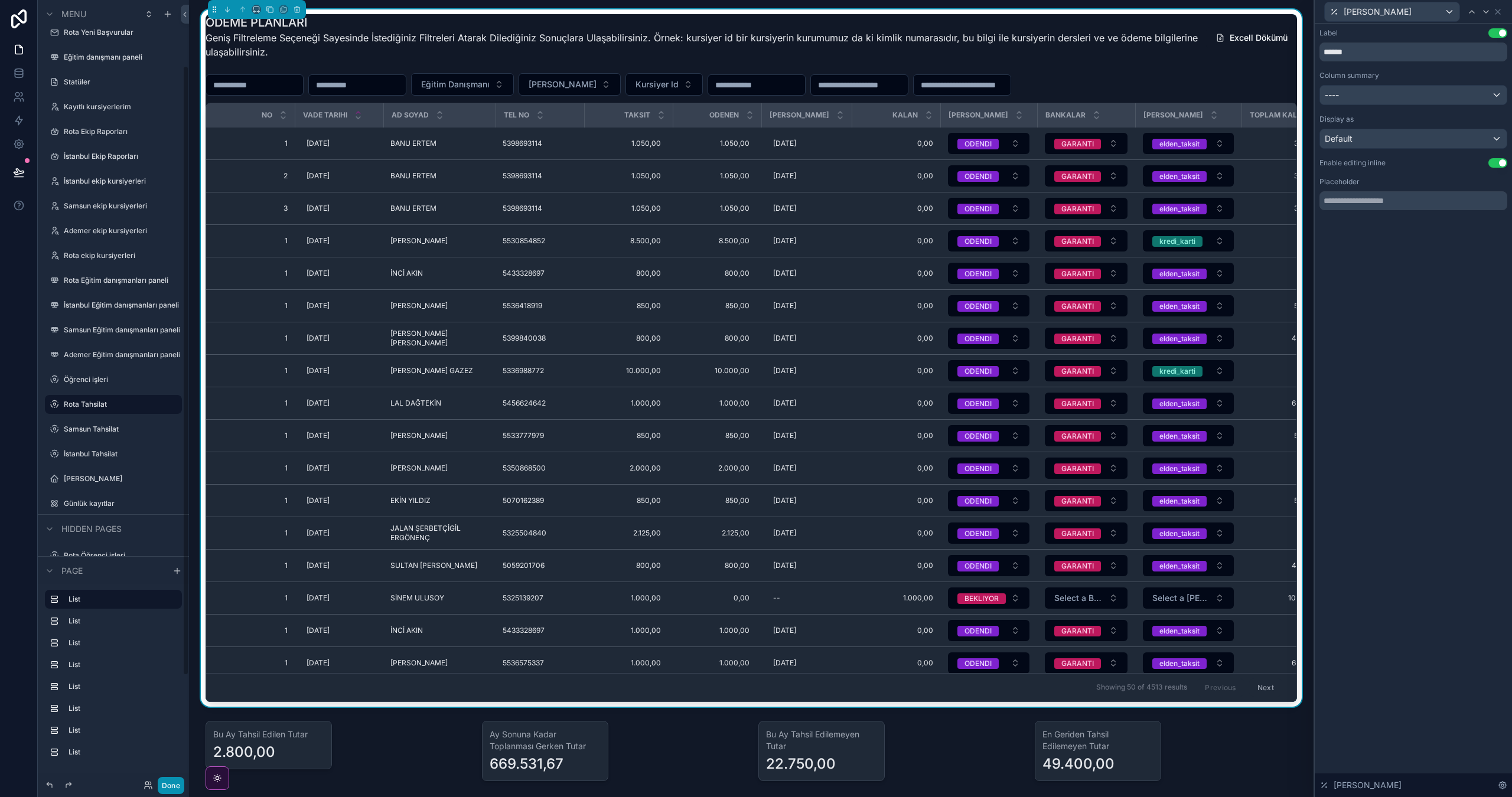
click at [178, 777] on button "Done" at bounding box center [171, 785] width 27 height 17
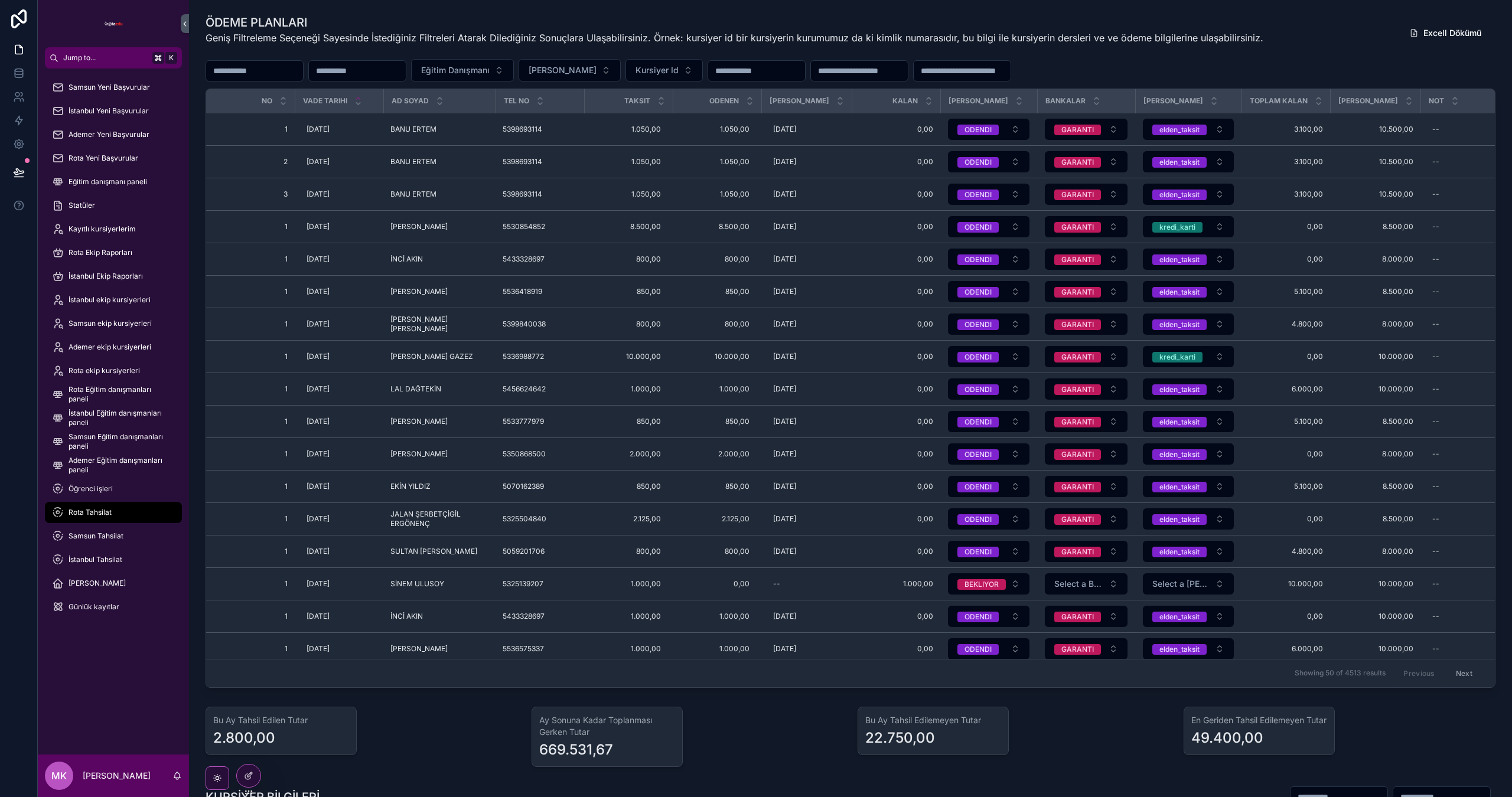
scroll to position [0, 0]
click at [248, 753] on icon at bounding box center [248, 750] width 9 height 9
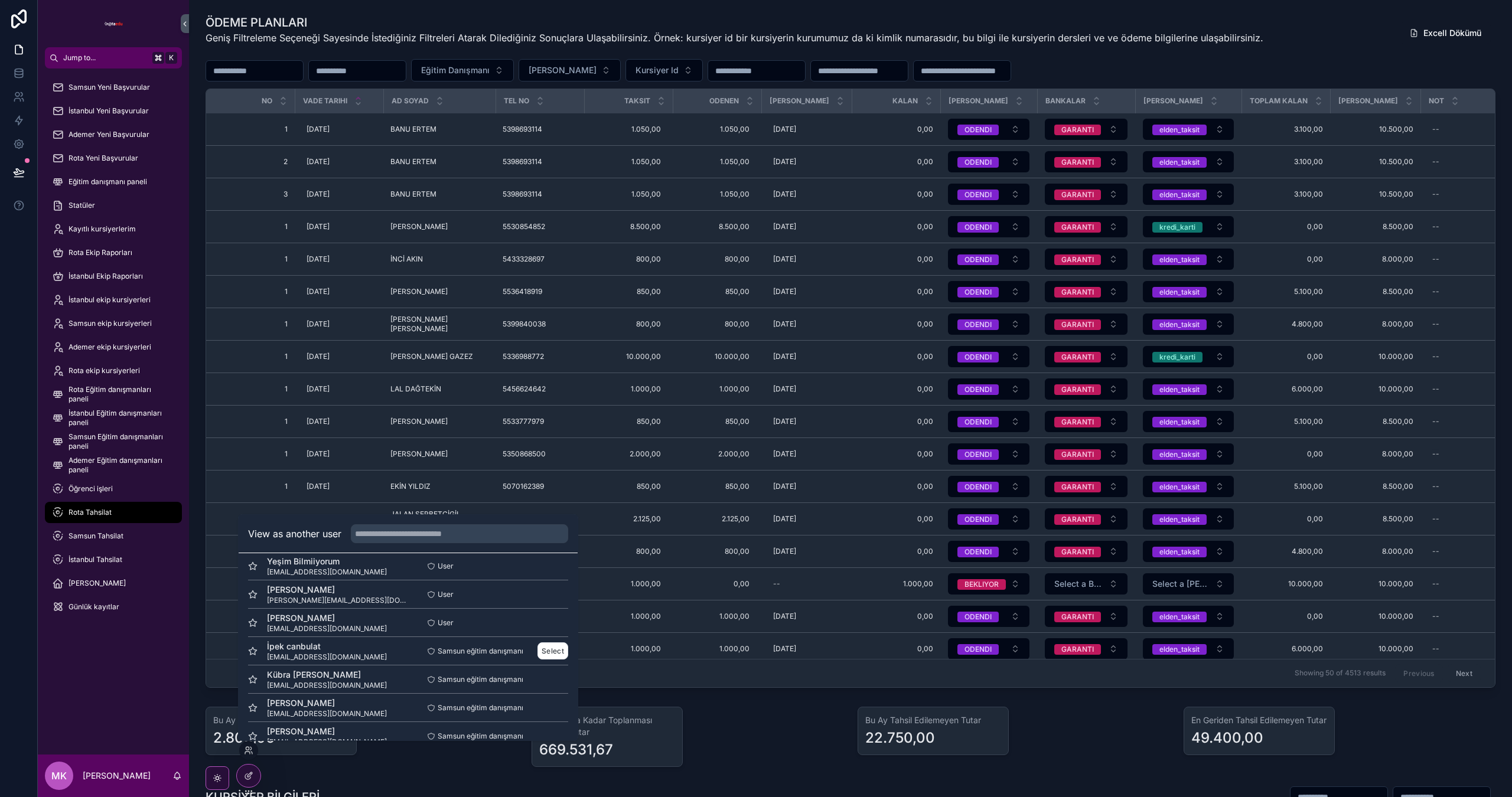
scroll to position [130, 0]
click at [548, 679] on button "Select" at bounding box center [552, 673] width 31 height 17
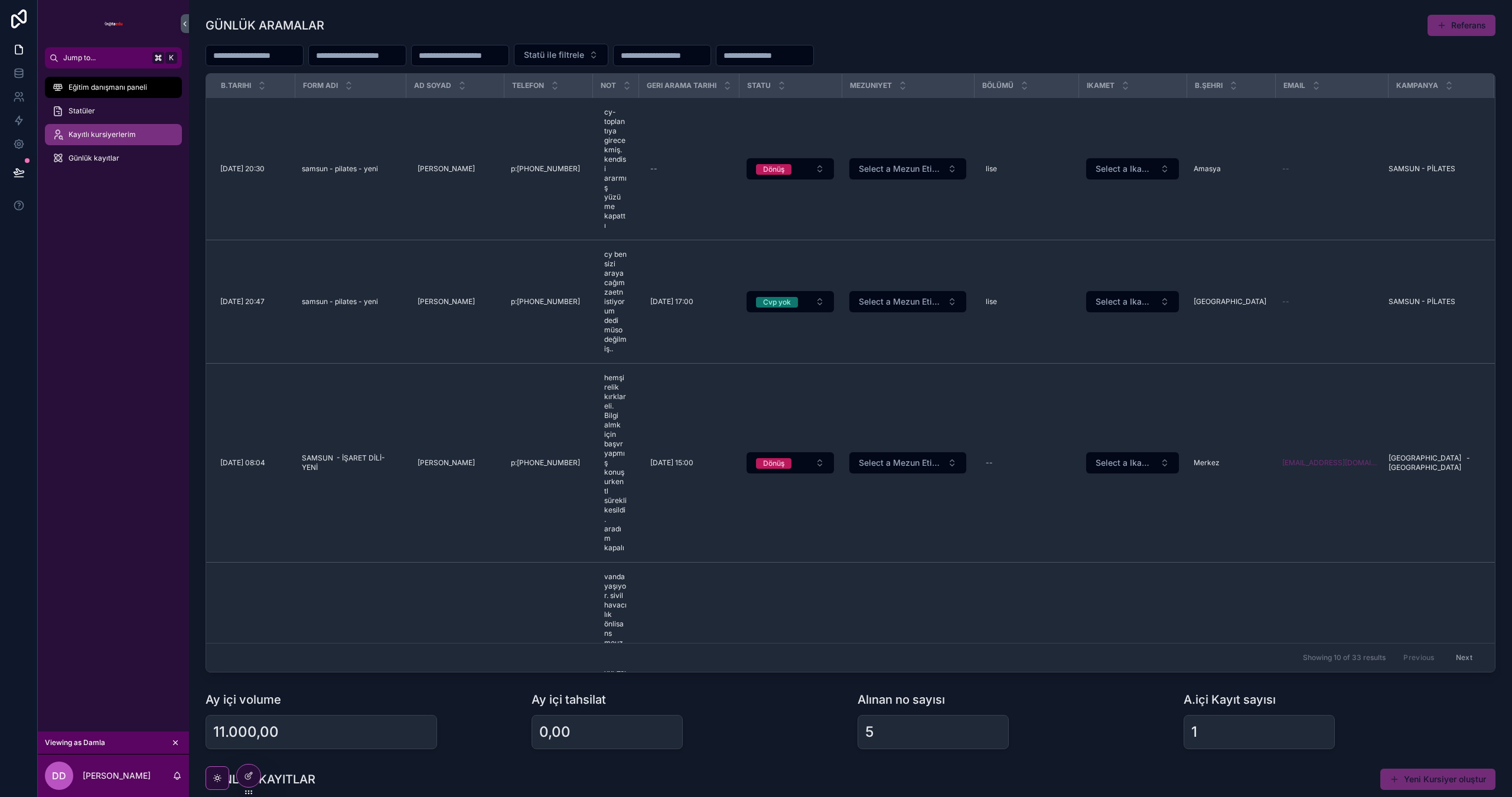
click at [103, 126] on div "Kayıtlı kursiyerlerim" at bounding box center [114, 134] width 123 height 19
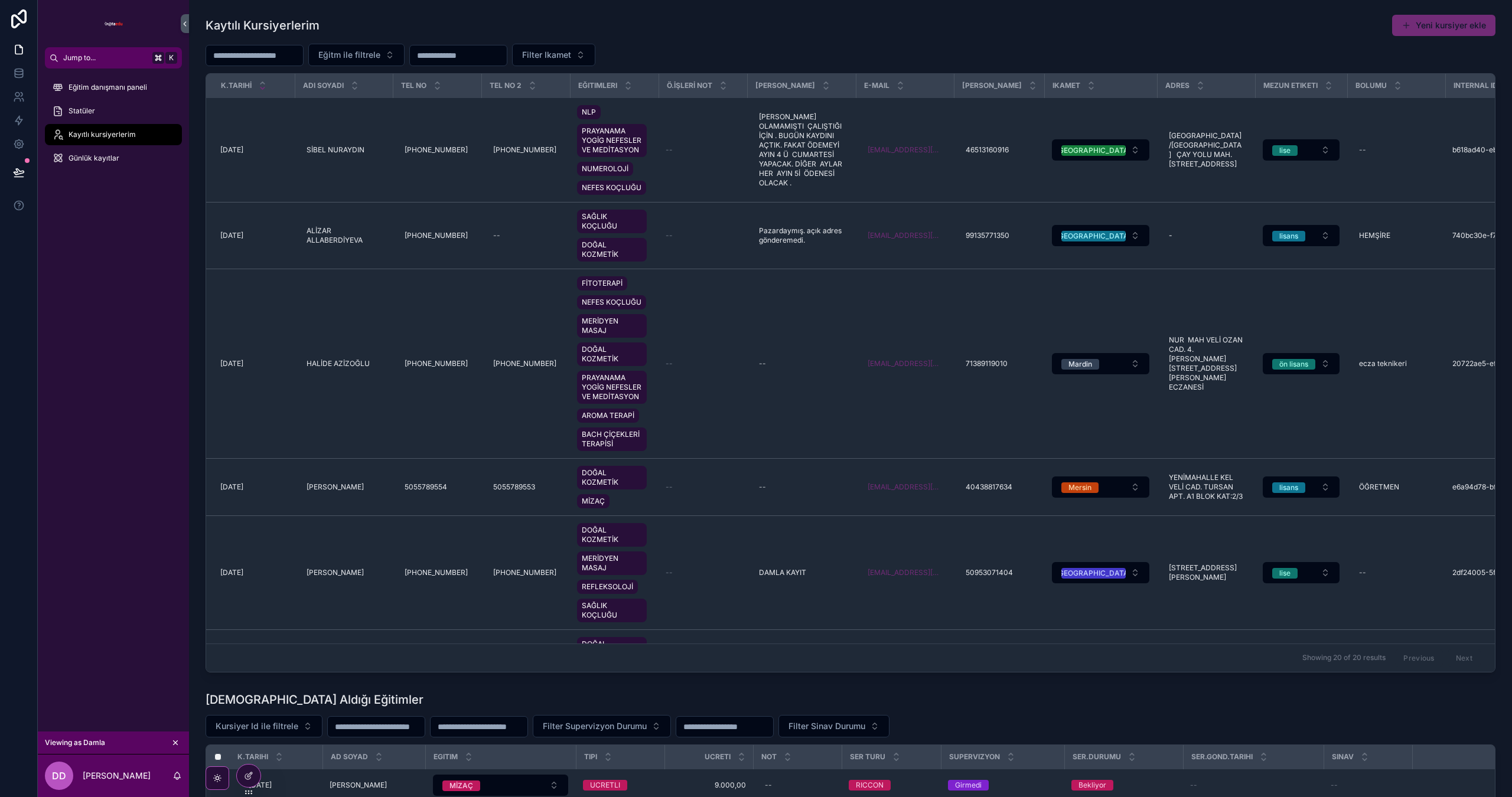
click at [179, 746] on icon "scrollable content" at bounding box center [176, 742] width 8 height 8
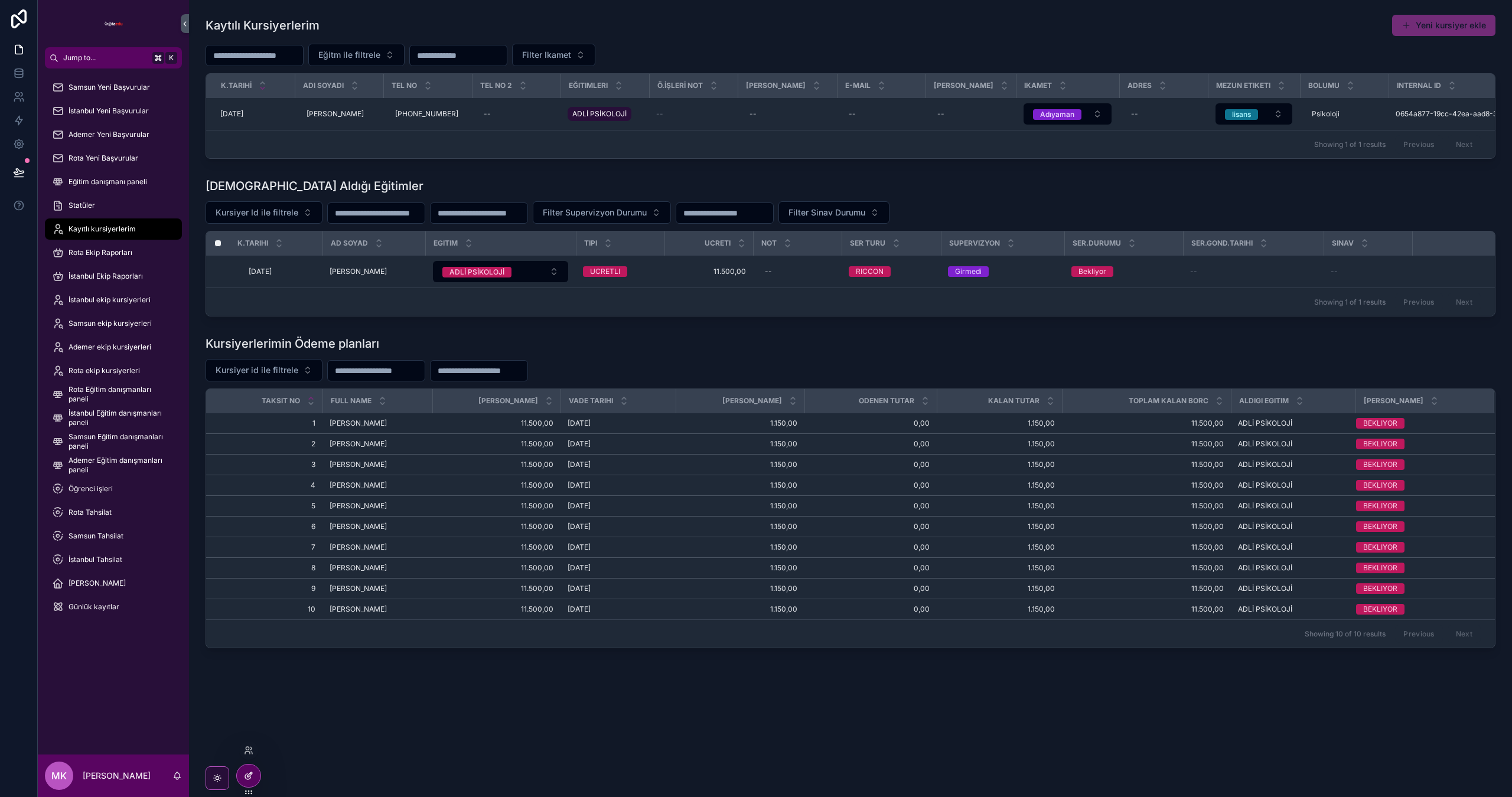
click at [245, 775] on icon at bounding box center [248, 775] width 9 height 9
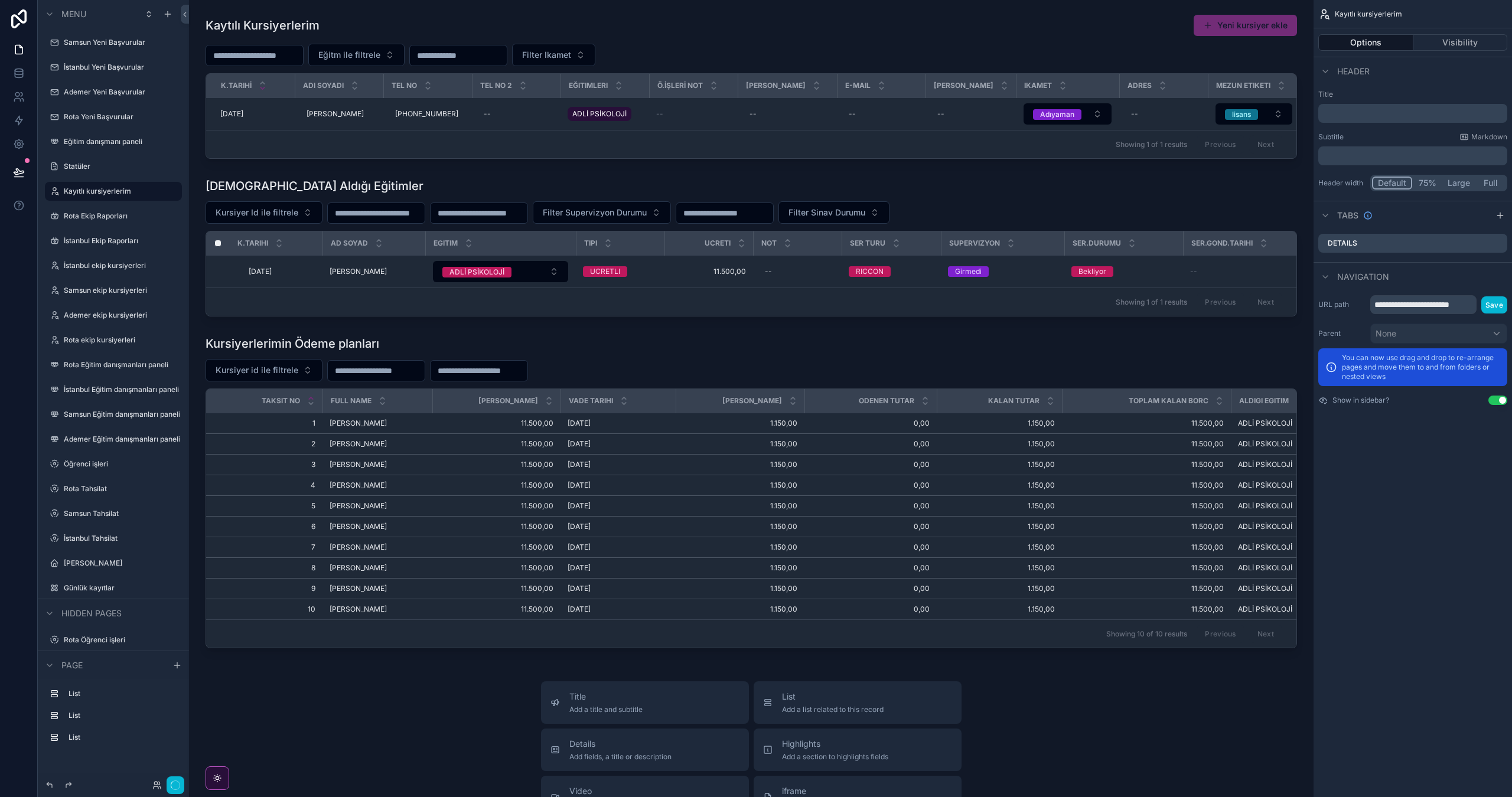
click at [87, 493] on label "Rota Tahsilat" at bounding box center [122, 488] width 116 height 9
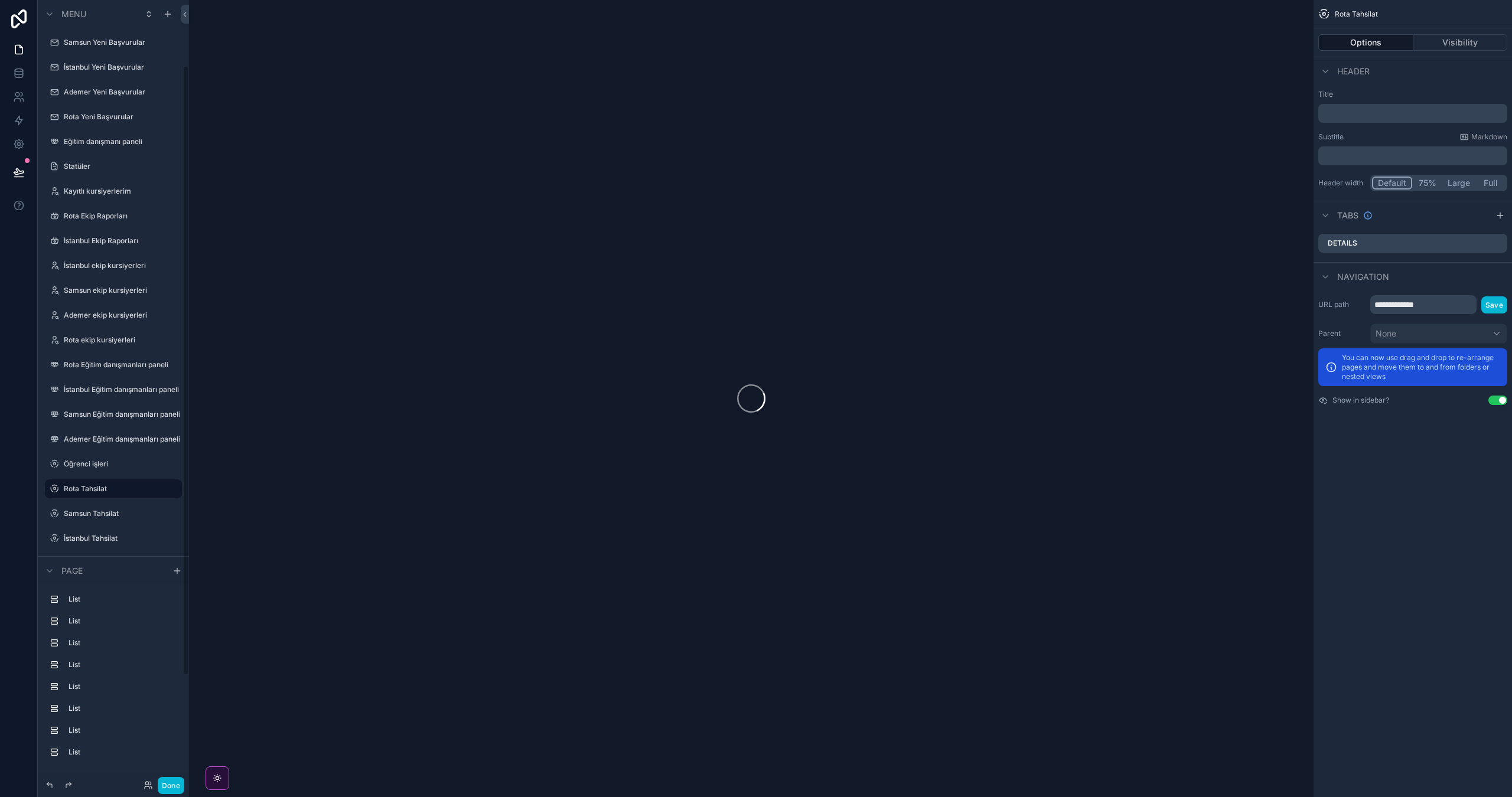
scroll to position [85, 0]
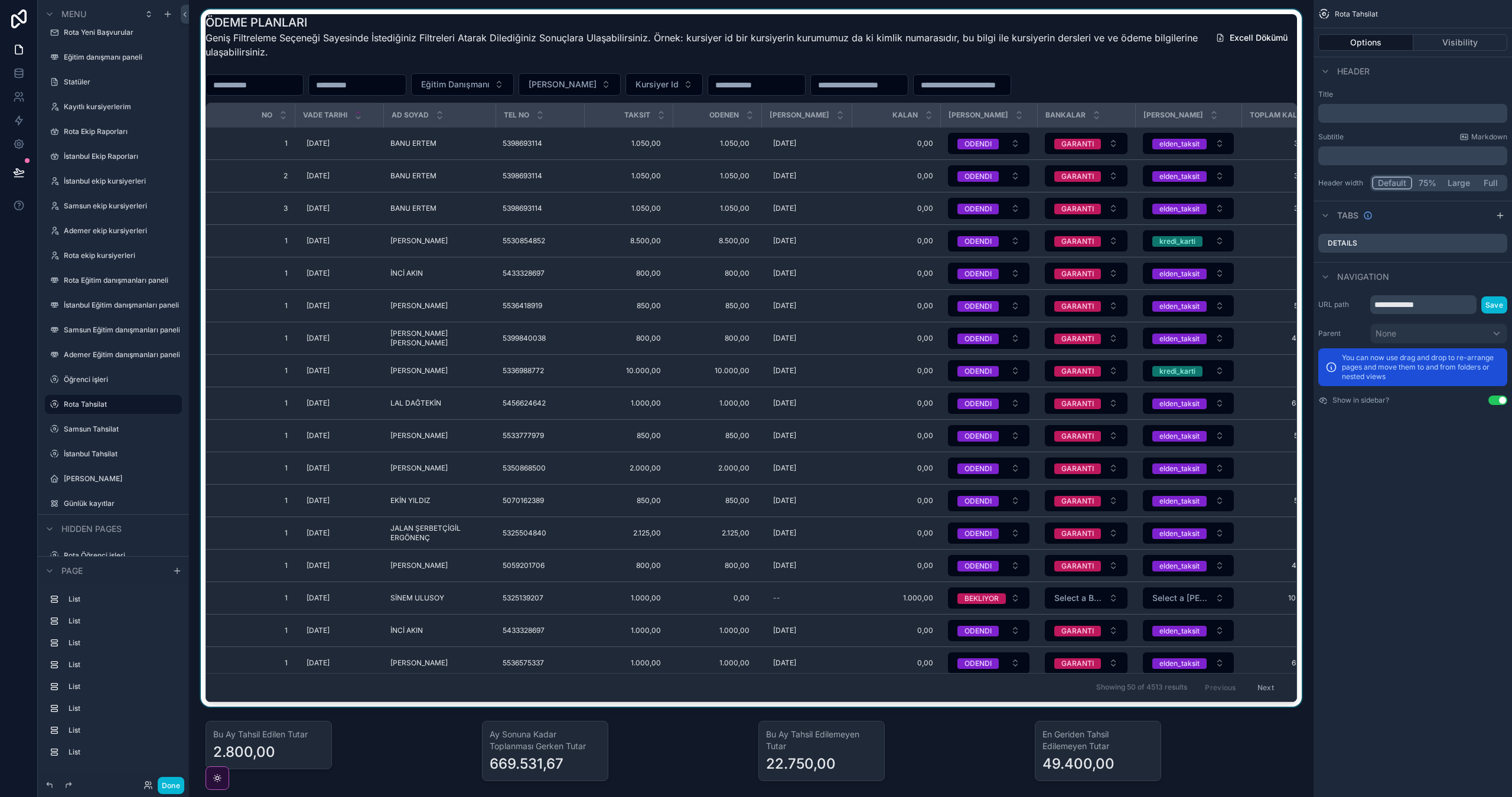
click at [642, 152] on div "scrollable content" at bounding box center [751, 358] width 1106 height 698
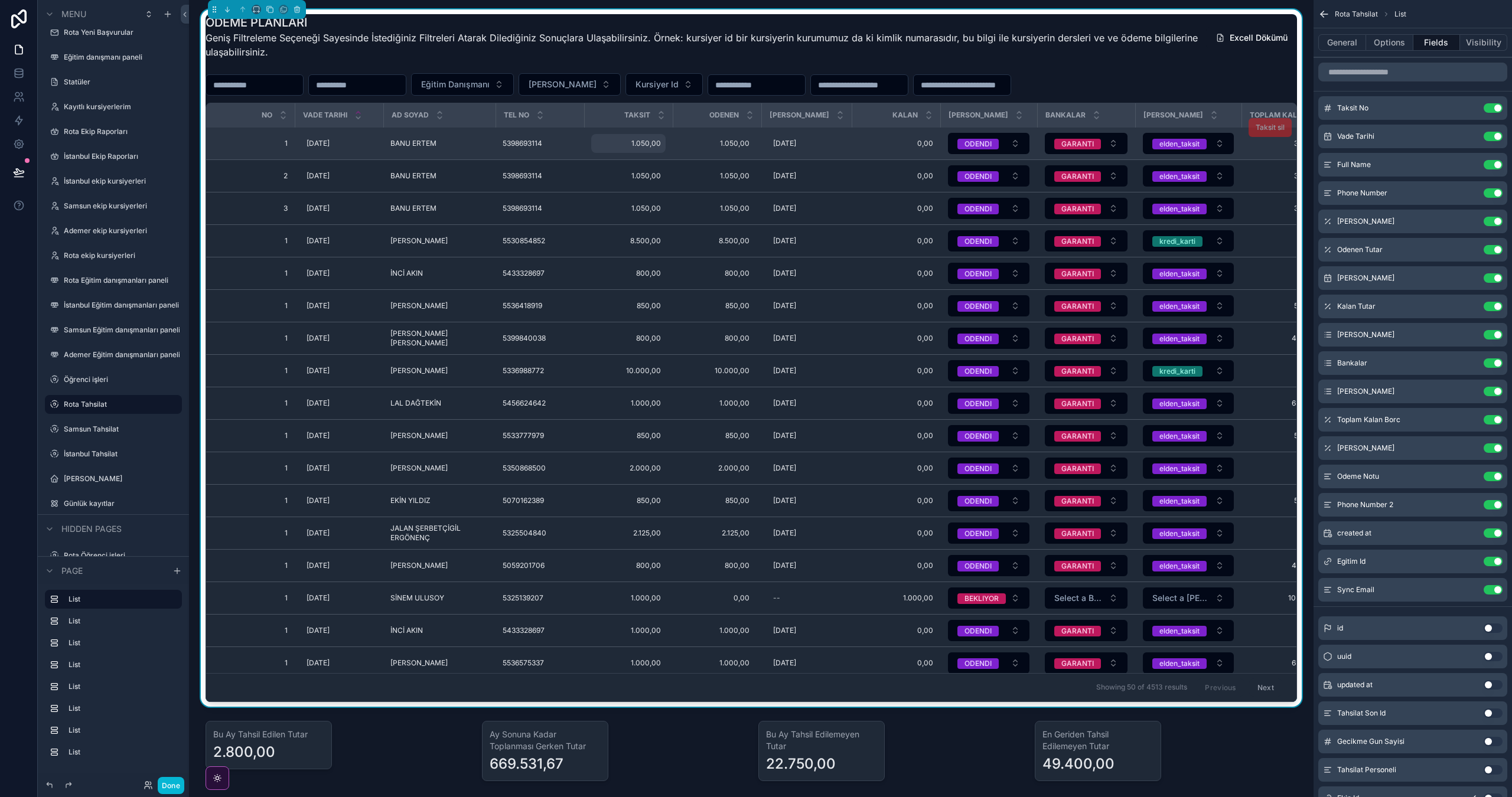
click at [657, 148] on span "1.050,00" at bounding box center [628, 142] width 65 height 9
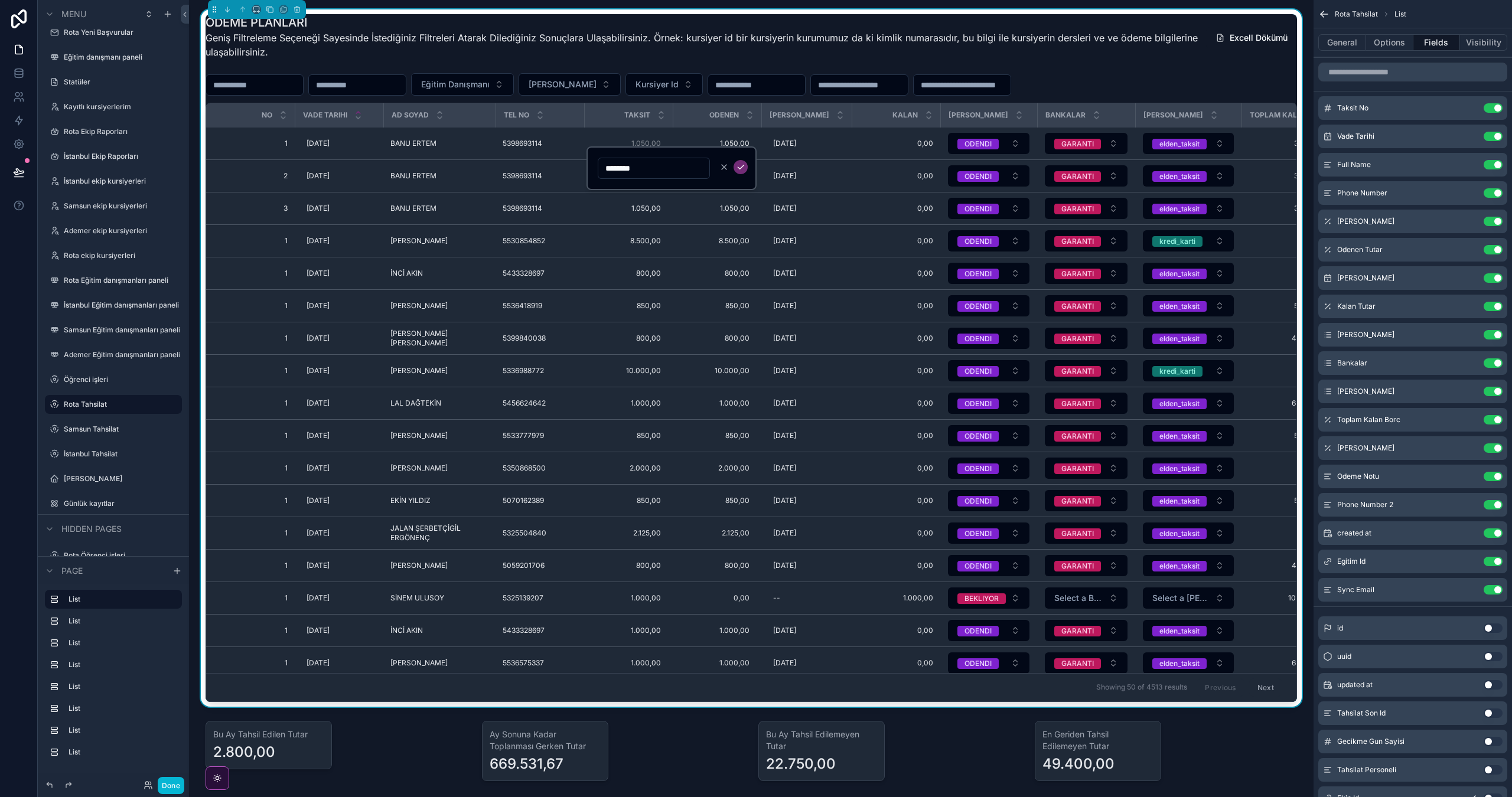
click at [662, 65] on div "ÖDEME PLANLARI Geniş Filtreleme Seçeneği Sayesinde İstediğiniz Filtreleri Atara…" at bounding box center [701, 40] width 992 height 52
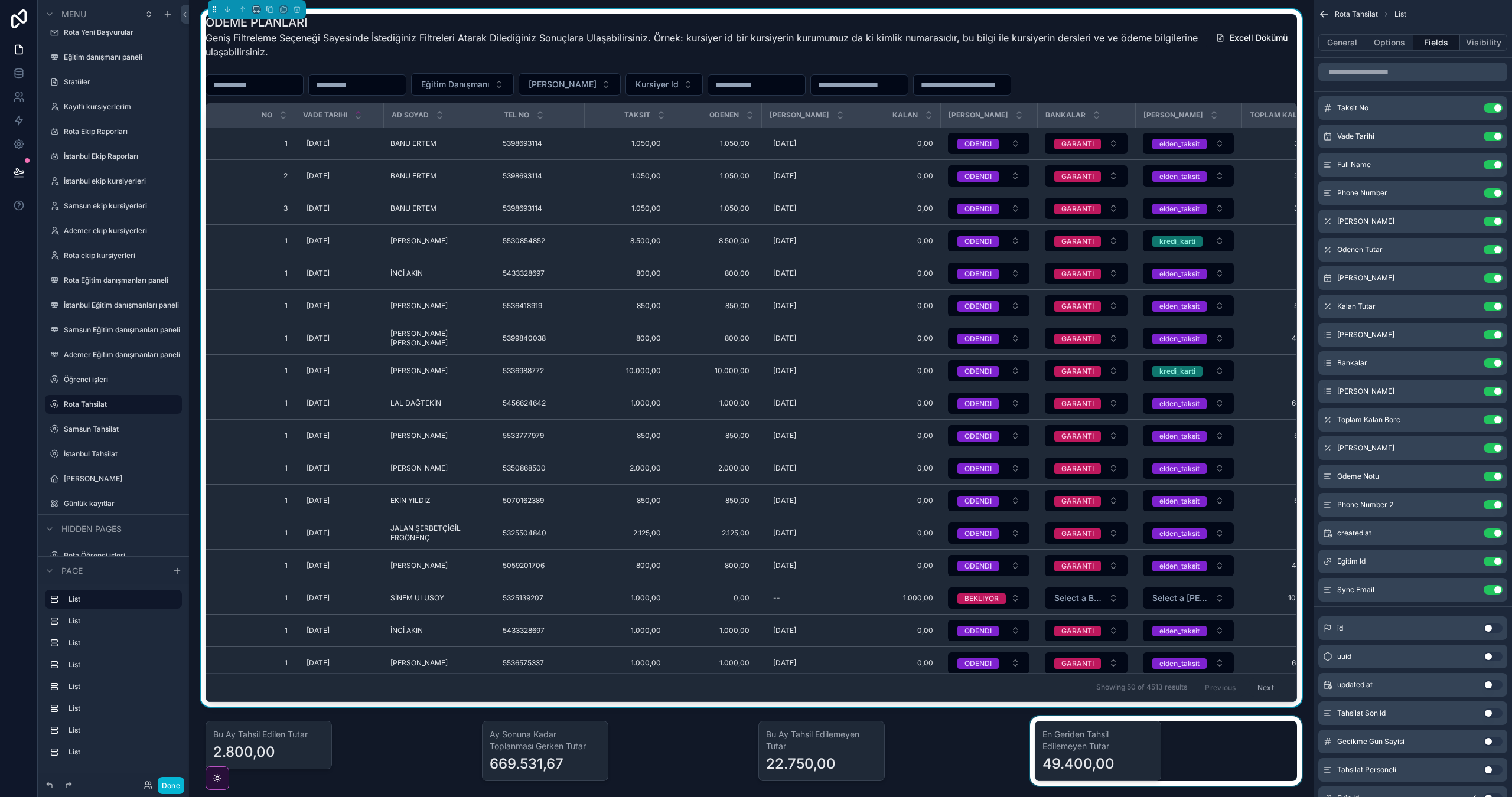
drag, startPoint x: 1139, startPoint y: 761, endPoint x: 1146, endPoint y: 759, distance: 7.3
click at [1139, 761] on div "scrollable content" at bounding box center [1166, 751] width 276 height 70
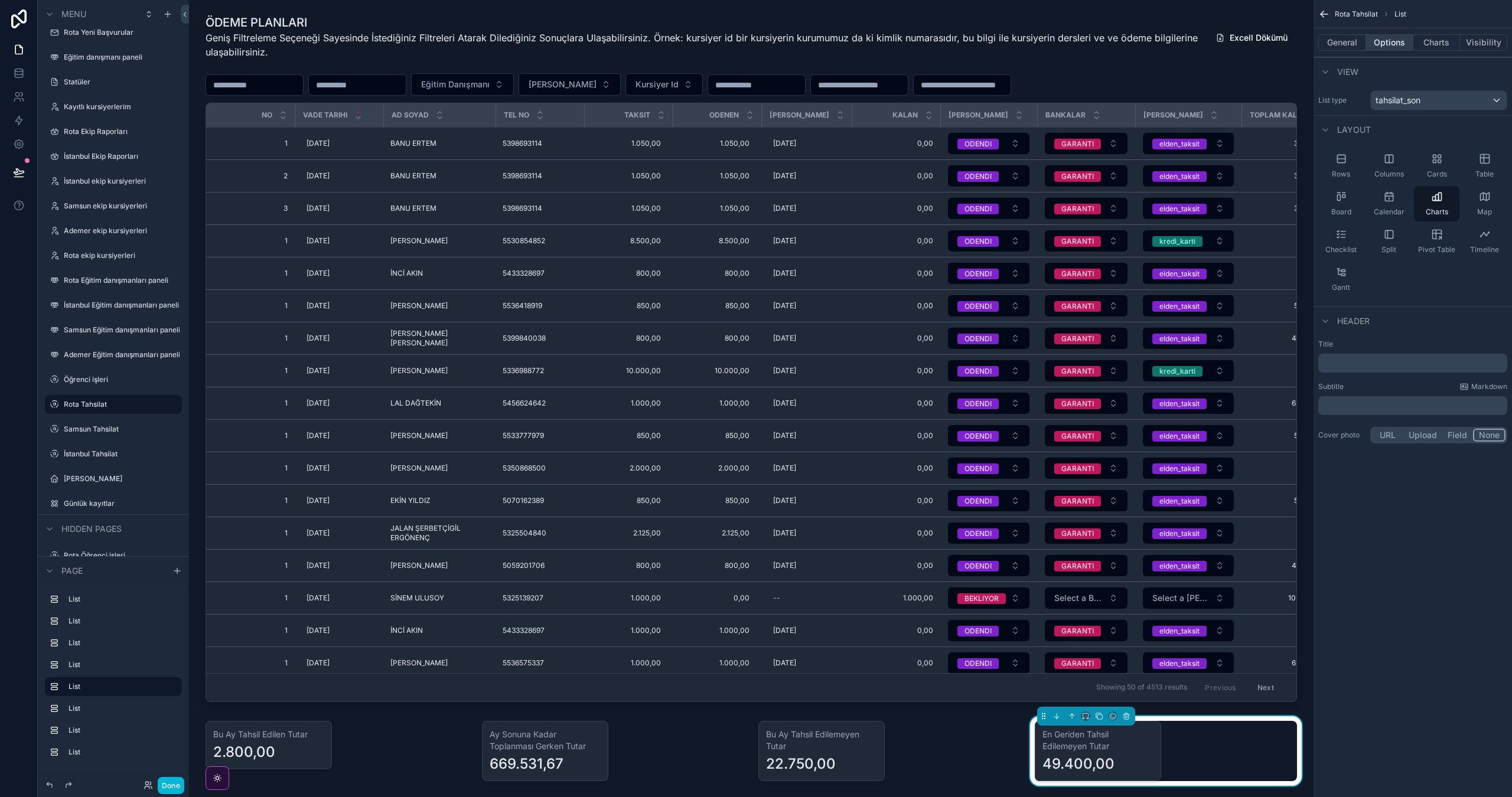
click at [1400, 48] on button "Options" at bounding box center [1389, 42] width 47 height 17
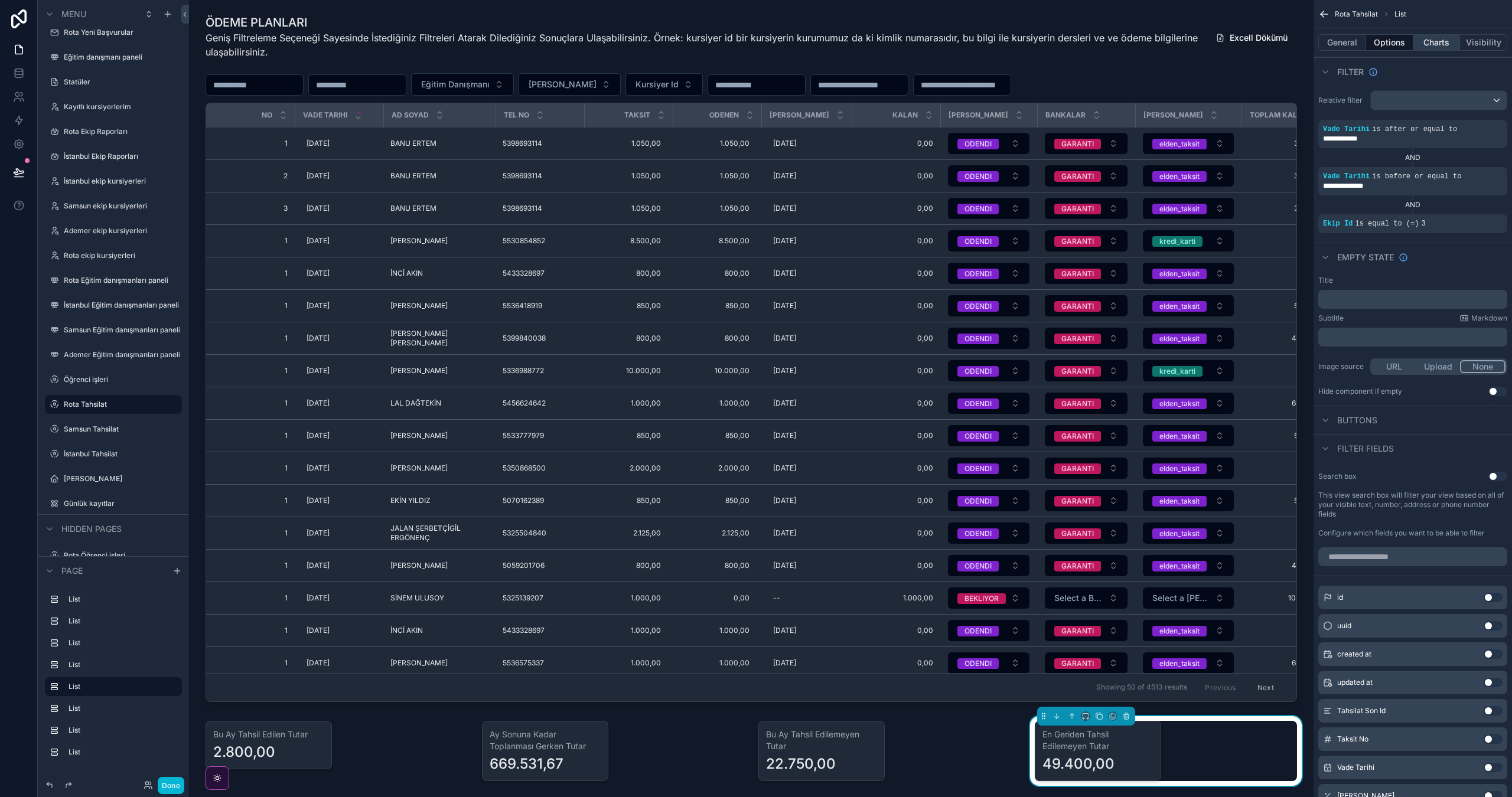
click at [1437, 42] on button "Charts" at bounding box center [1437, 42] width 47 height 17
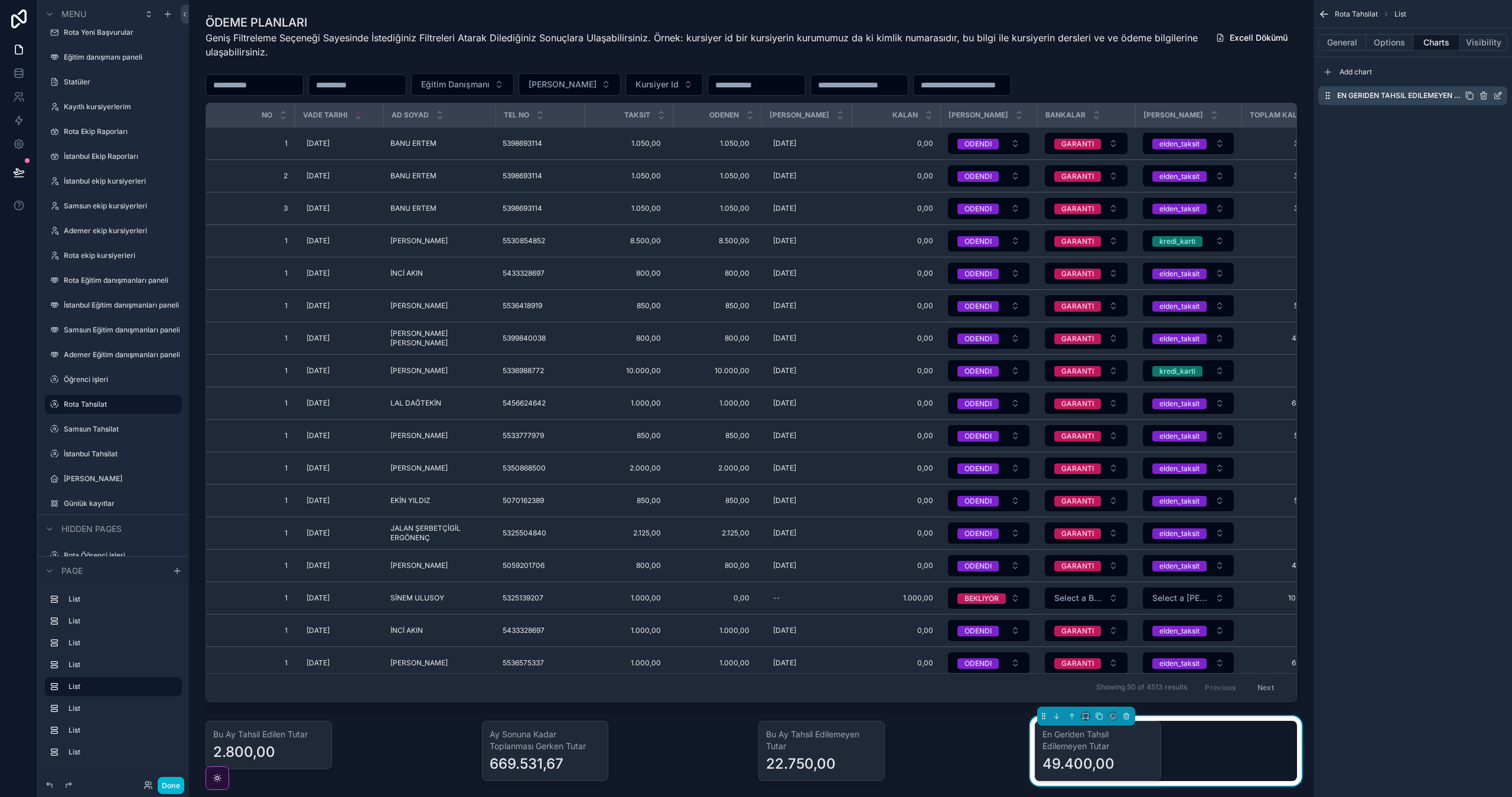
click at [1497, 91] on icon "scrollable content" at bounding box center [1497, 95] width 9 height 9
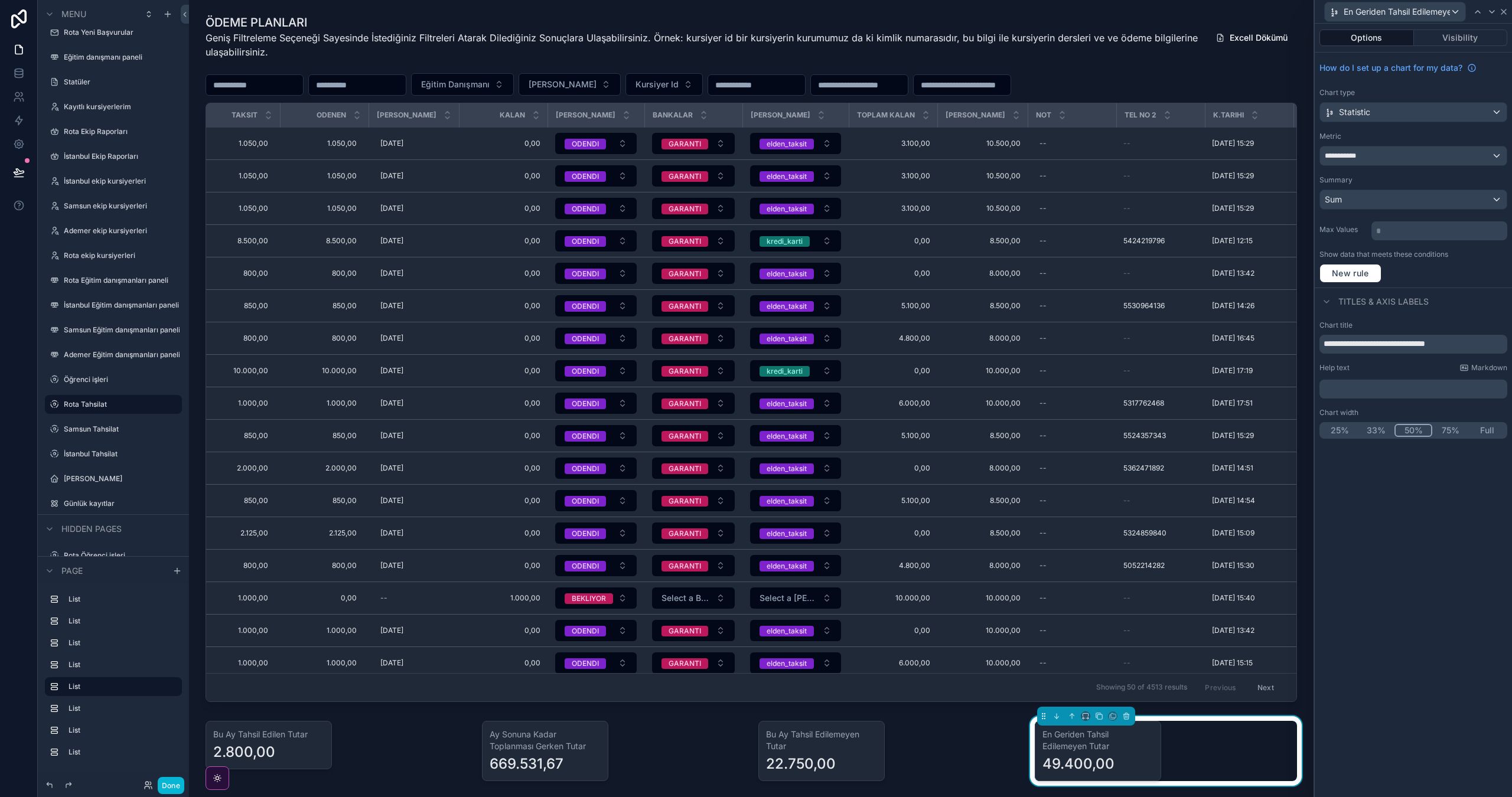
scroll to position [0, 0]
click at [1505, 14] on icon at bounding box center [1503, 12] width 9 height 9
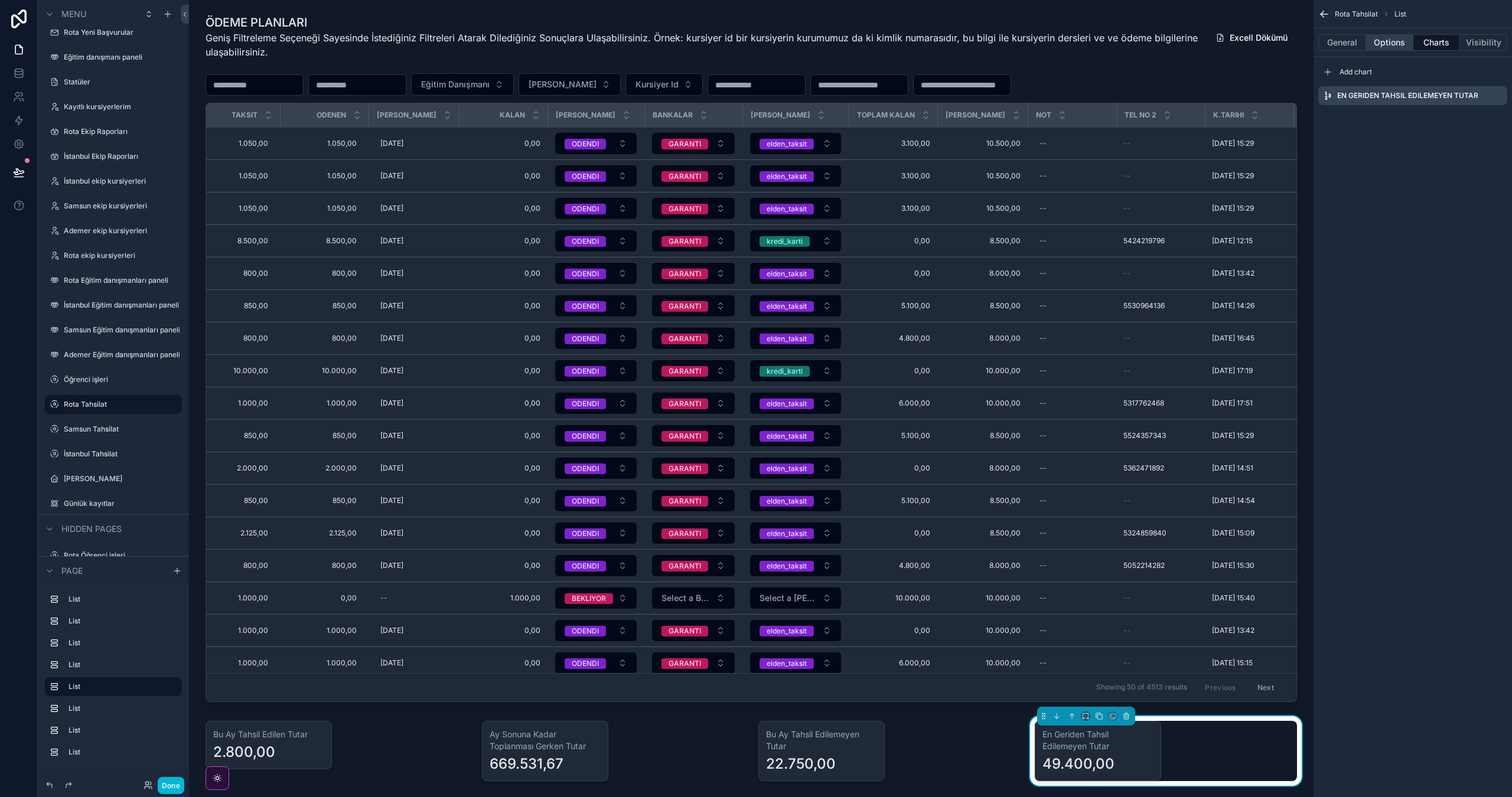
click at [1398, 41] on button "Options" at bounding box center [1389, 42] width 47 height 17
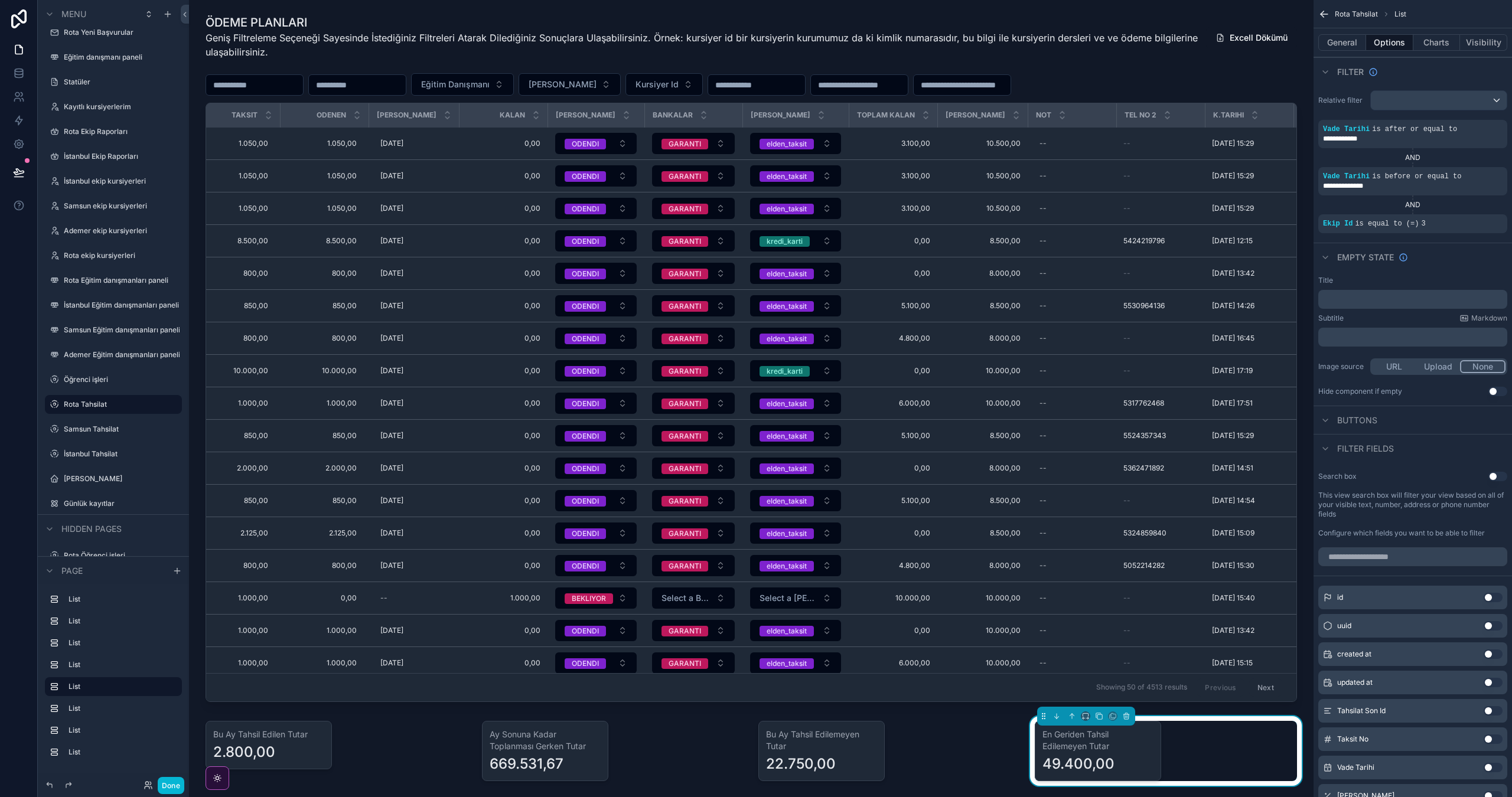
click at [1091, 768] on div "49.400,00" at bounding box center [1078, 764] width 72 height 19
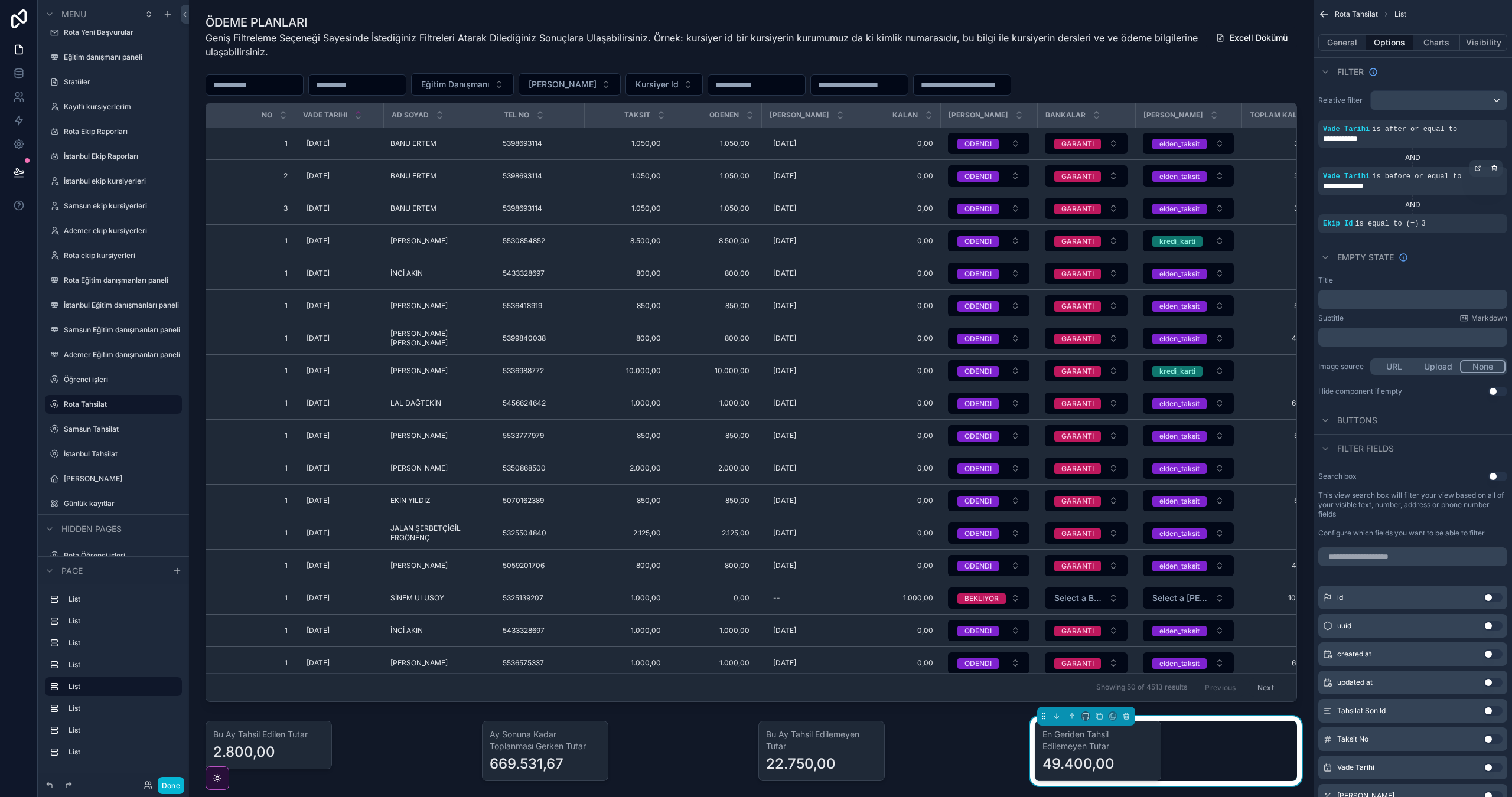
scroll to position [2, 0]
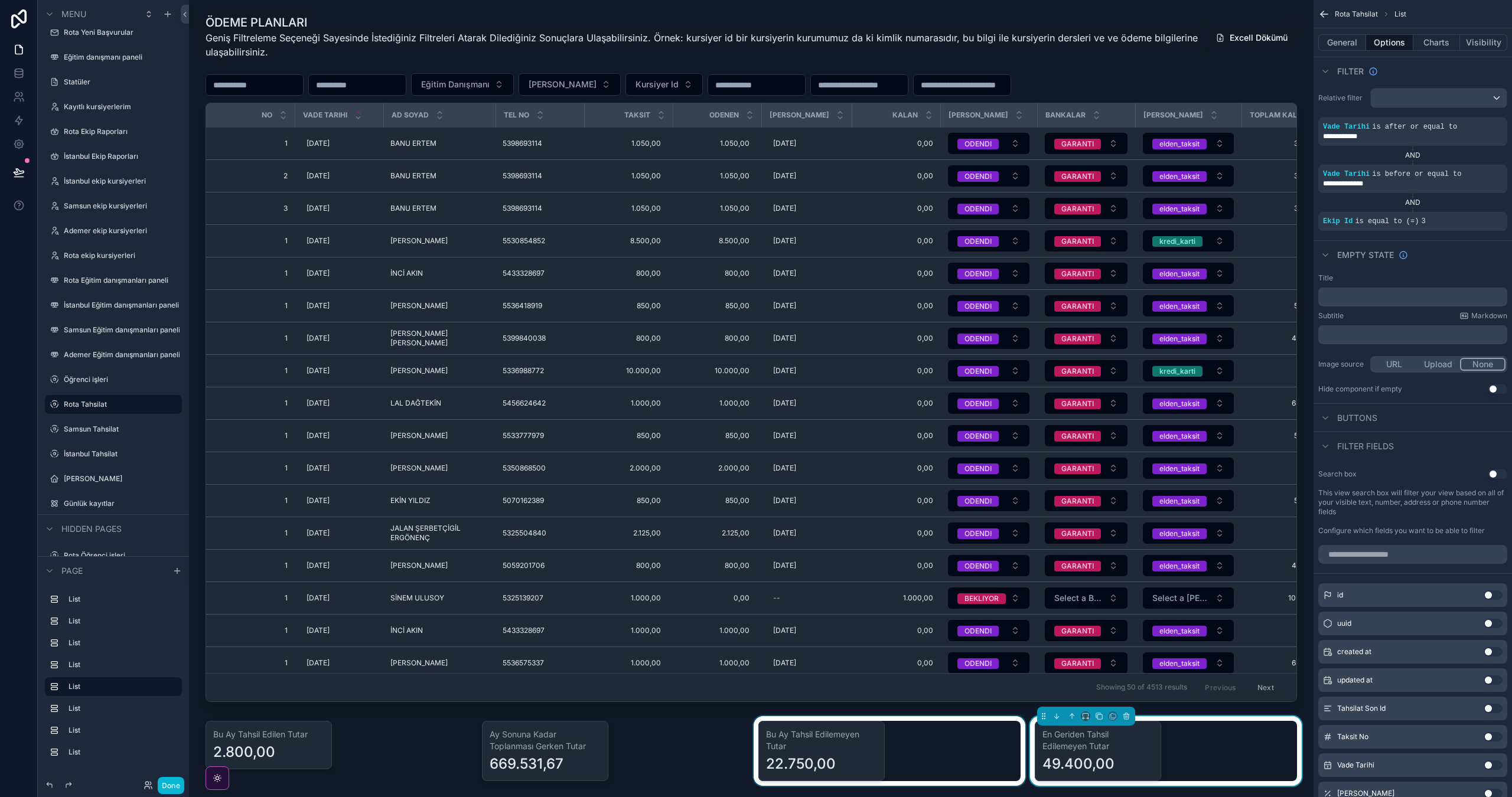
click at [875, 747] on div "scrollable content" at bounding box center [889, 751] width 276 height 70
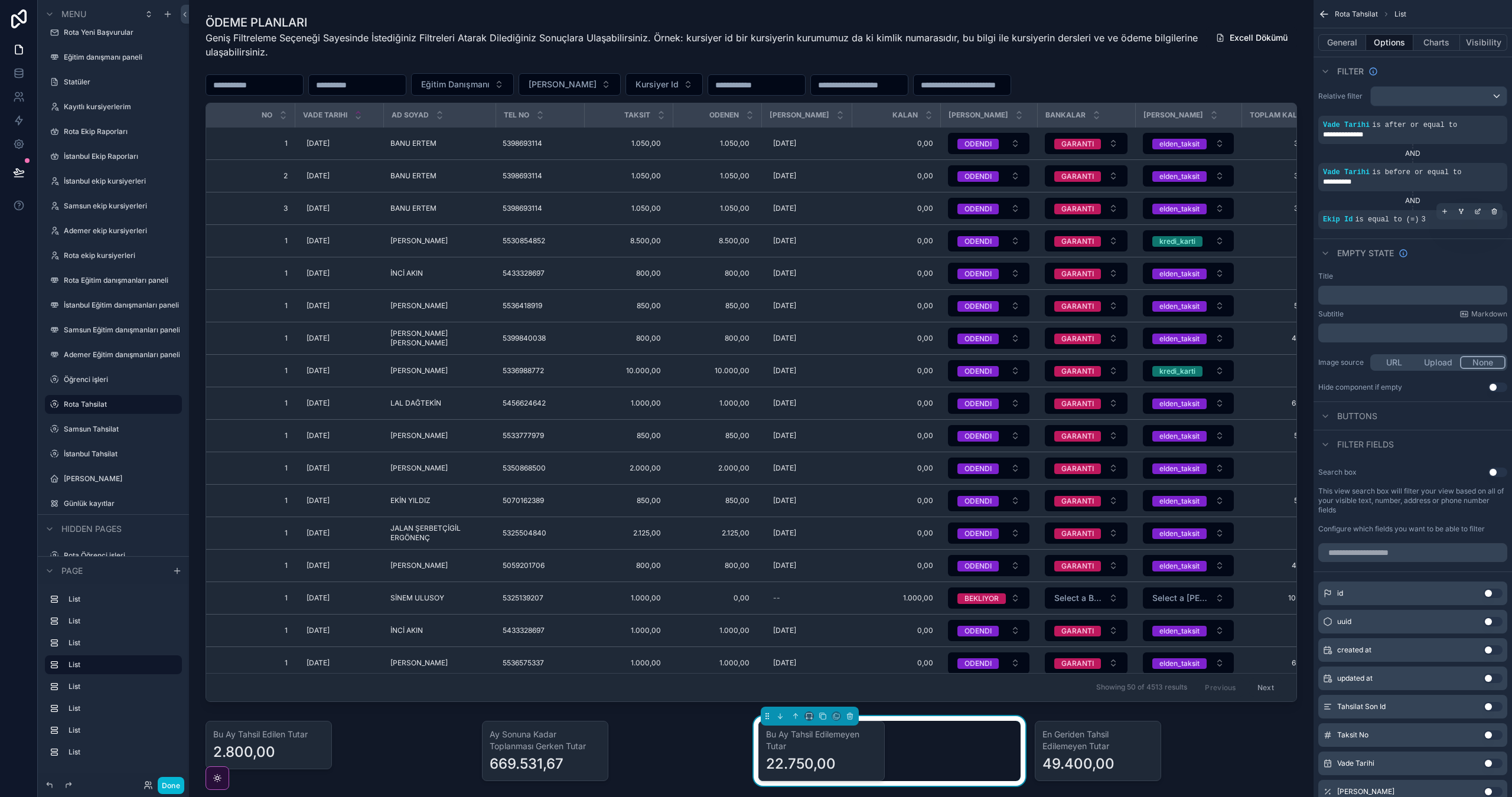
scroll to position [0, 0]
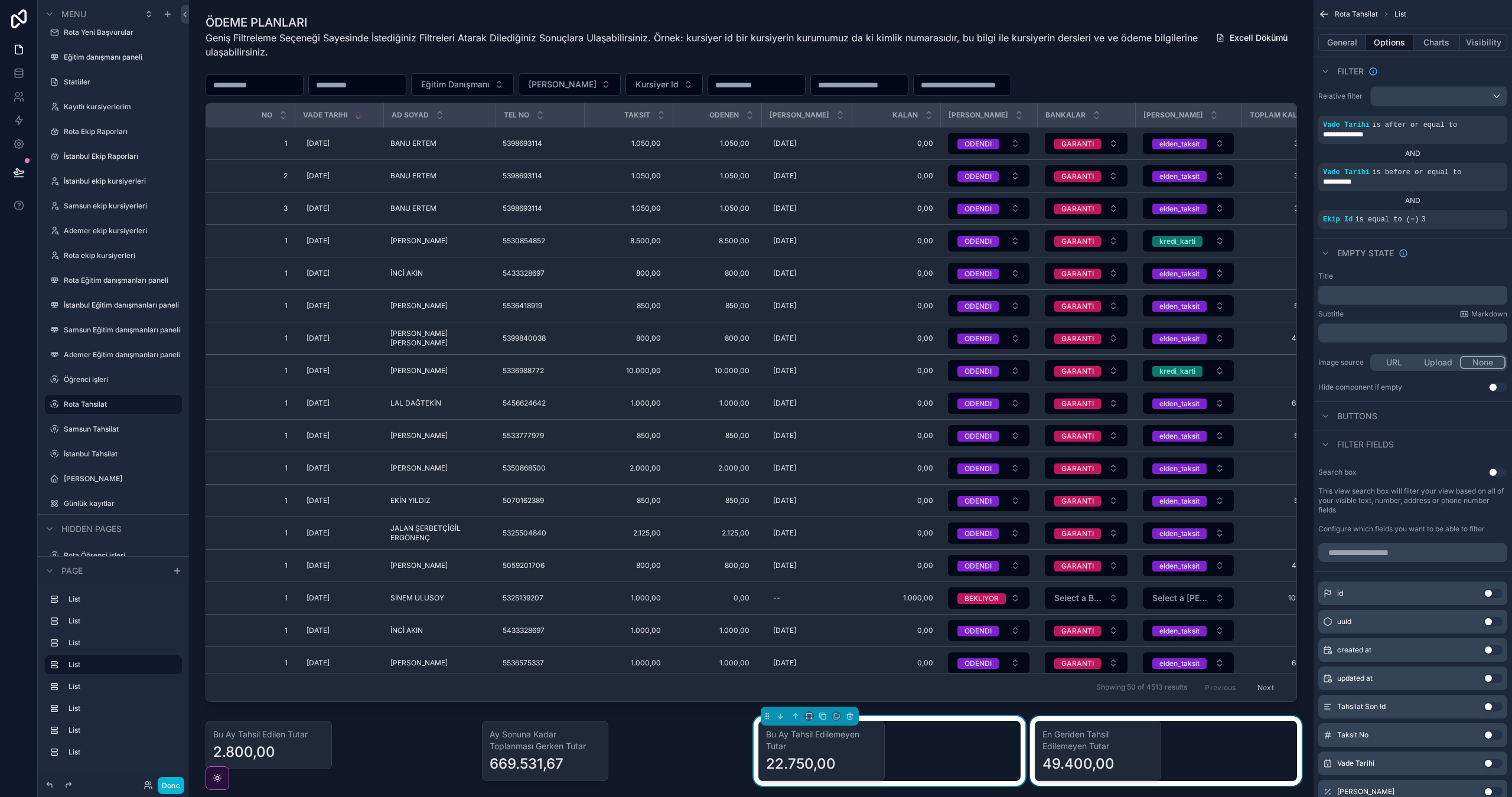
click at [1078, 746] on div "scrollable content" at bounding box center [1166, 751] width 276 height 70
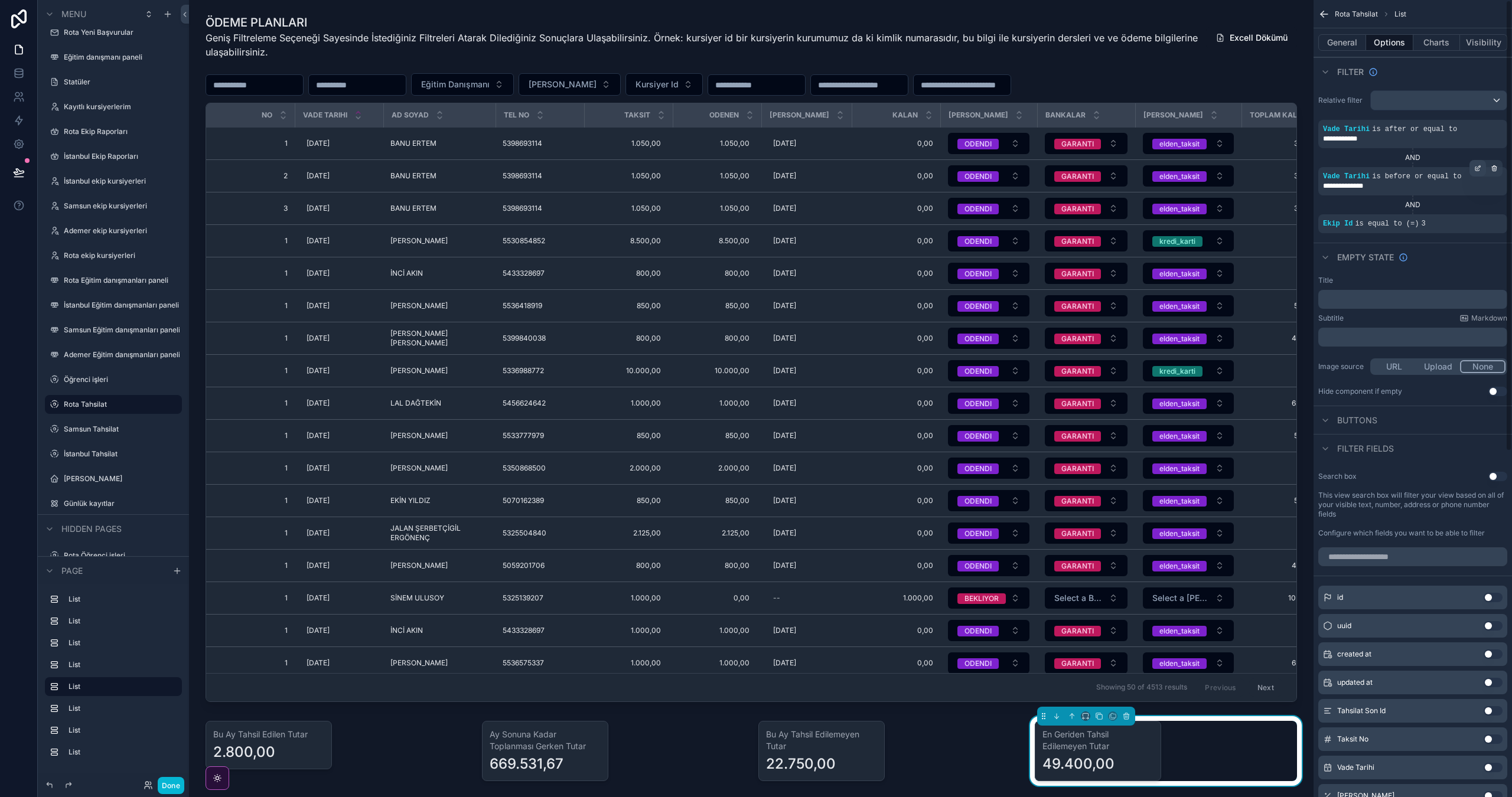
click at [1479, 170] on icon "scrollable content" at bounding box center [1478, 168] width 7 height 7
click at [1273, 164] on span "Is before or equal to" at bounding box center [1251, 163] width 78 height 12
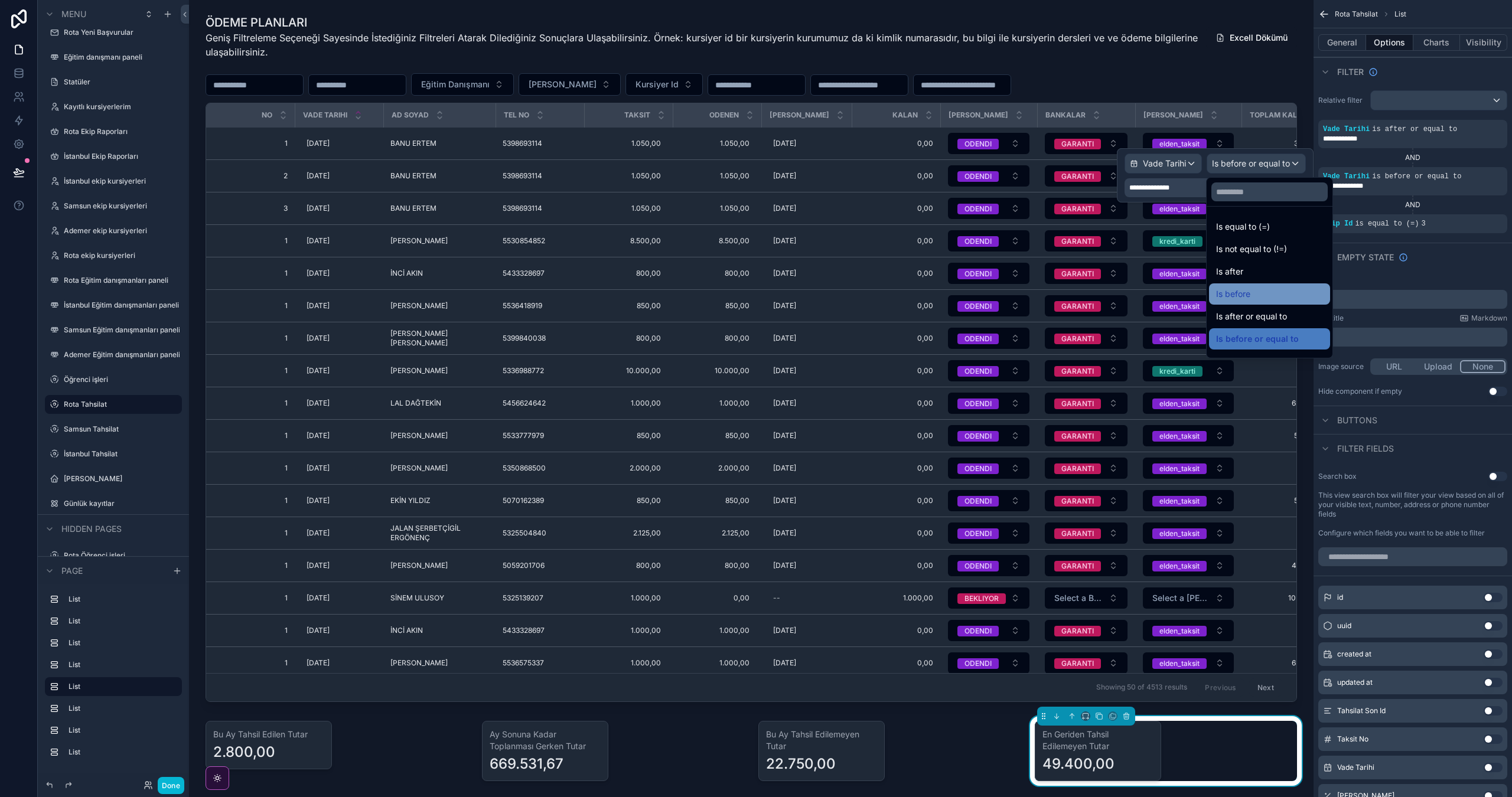
click at [1300, 285] on div "Is before" at bounding box center [1270, 294] width 121 height 22
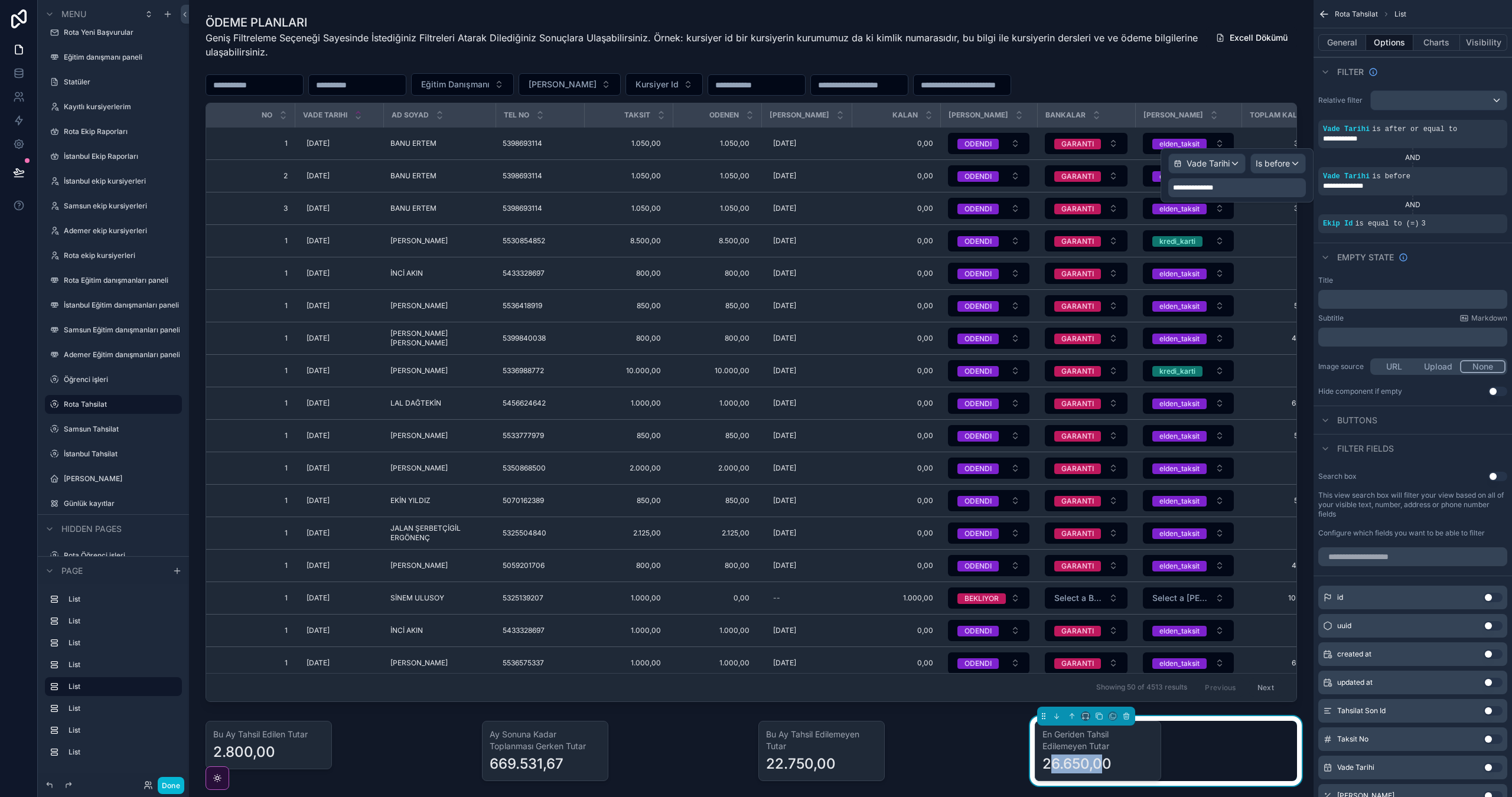
drag, startPoint x: 1051, startPoint y: 763, endPoint x: 1132, endPoint y: 770, distance: 81.3
click at [1111, 767] on div "26.650,00" at bounding box center [1077, 764] width 69 height 19
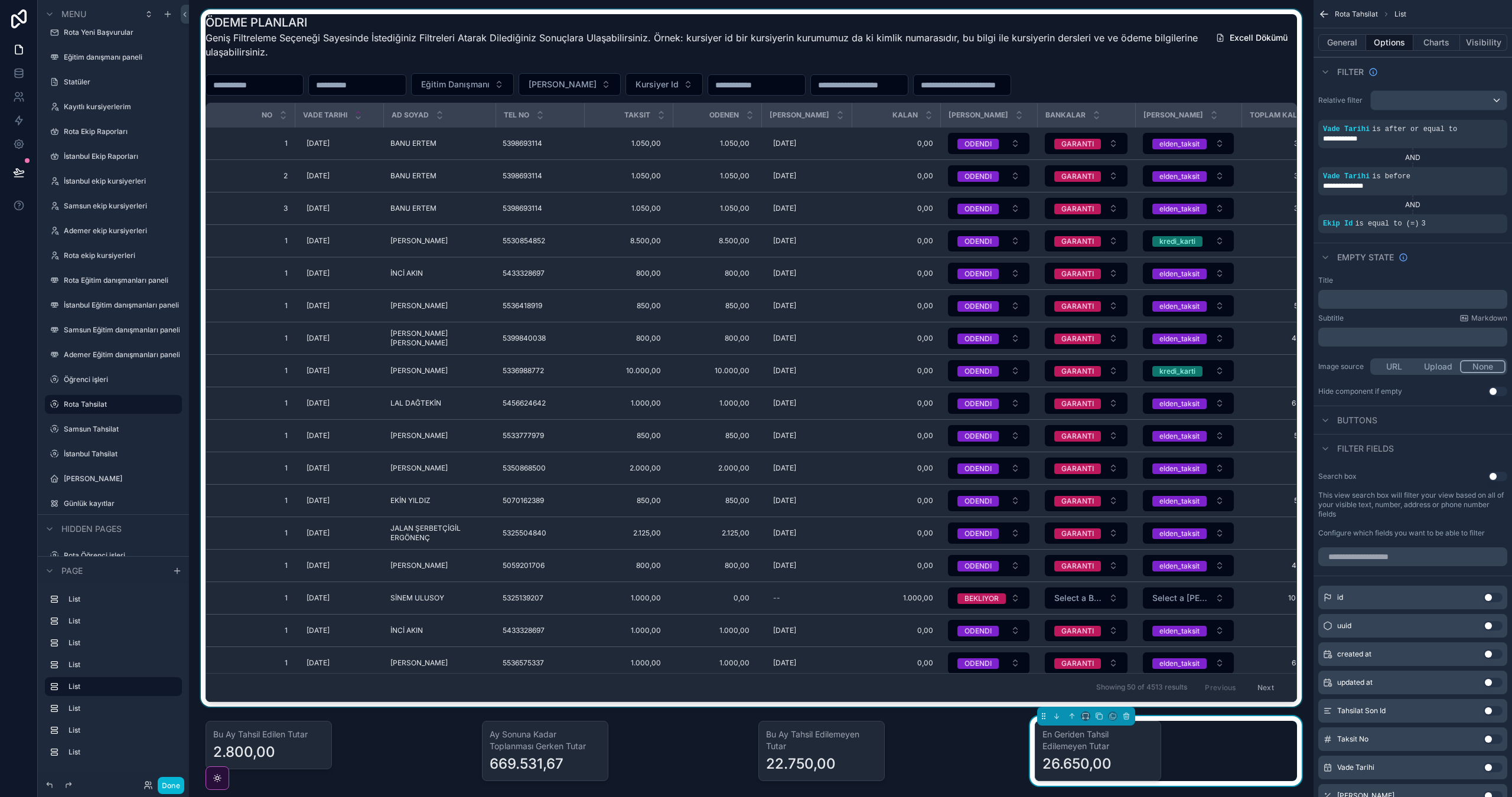
click at [622, 87] on div "scrollable content" at bounding box center [751, 358] width 1106 height 698
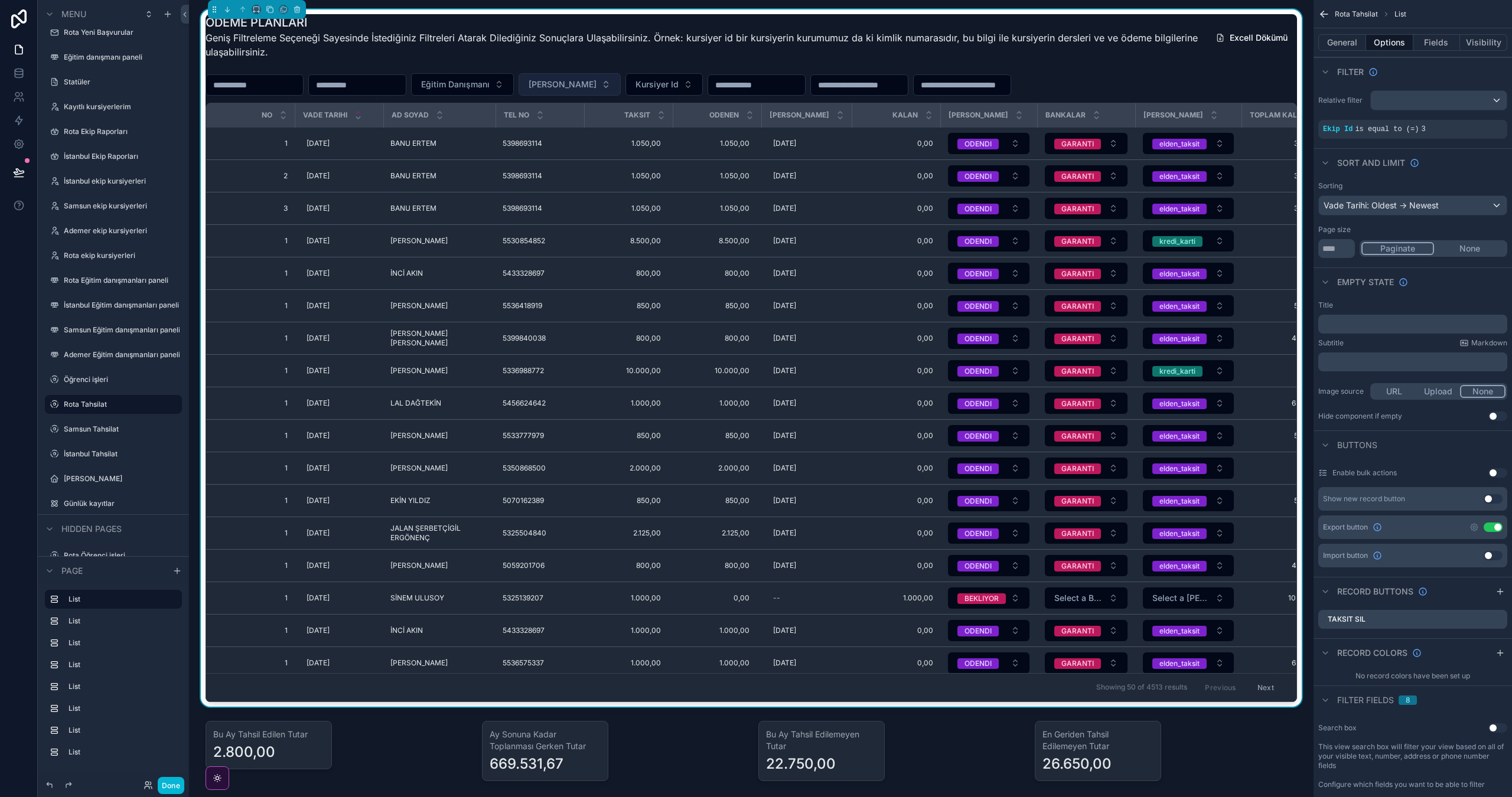
click at [597, 80] on span "[PERSON_NAME]" at bounding box center [563, 85] width 68 height 12
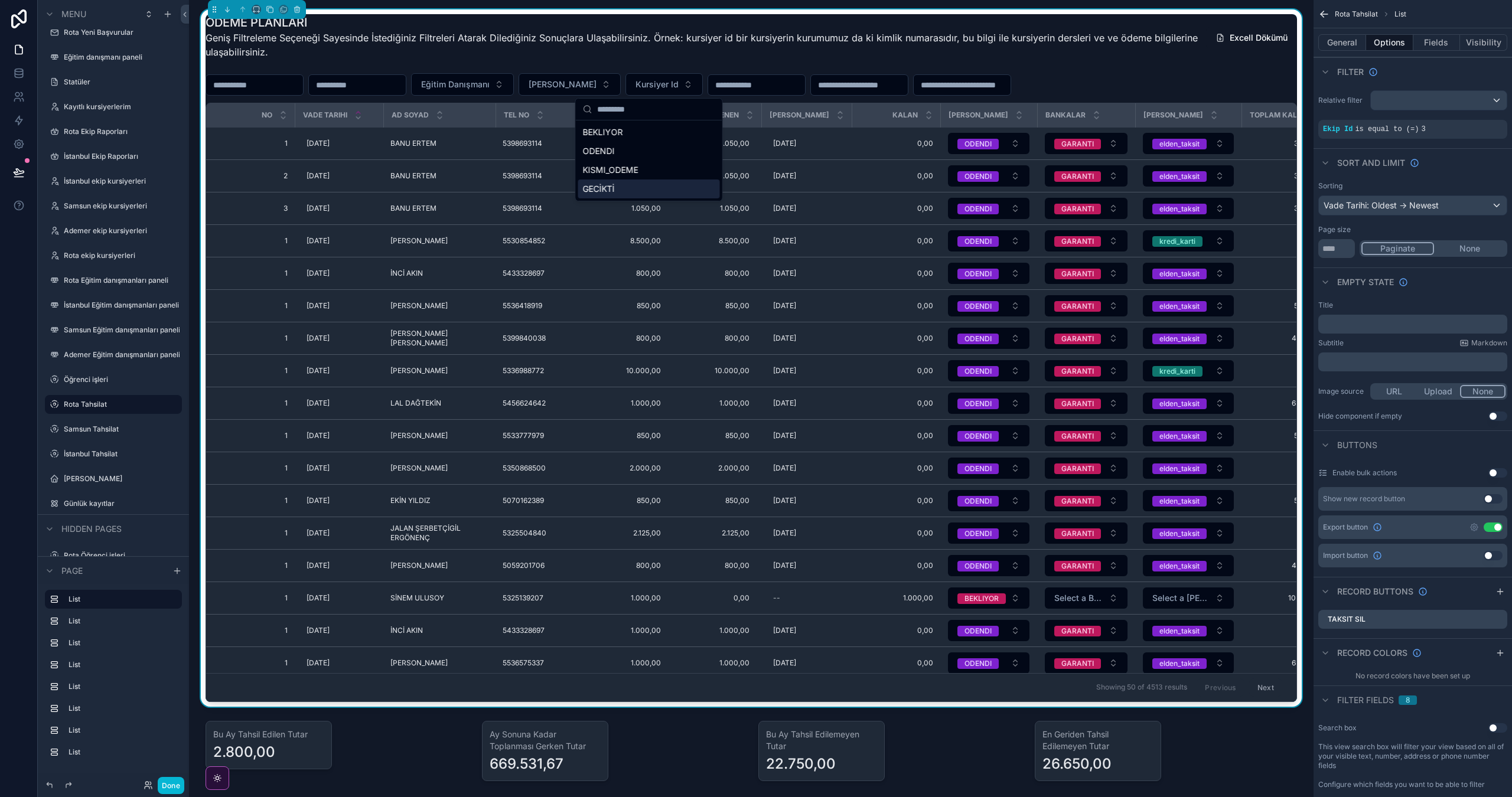
click at [653, 185] on div "GECİKTİ" at bounding box center [649, 189] width 142 height 19
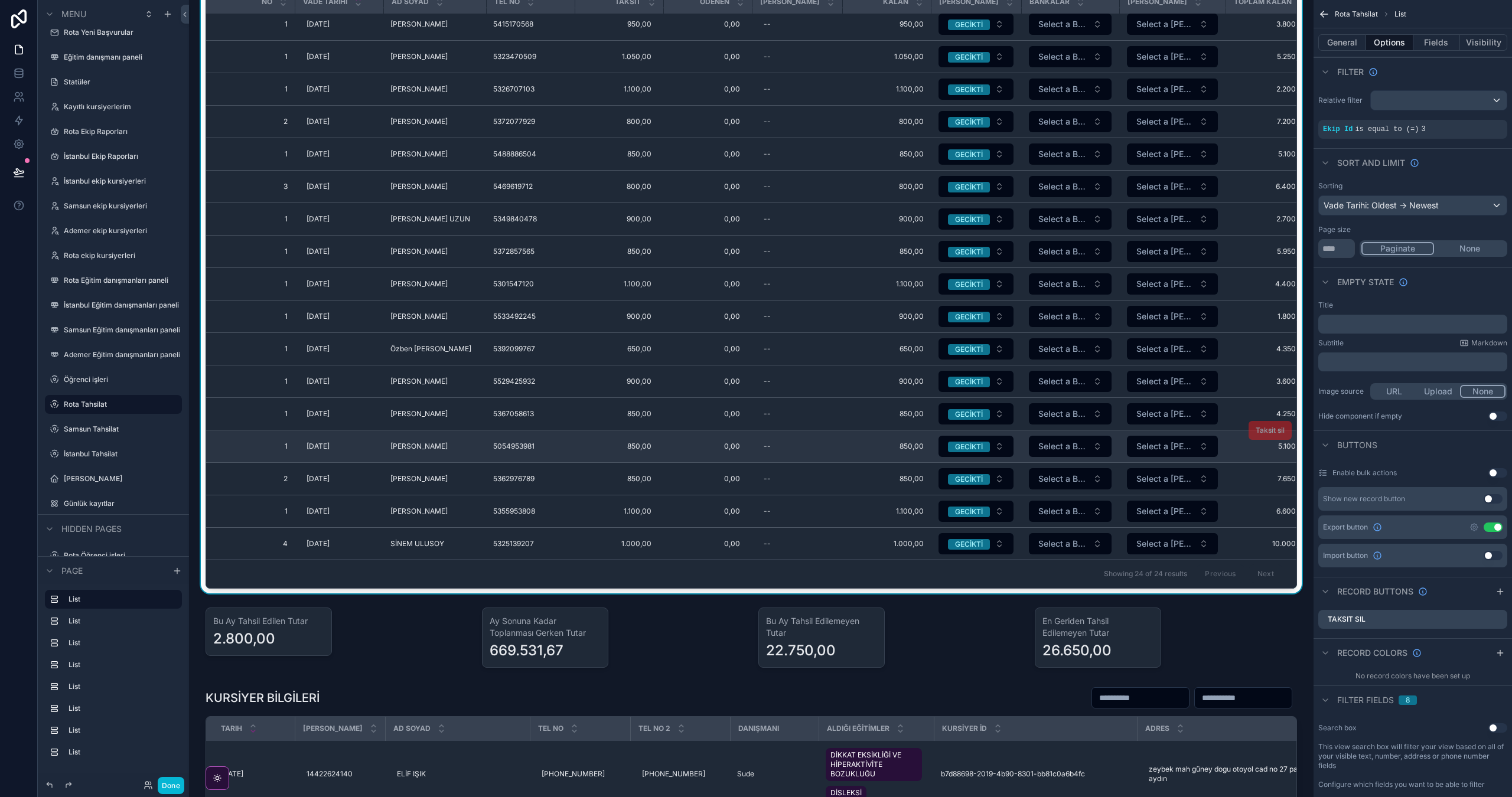
scroll to position [115, 0]
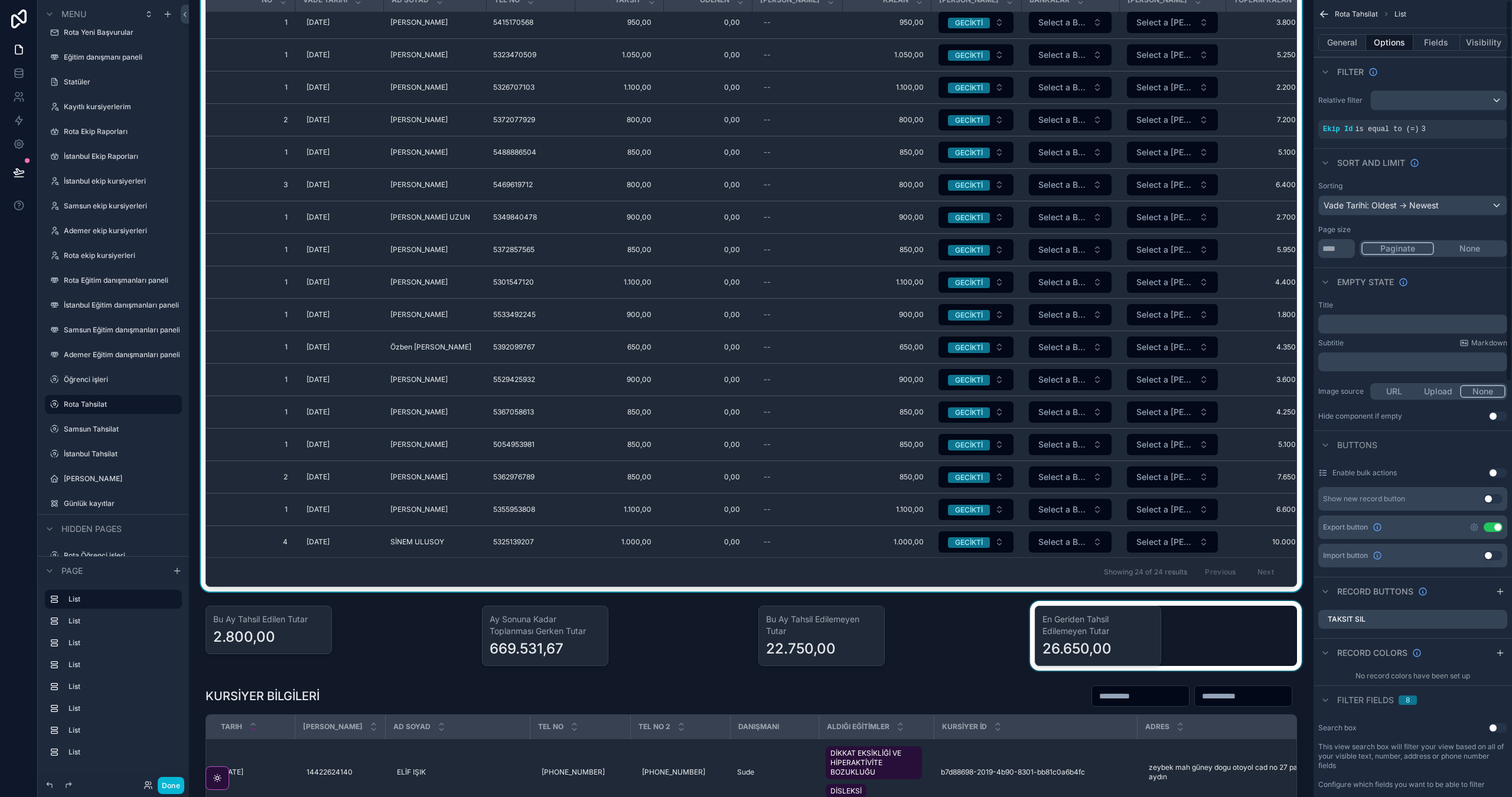
click at [1222, 635] on div "scrollable content" at bounding box center [1166, 635] width 276 height 70
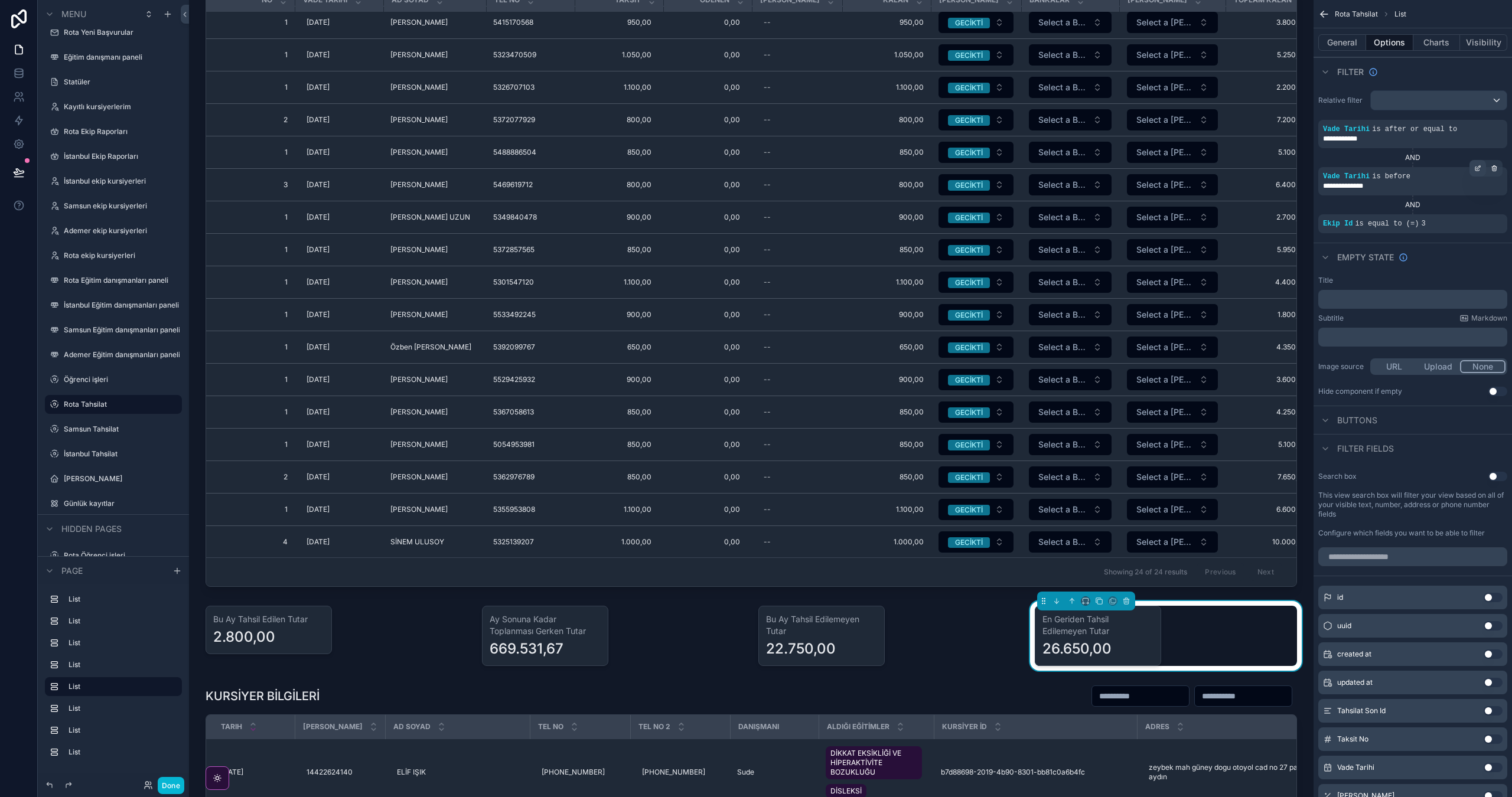
click at [1476, 166] on icon "scrollable content" at bounding box center [1478, 168] width 7 height 7
click at [1297, 158] on div "Is before" at bounding box center [1278, 163] width 55 height 19
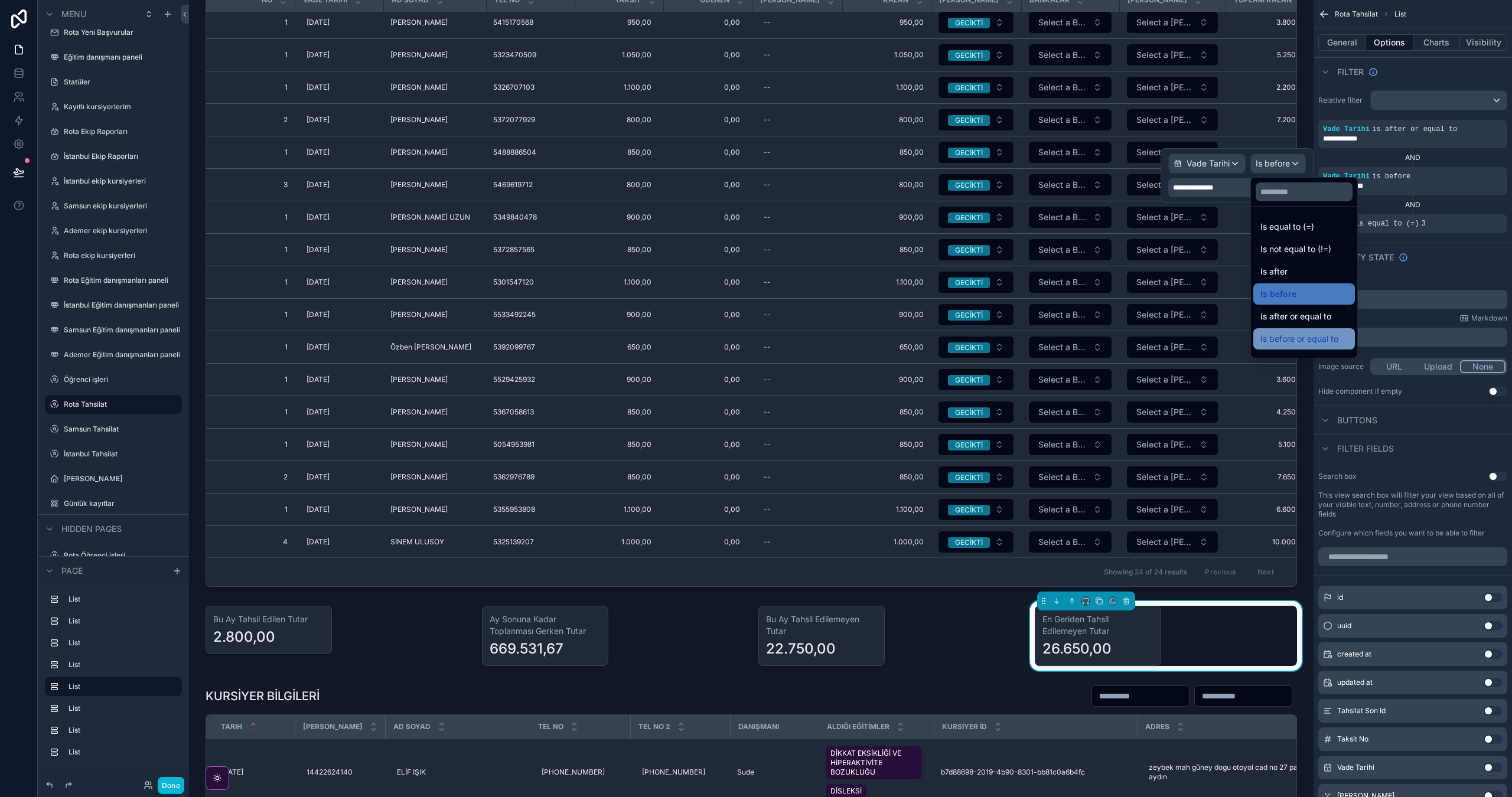
click at [1348, 337] on div "Is before or equal to" at bounding box center [1304, 338] width 87 height 14
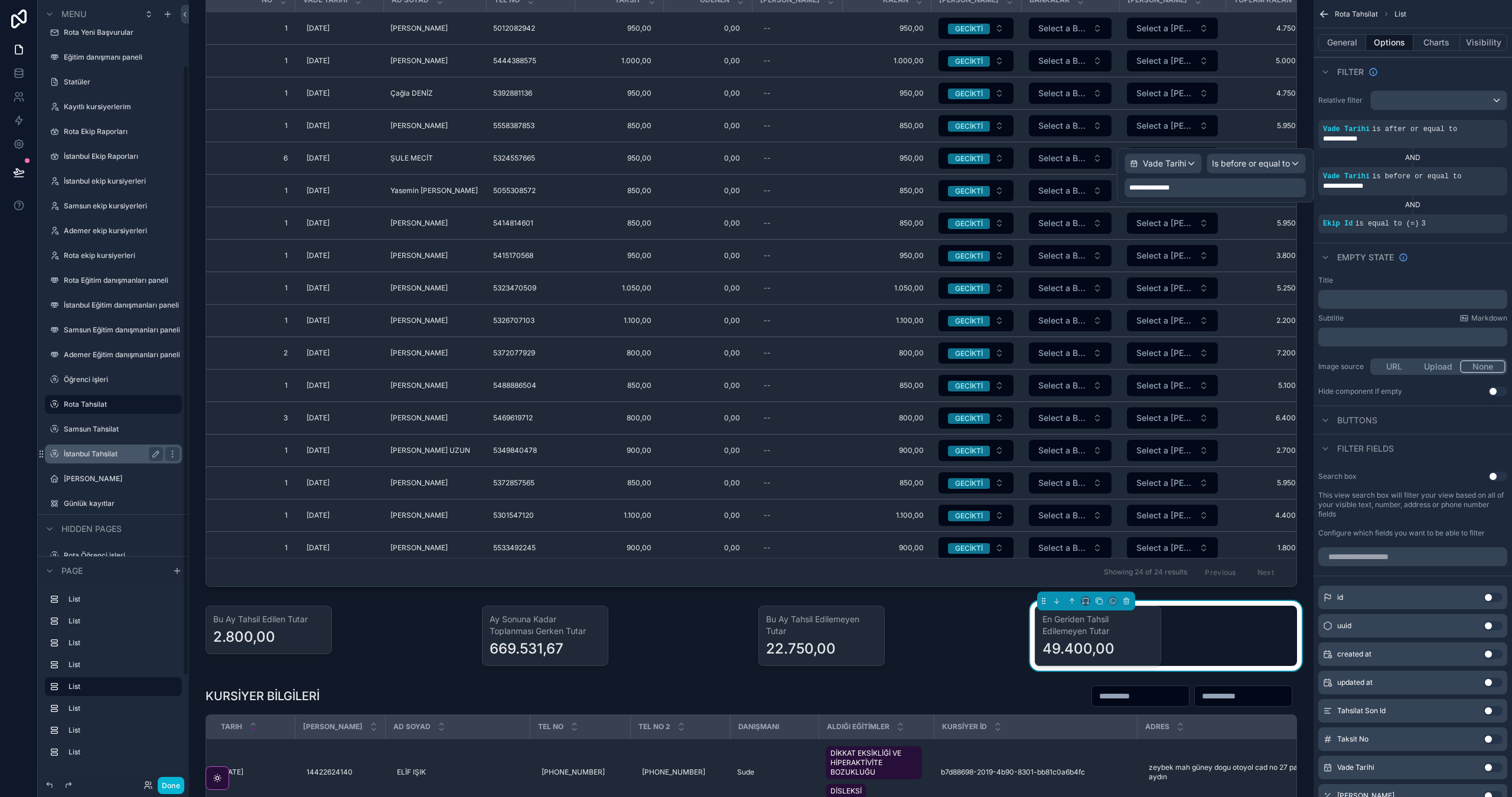
click at [98, 456] on label "İstanbul Tahsilat" at bounding box center [111, 453] width 94 height 9
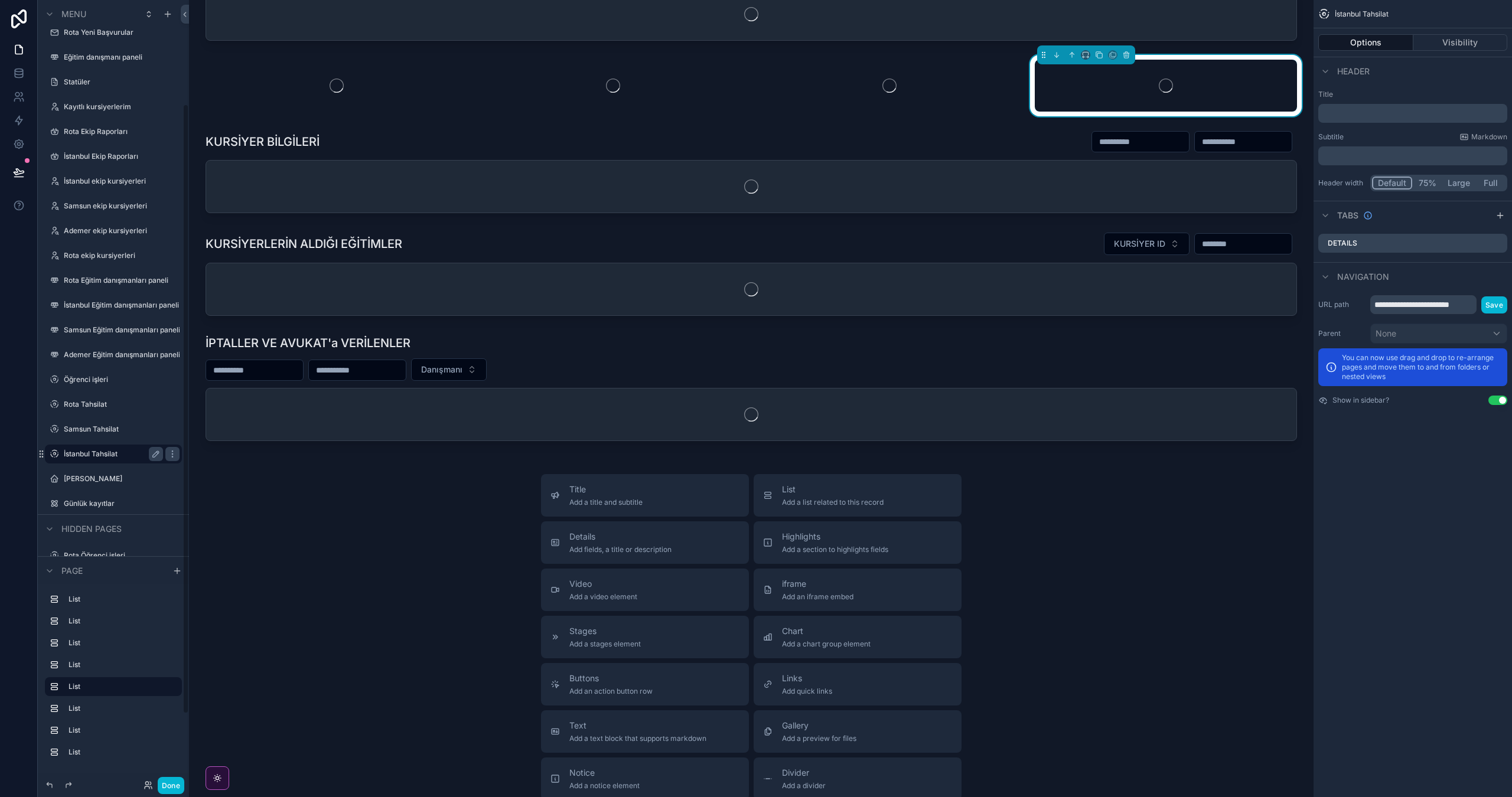
scroll to position [134, 0]
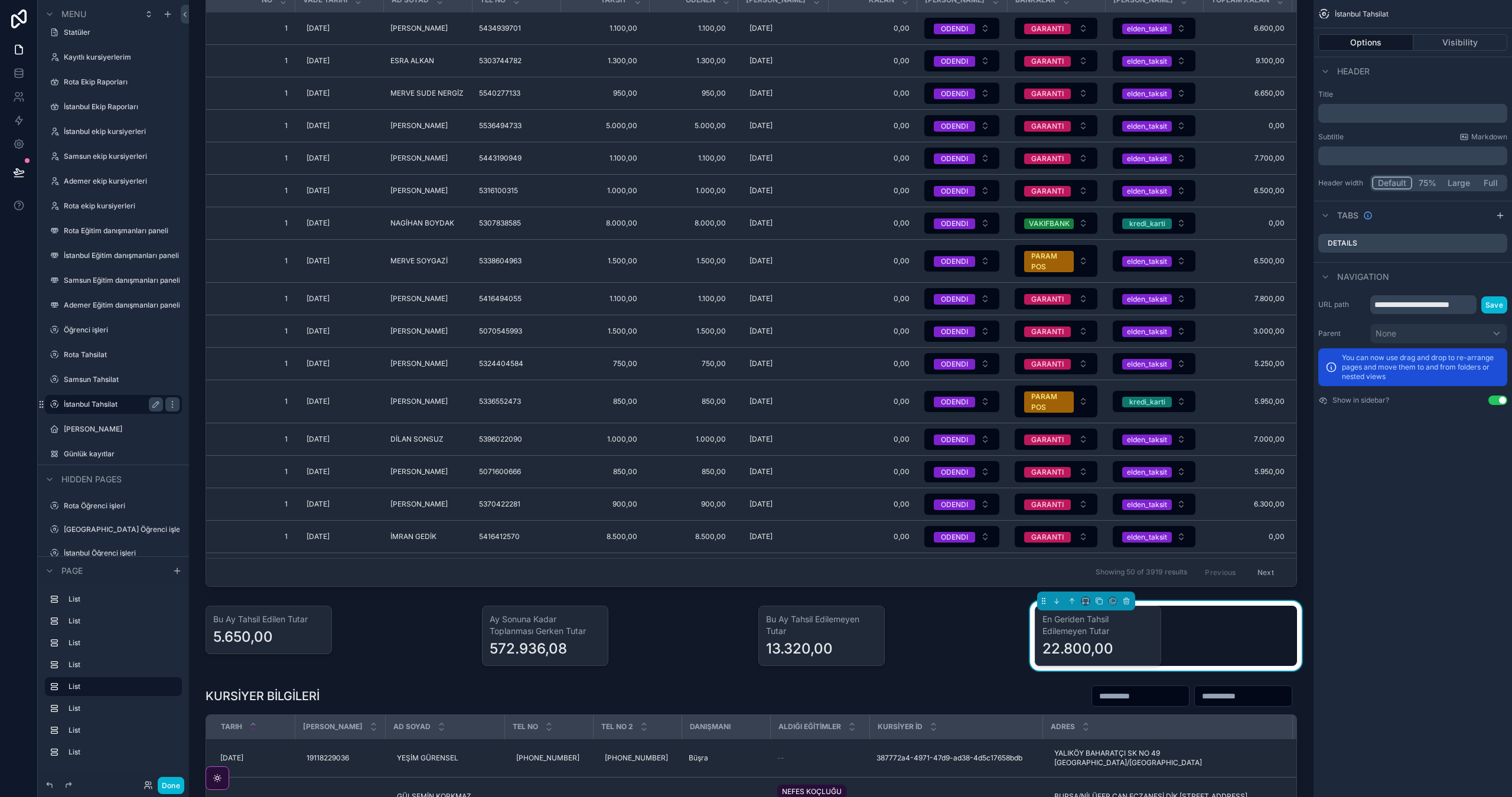
click at [1214, 621] on div "En Geriden Tahsil Edilemeyen Tutar 22.800,00" at bounding box center [1166, 635] width 262 height 60
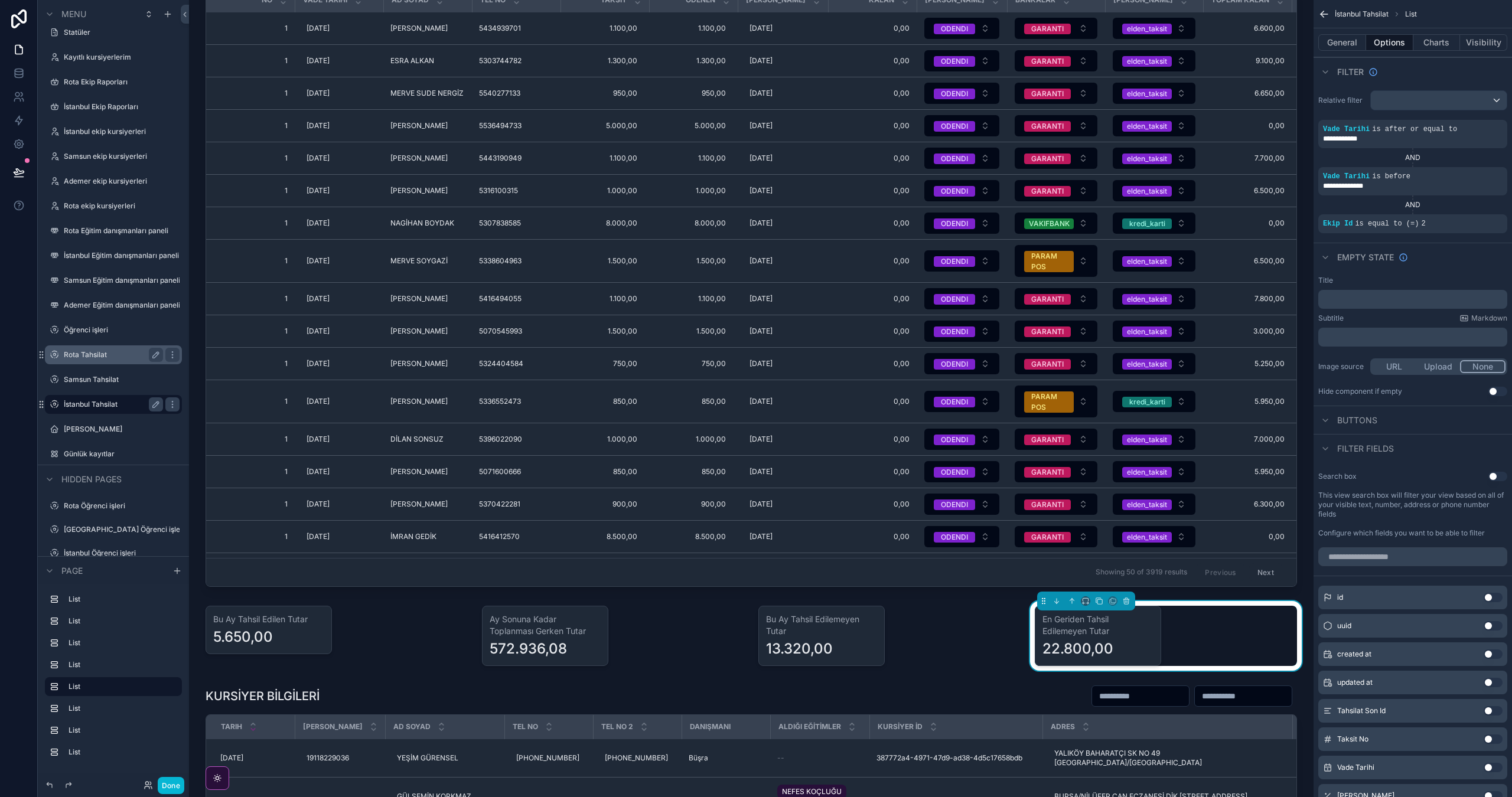
click at [106, 360] on div "Rota Tahsilat" at bounding box center [114, 355] width 99 height 14
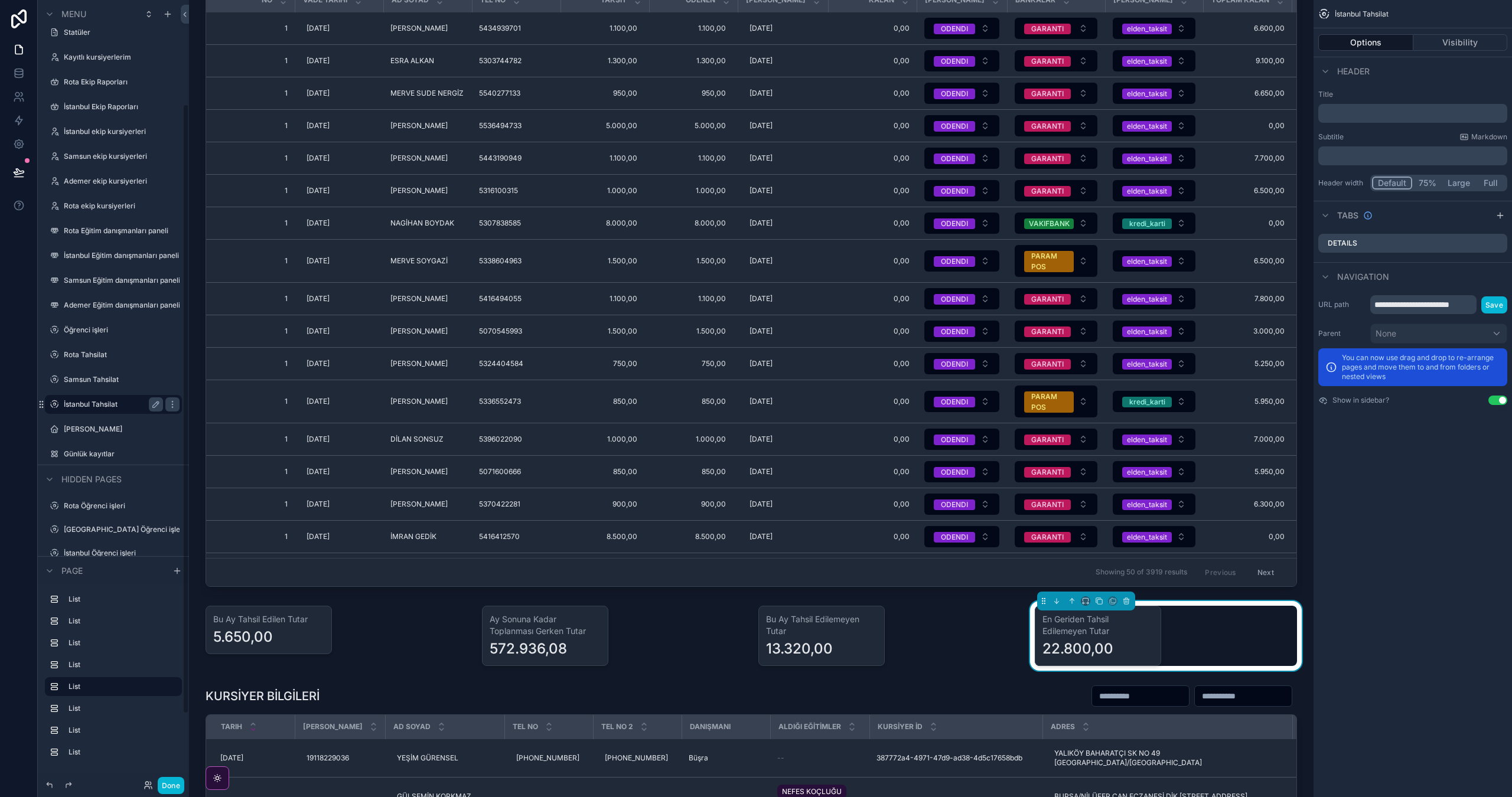
click at [99, 366] on div "scrollable content" at bounding box center [114, 366] width 151 height 2
click at [101, 360] on div "Rota Tahsilat" at bounding box center [114, 355] width 99 height 14
click at [104, 352] on label "Rota Tahsilat" at bounding box center [111, 355] width 94 height 9
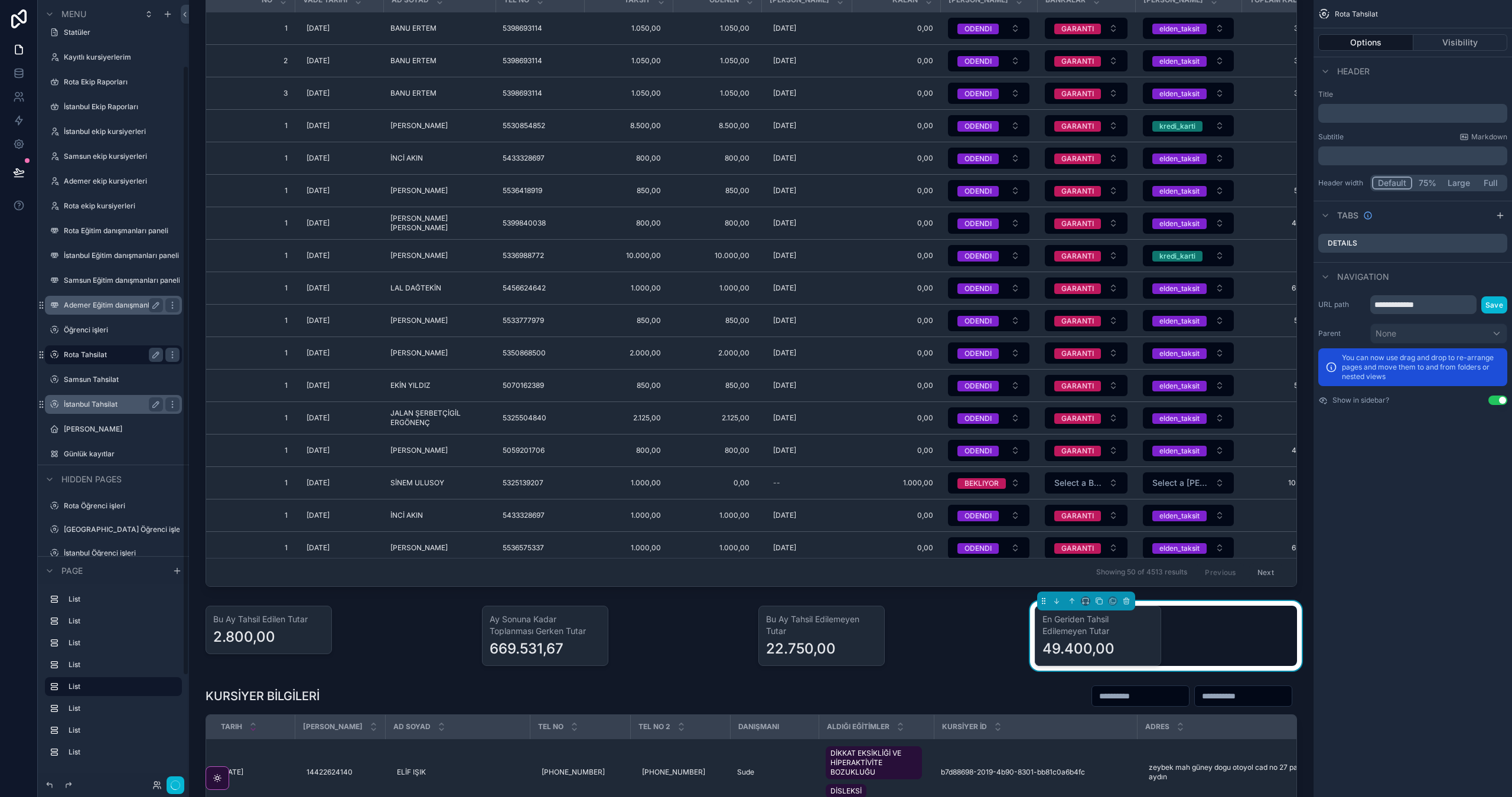
scroll to position [85, 0]
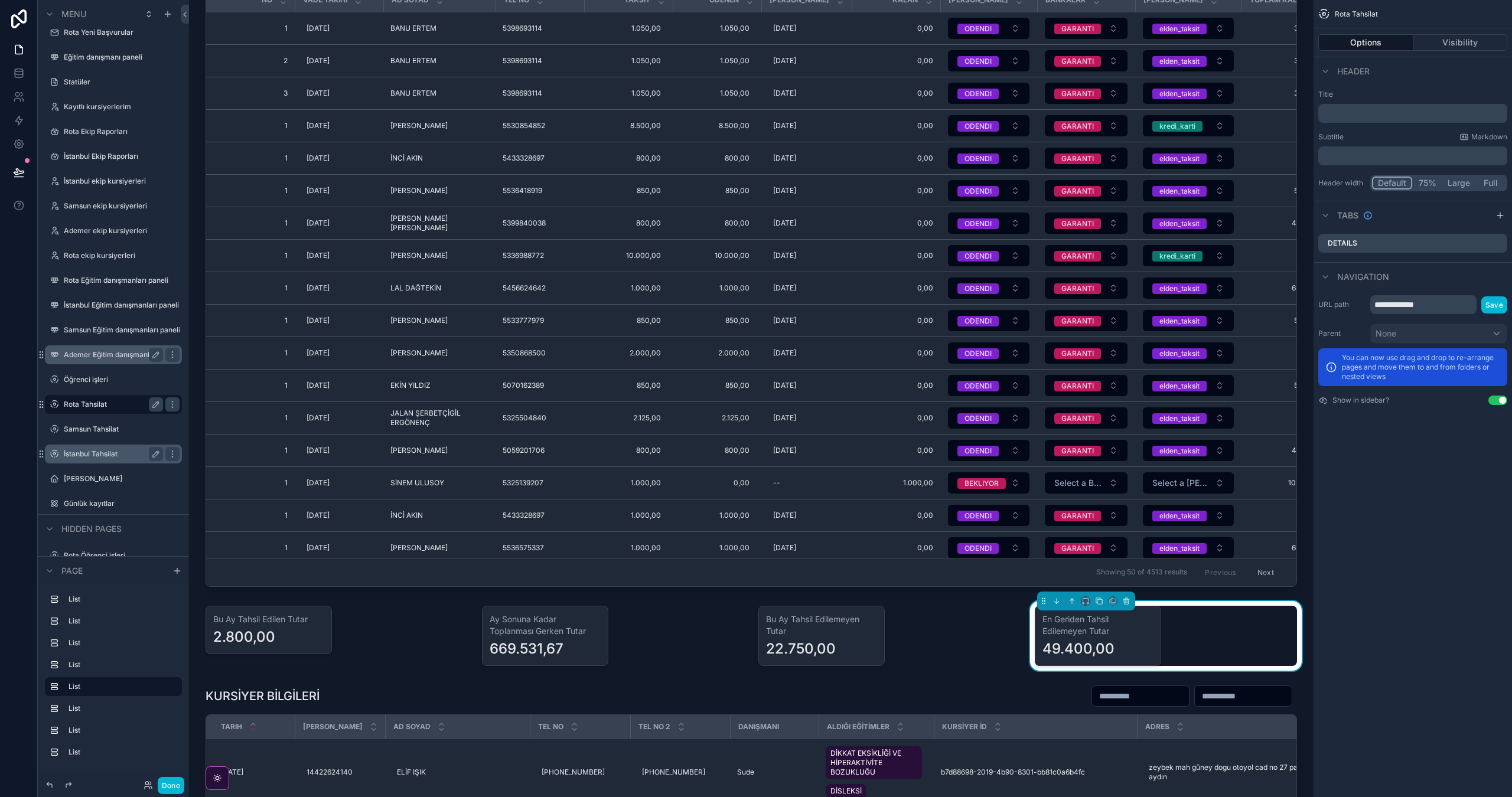
click at [1266, 652] on div "En Geriden Tahsil Edilemeyen Tutar 49.400,00" at bounding box center [1166, 635] width 262 height 60
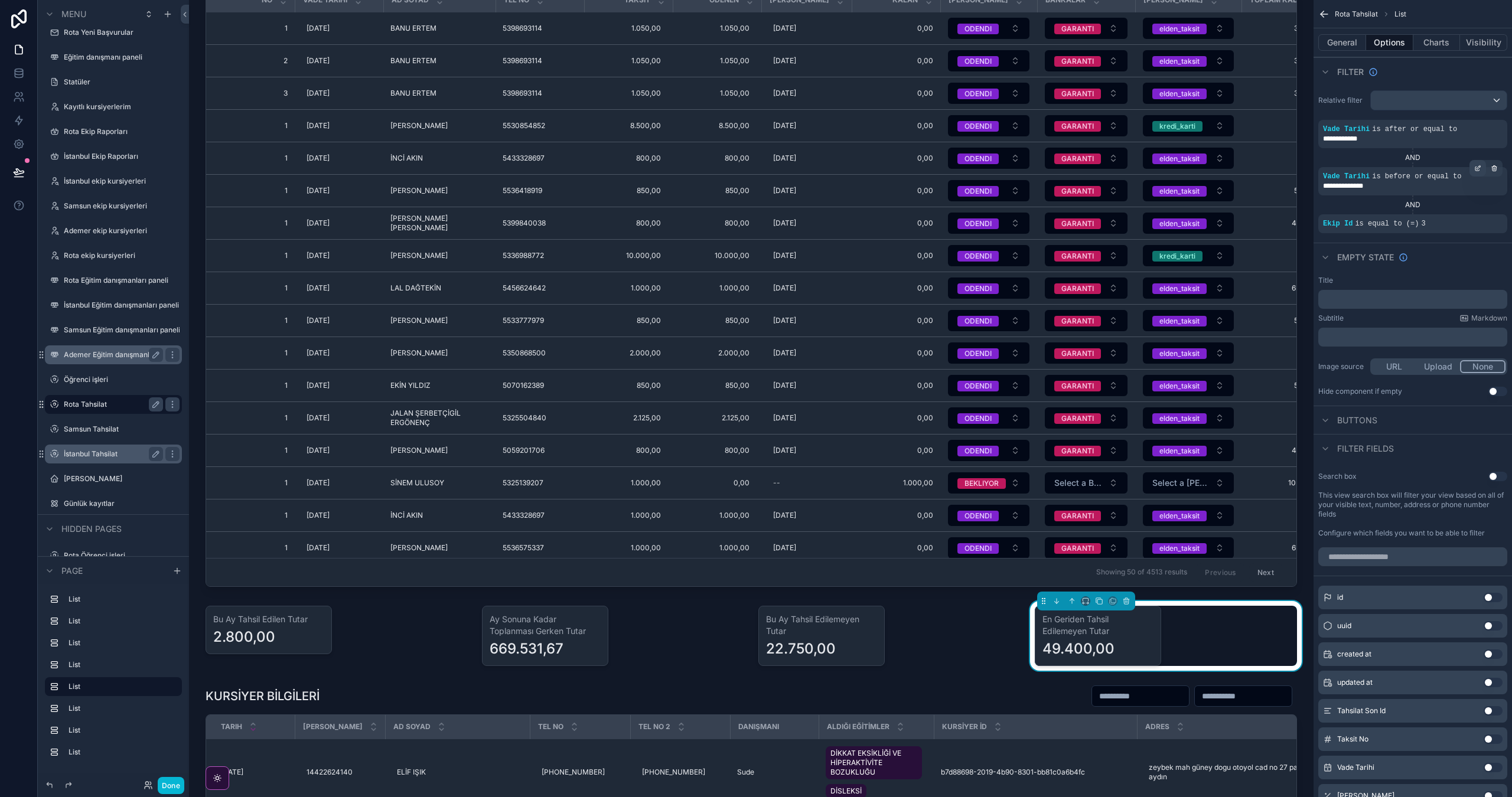
click at [1475, 171] on icon "scrollable content" at bounding box center [1478, 168] width 7 height 7
click at [1245, 166] on span "Is before or equal to" at bounding box center [1251, 163] width 78 height 12
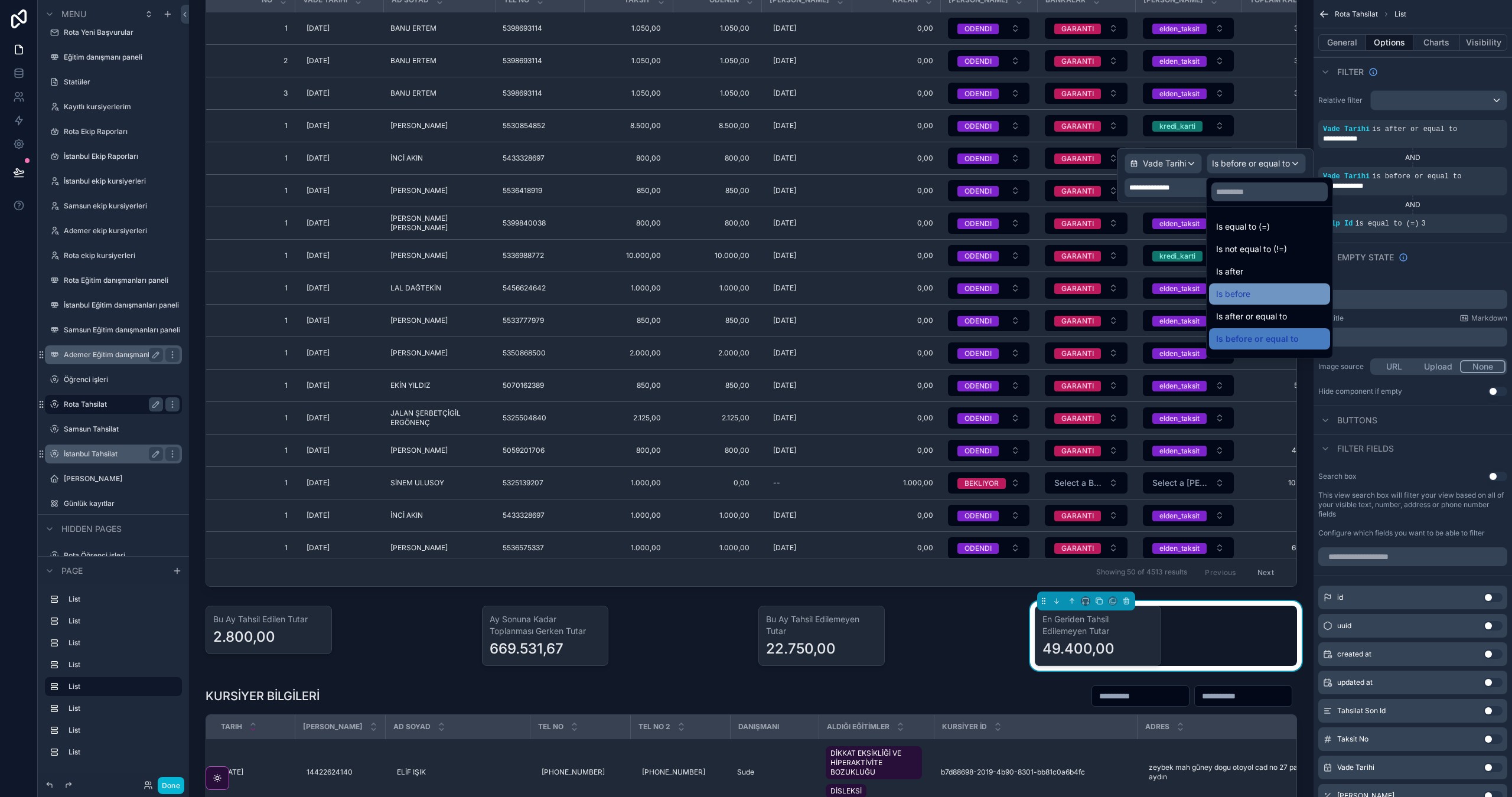
click at [1283, 291] on div "Is before" at bounding box center [1269, 293] width 107 height 14
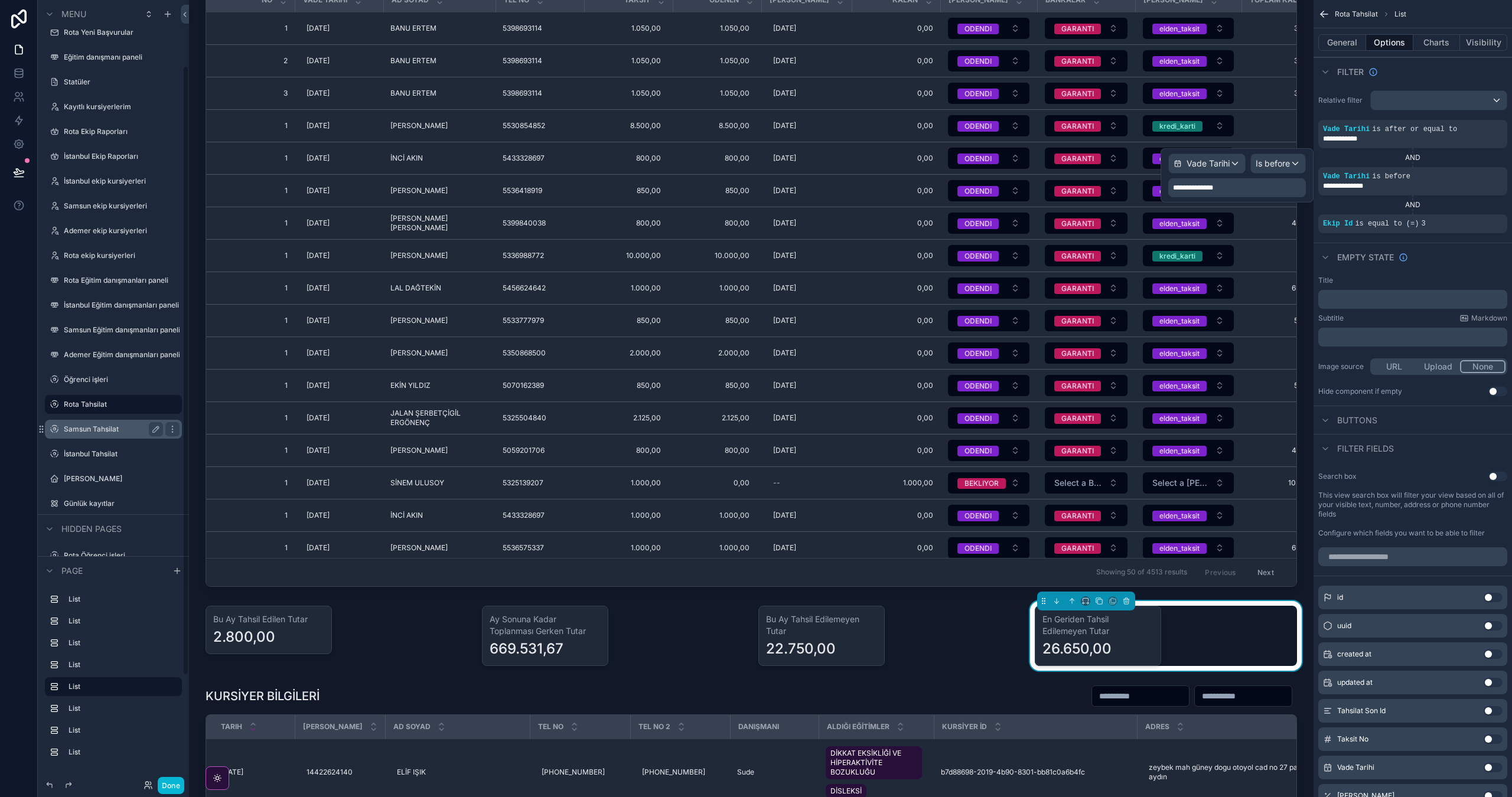
click at [78, 433] on label "Samsun Tahsilat" at bounding box center [111, 428] width 94 height 9
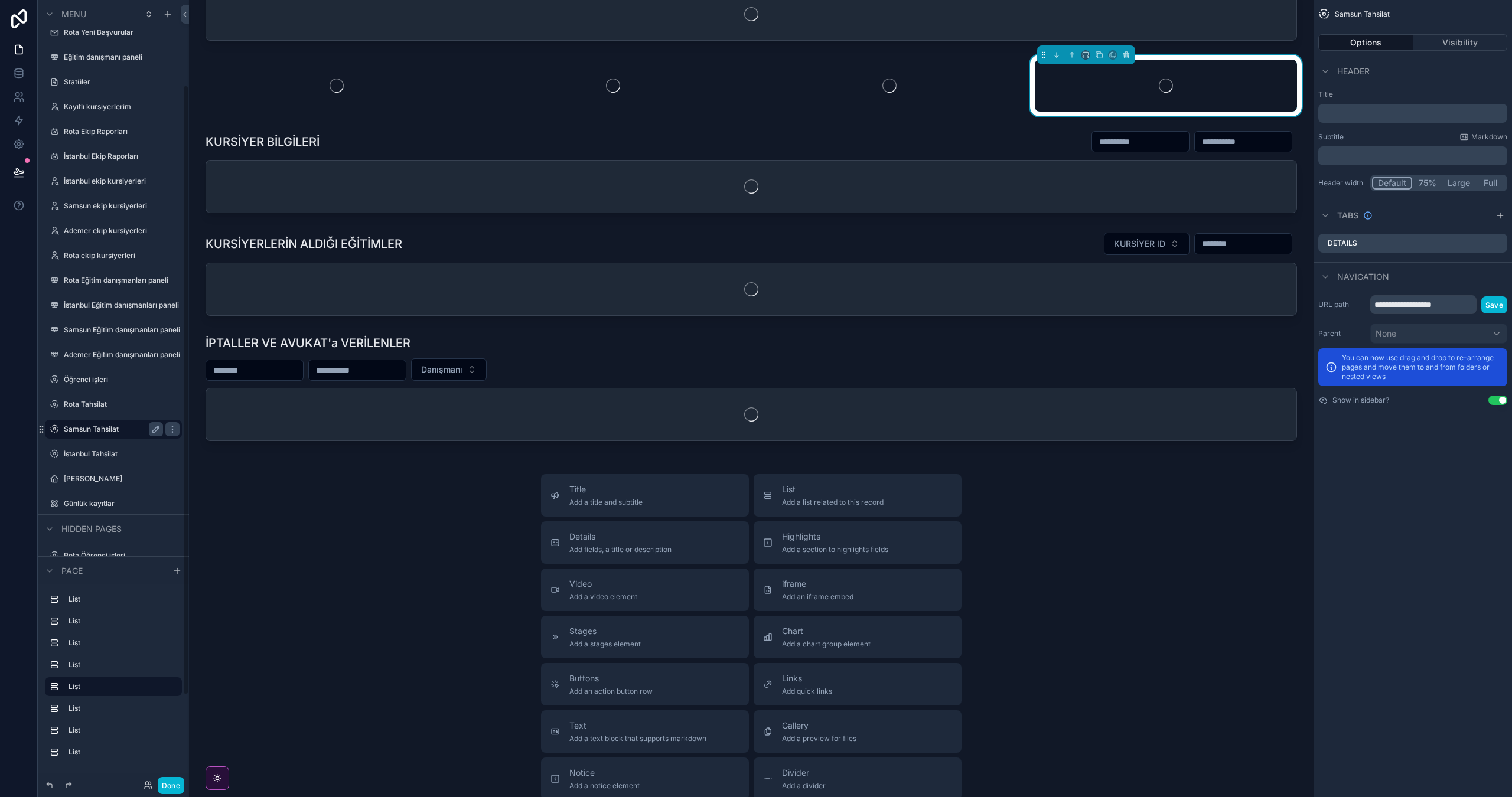
scroll to position [109, 0]
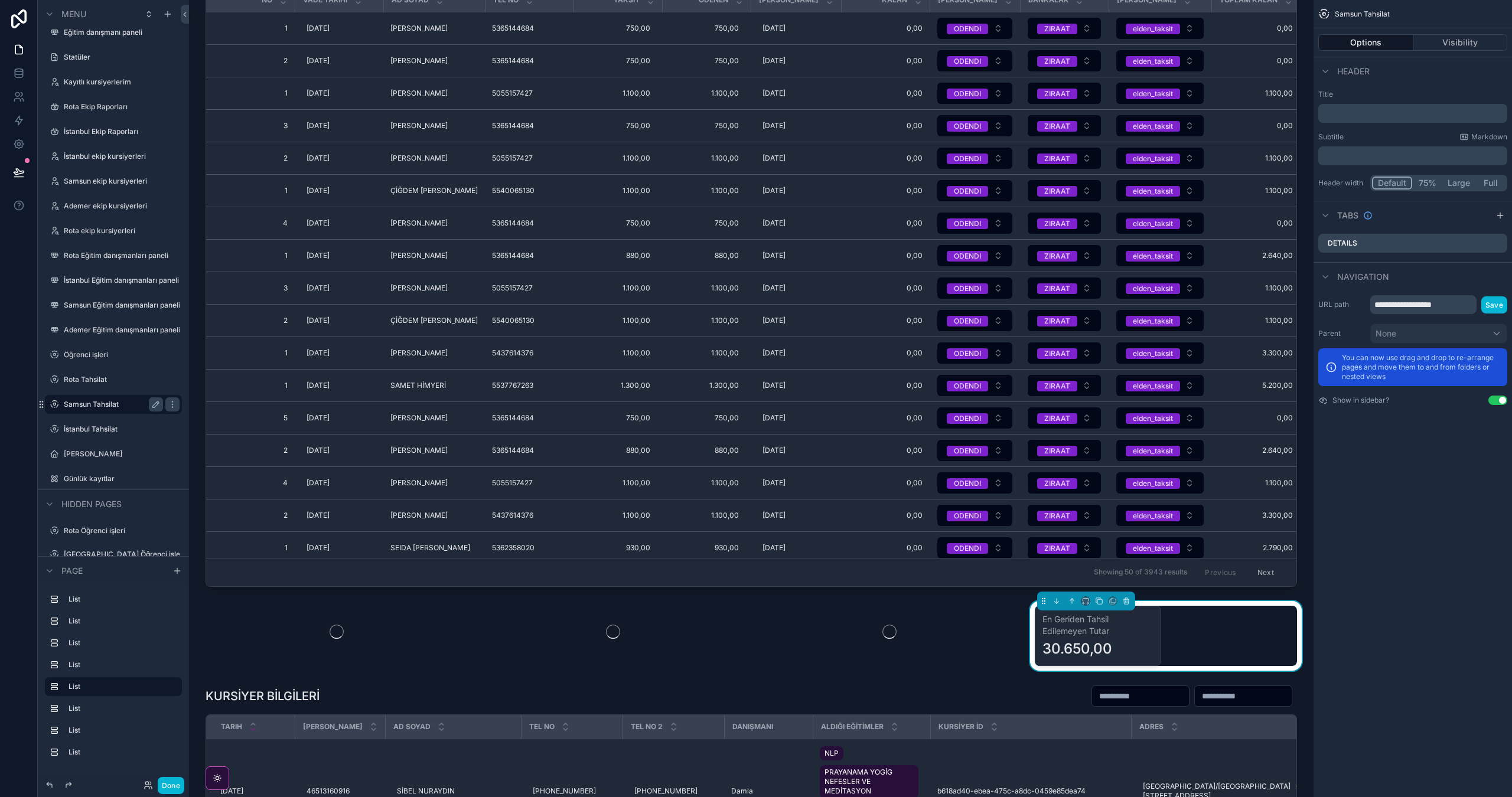
click at [1253, 619] on div "En Geriden Tahsil Edilemeyen Tutar 30.650,00" at bounding box center [1166, 635] width 262 height 60
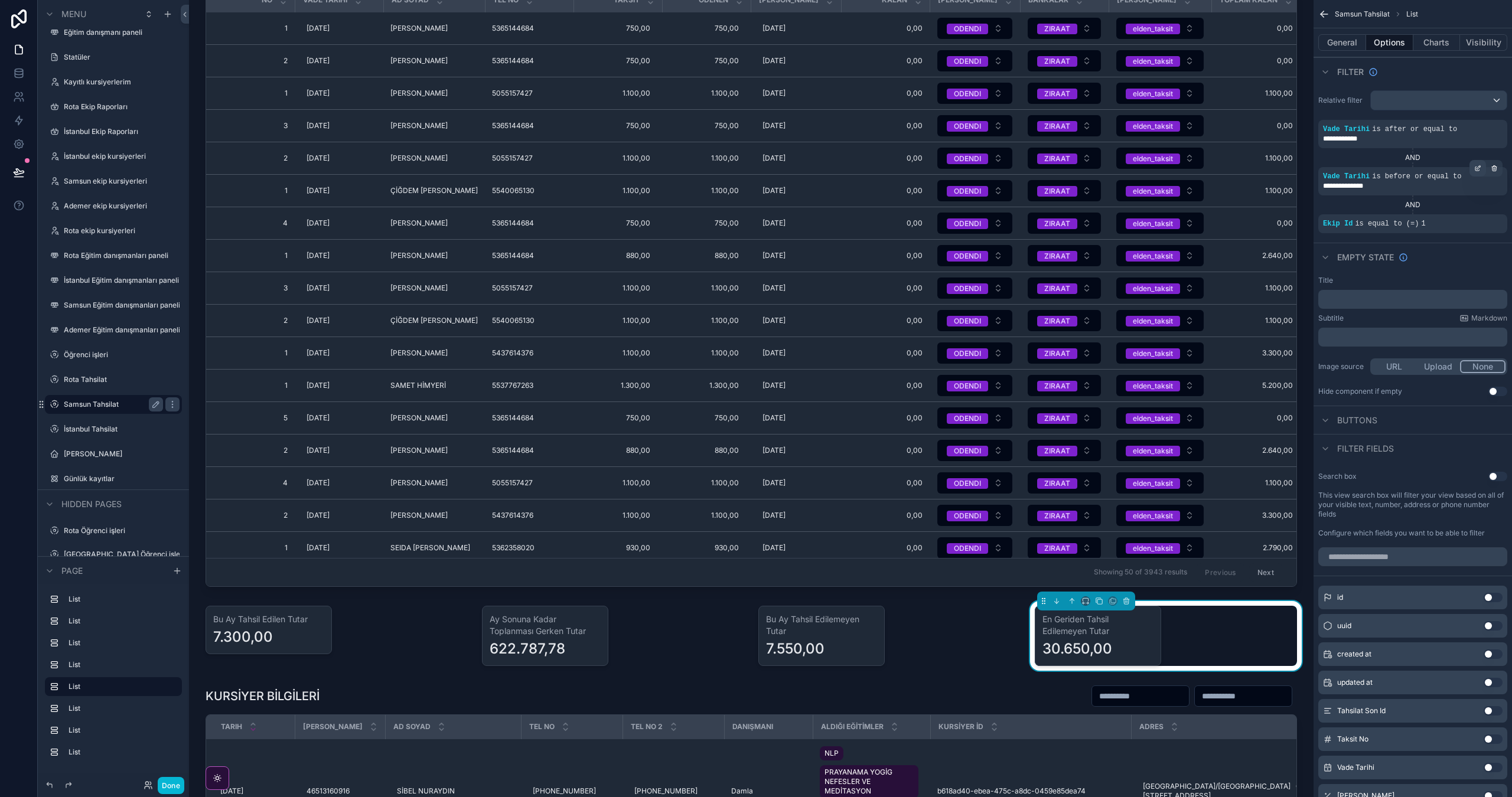
click at [1475, 168] on icon "scrollable content" at bounding box center [1478, 168] width 7 height 7
click at [1259, 161] on span "Is before or equal to" at bounding box center [1251, 163] width 78 height 12
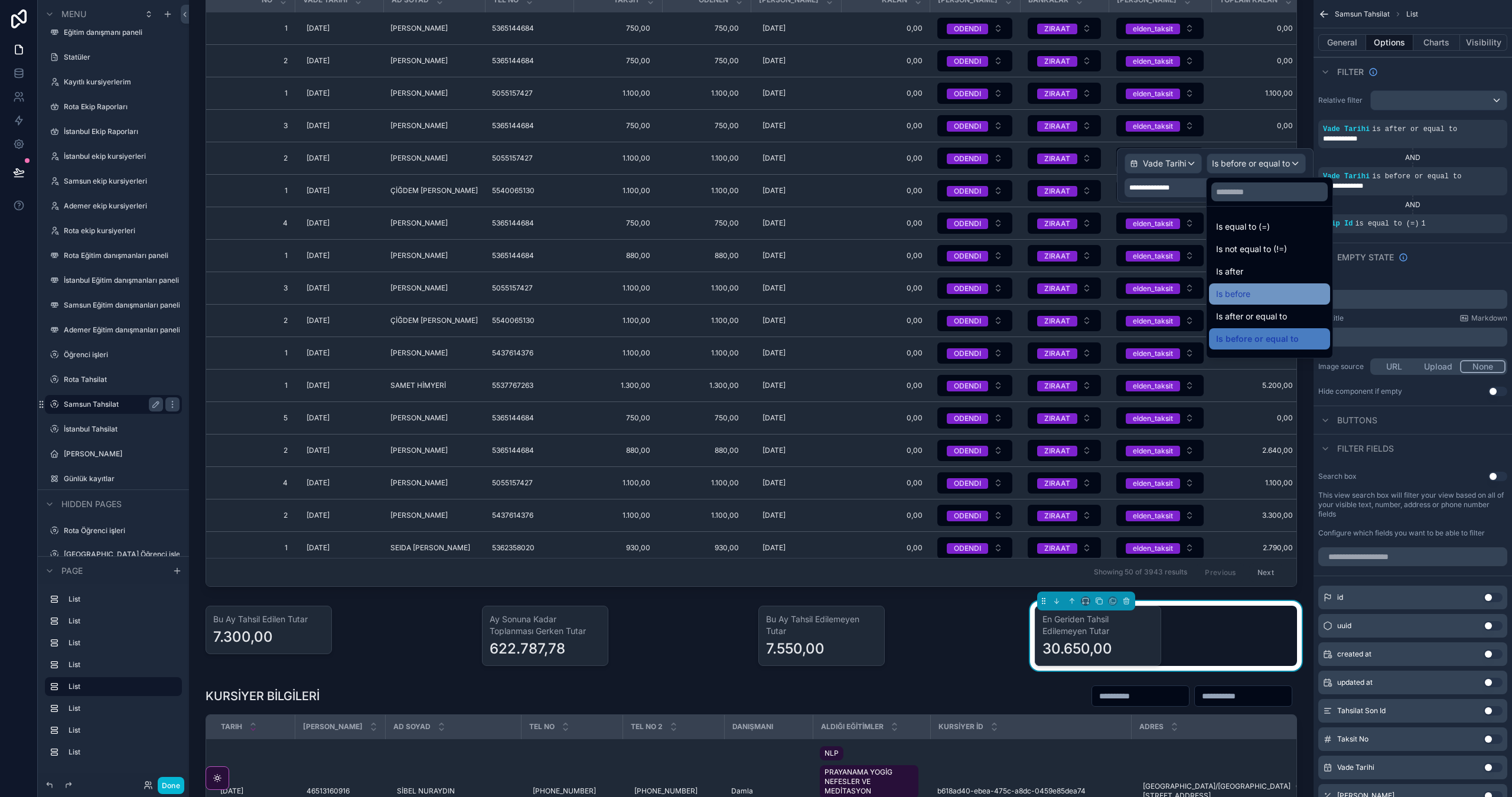
click at [1304, 287] on div "Is before" at bounding box center [1270, 294] width 121 height 22
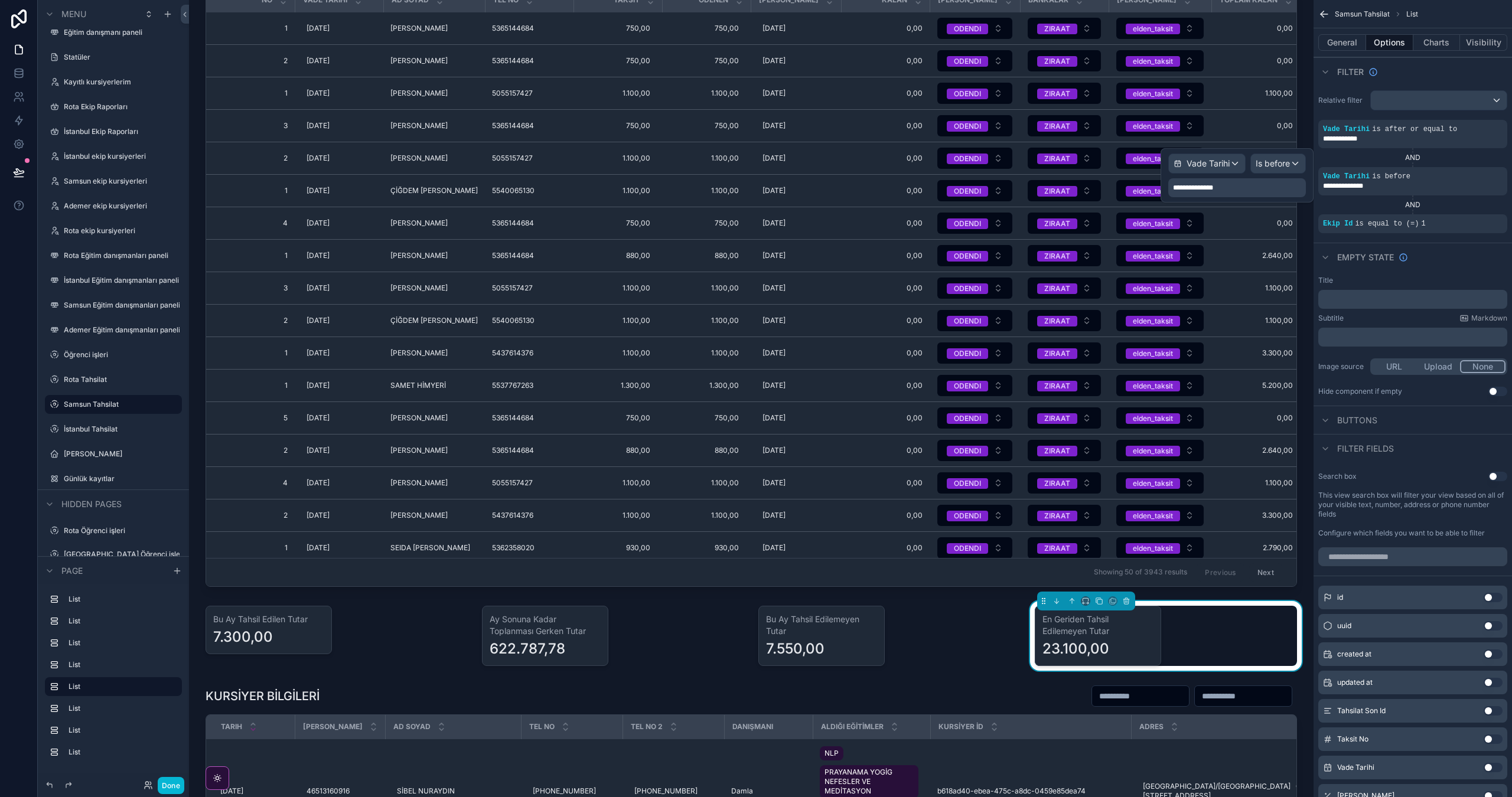
click at [1189, 635] on div "En Geriden Tahsil Edilemeyen Tutar 23.100,00" at bounding box center [1166, 635] width 262 height 60
click at [1442, 50] on button "Charts" at bounding box center [1437, 42] width 47 height 17
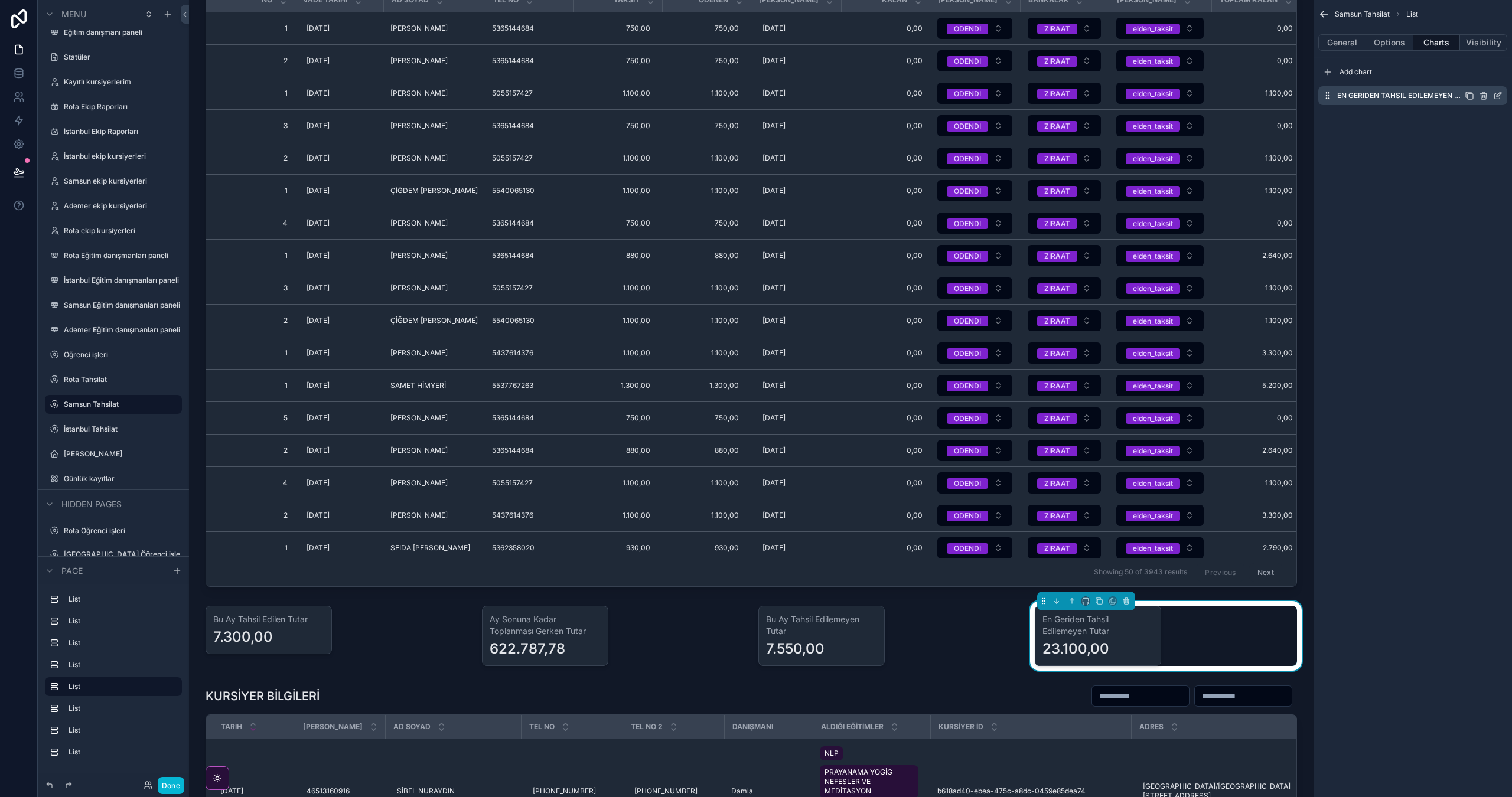
click at [1500, 97] on icon "scrollable content" at bounding box center [1497, 95] width 9 height 9
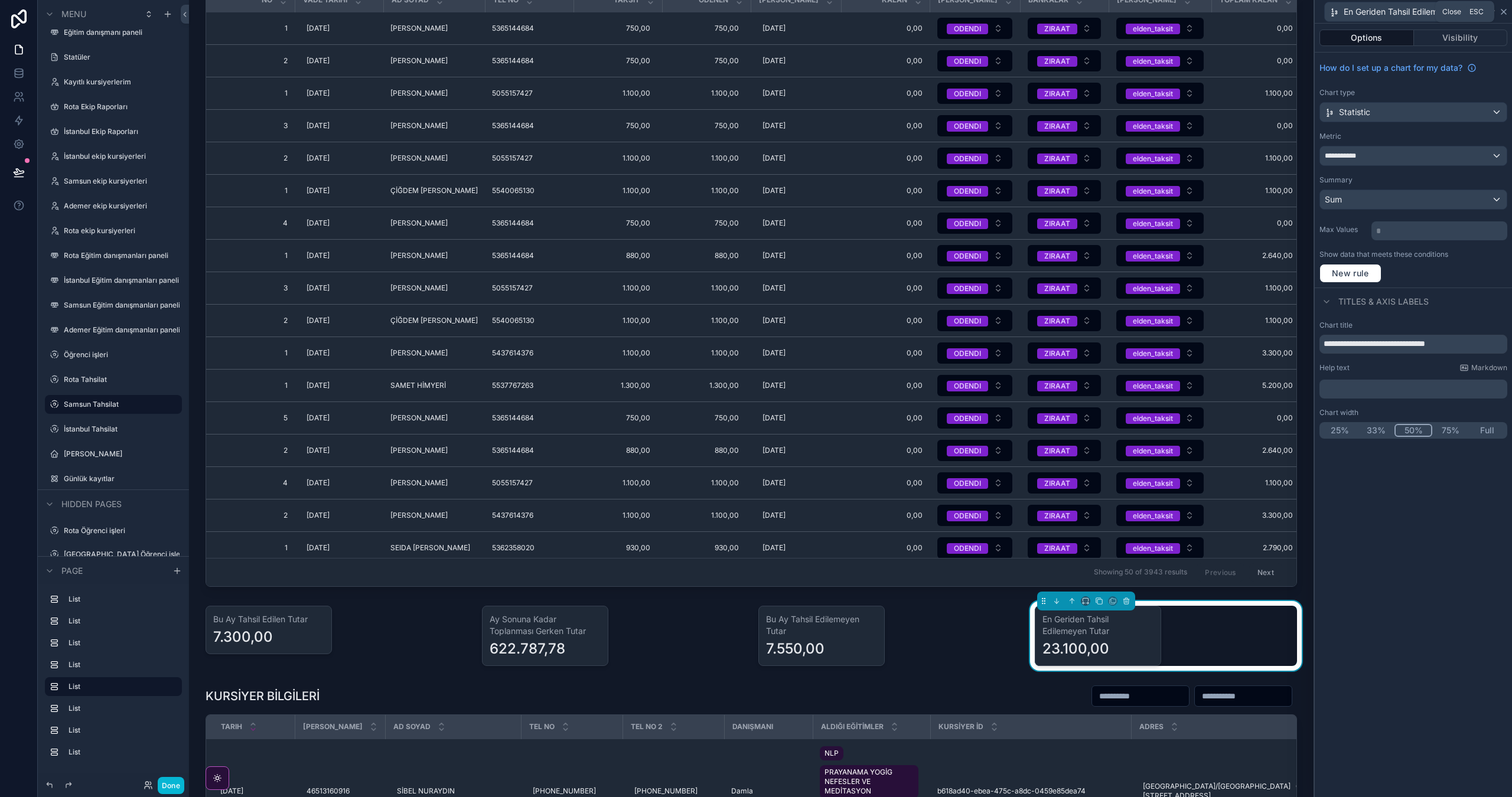
click at [1503, 16] on icon at bounding box center [1503, 12] width 9 height 9
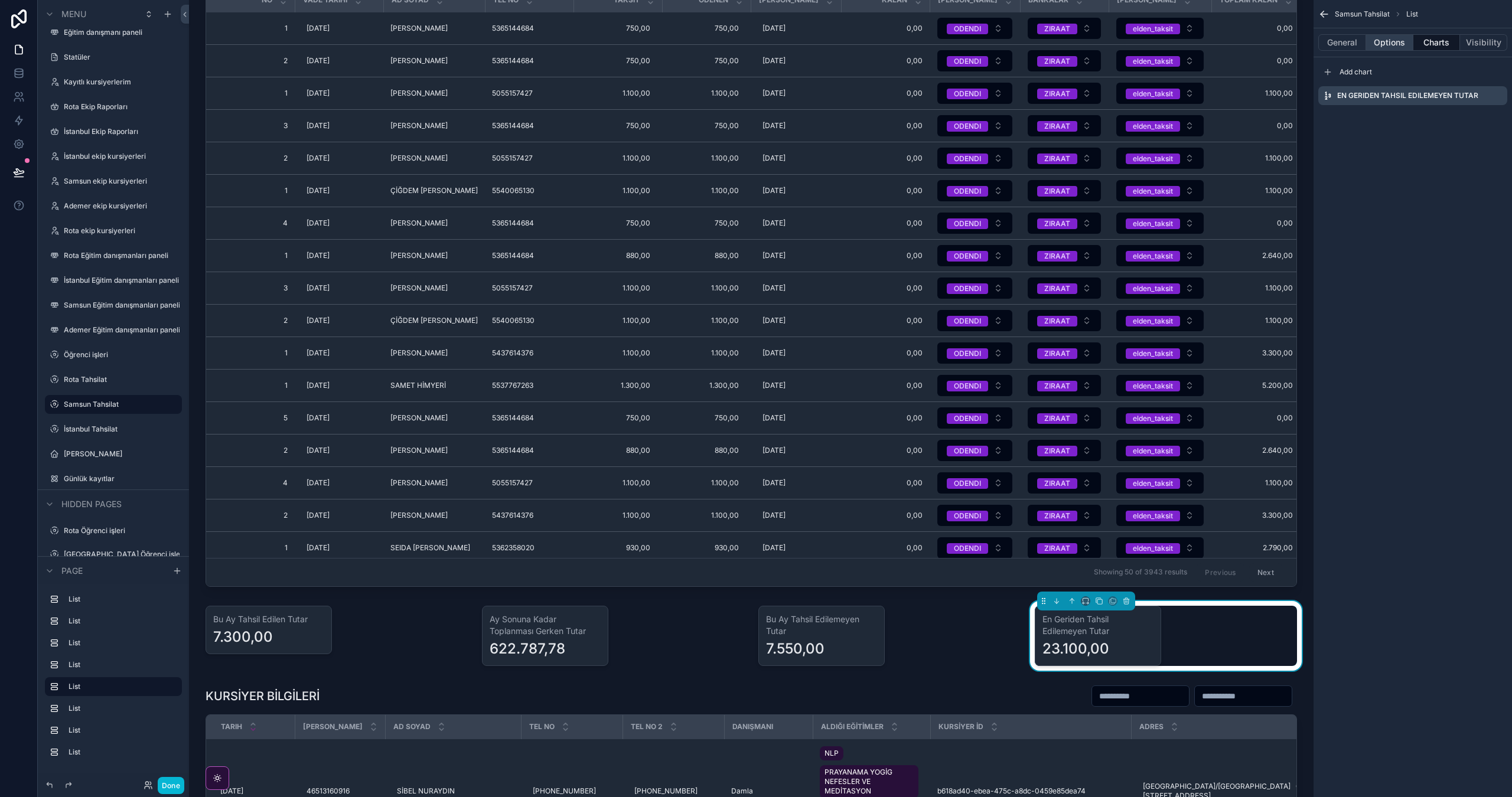
click at [1399, 47] on button "Options" at bounding box center [1389, 42] width 47 height 17
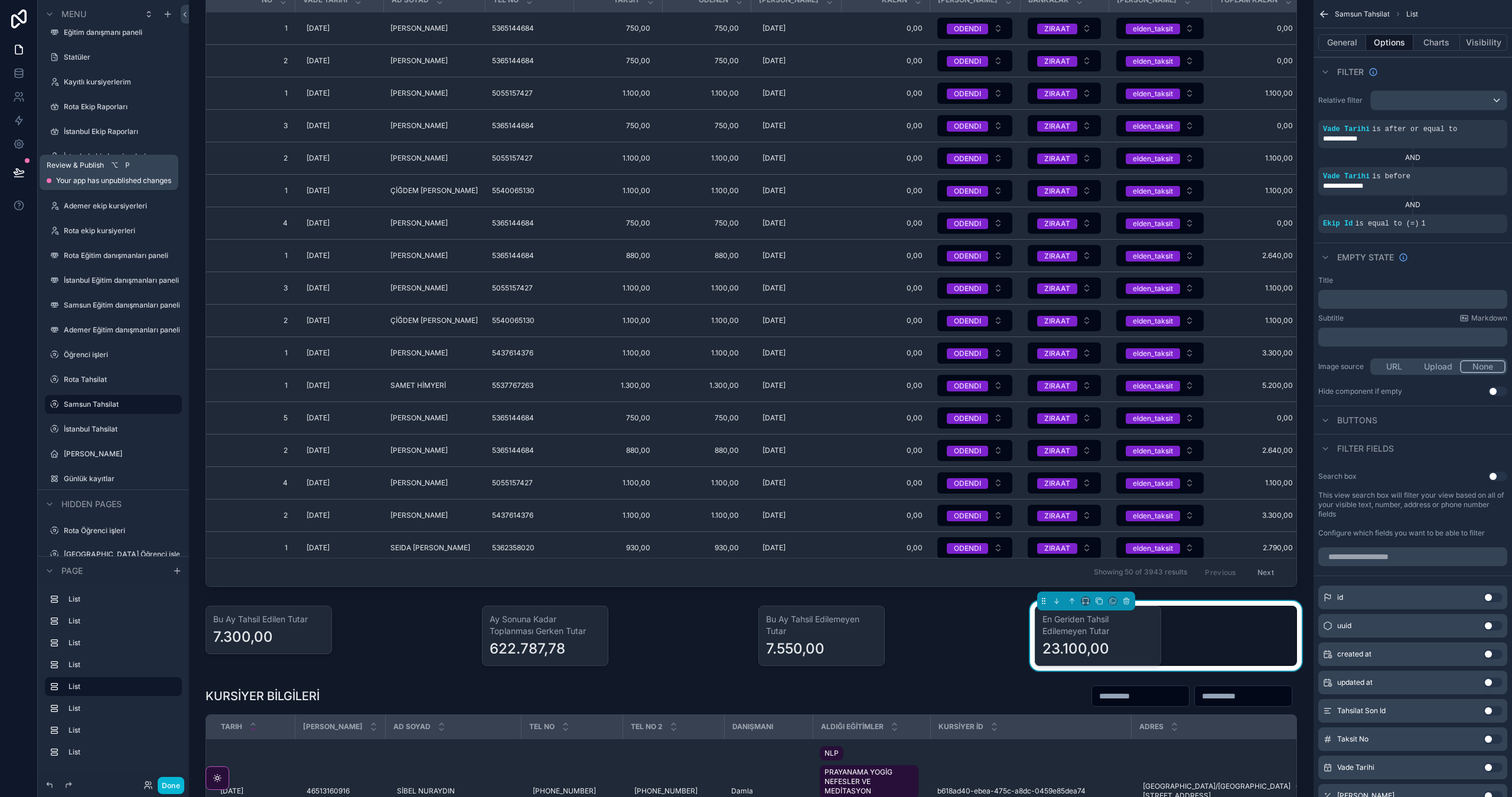
click at [16, 173] on icon at bounding box center [18, 171] width 10 height 6
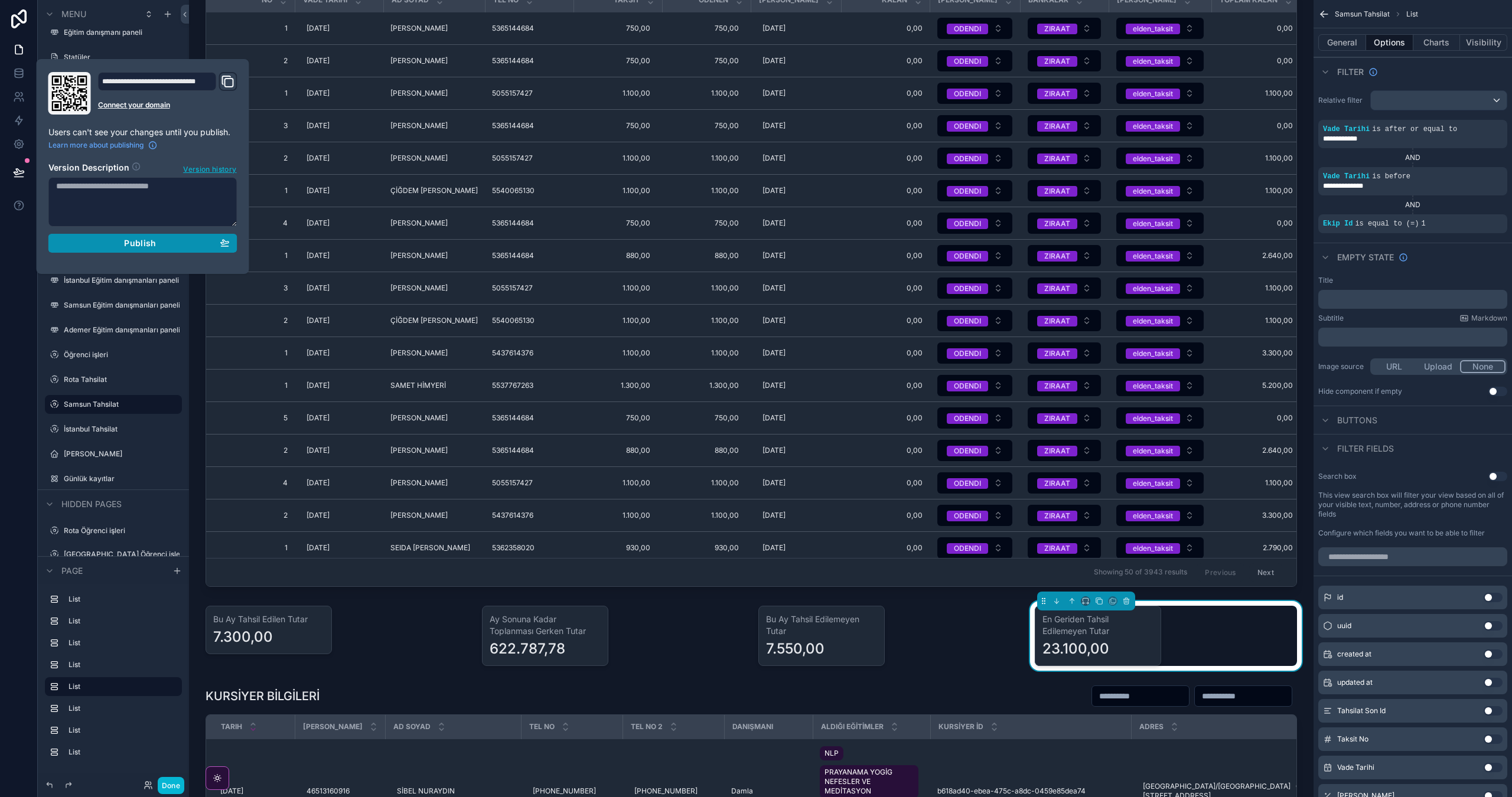
click at [126, 246] on span "Publish" at bounding box center [140, 243] width 32 height 11
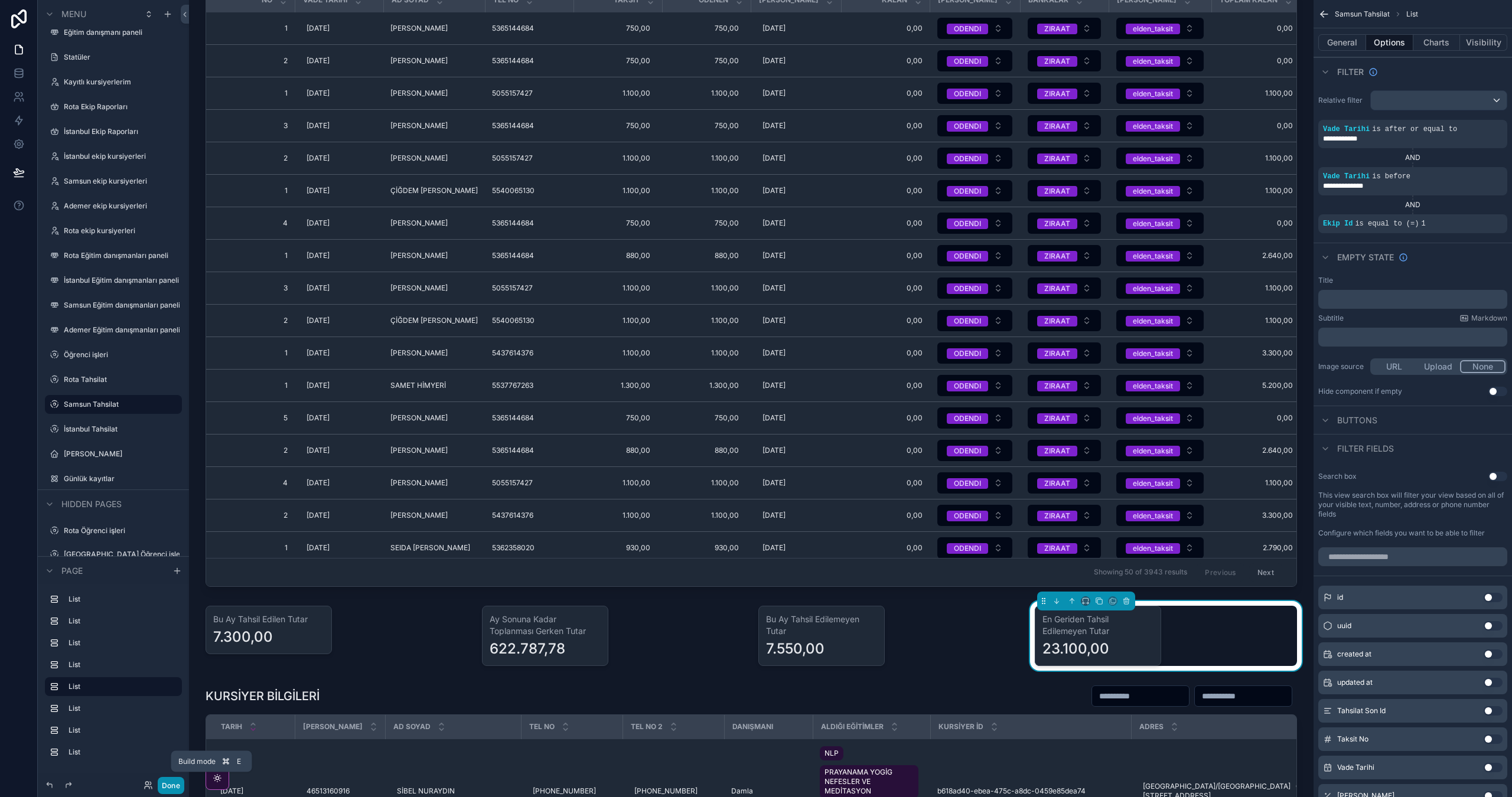
click at [163, 791] on button "Done" at bounding box center [171, 785] width 27 height 17
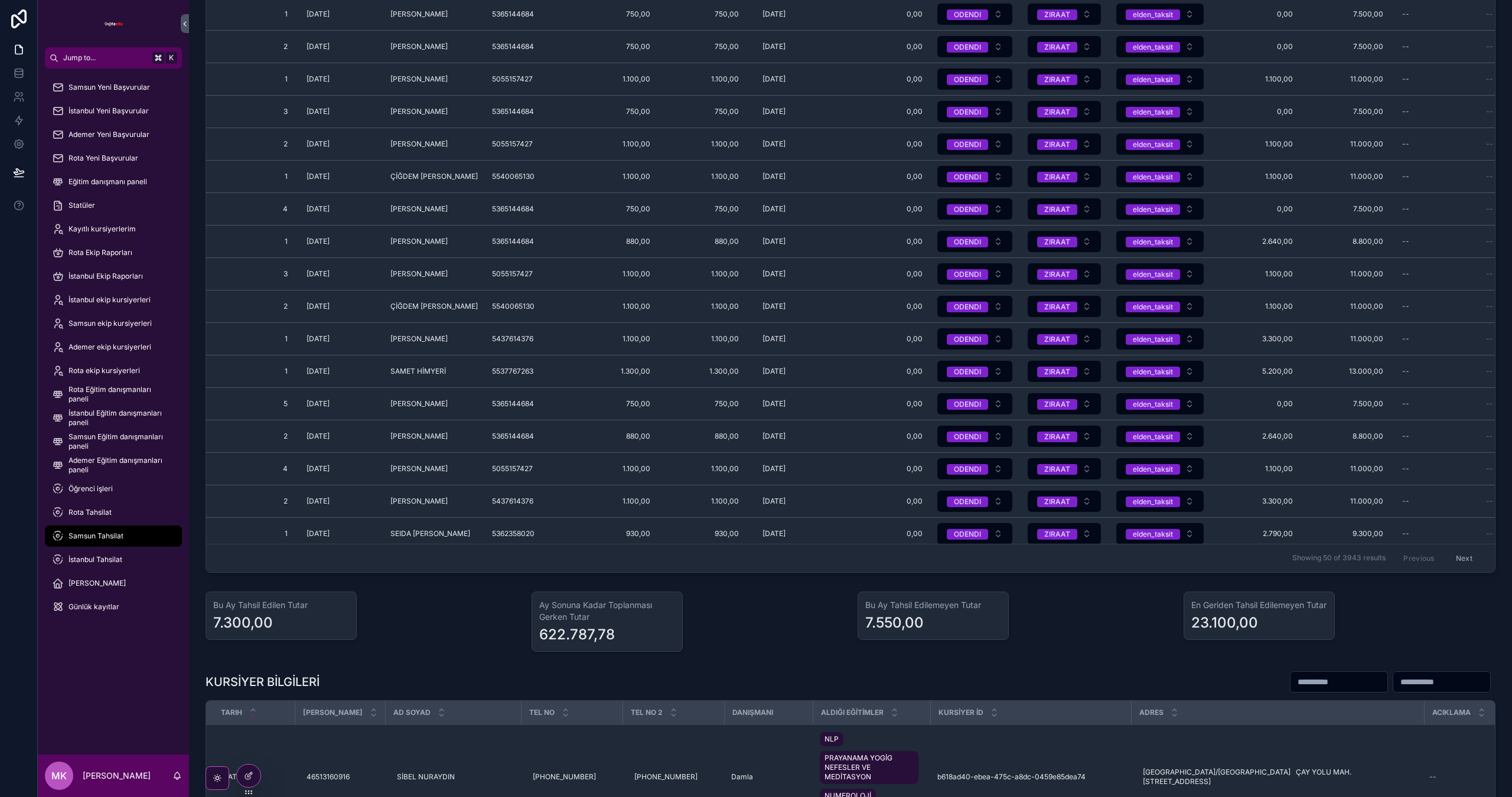
click at [169, 785] on div "MK Mustafa Kılınç" at bounding box center [114, 775] width 151 height 42
click at [141, 676] on div "Samsun Yeni Başvurular İstanbul Yeni Başvurular Ademer Yeni Başvurular Rota Yen…" at bounding box center [114, 412] width 151 height 686
click at [114, 177] on span "Eğitim danışmanı paneli" at bounding box center [108, 181] width 79 height 9
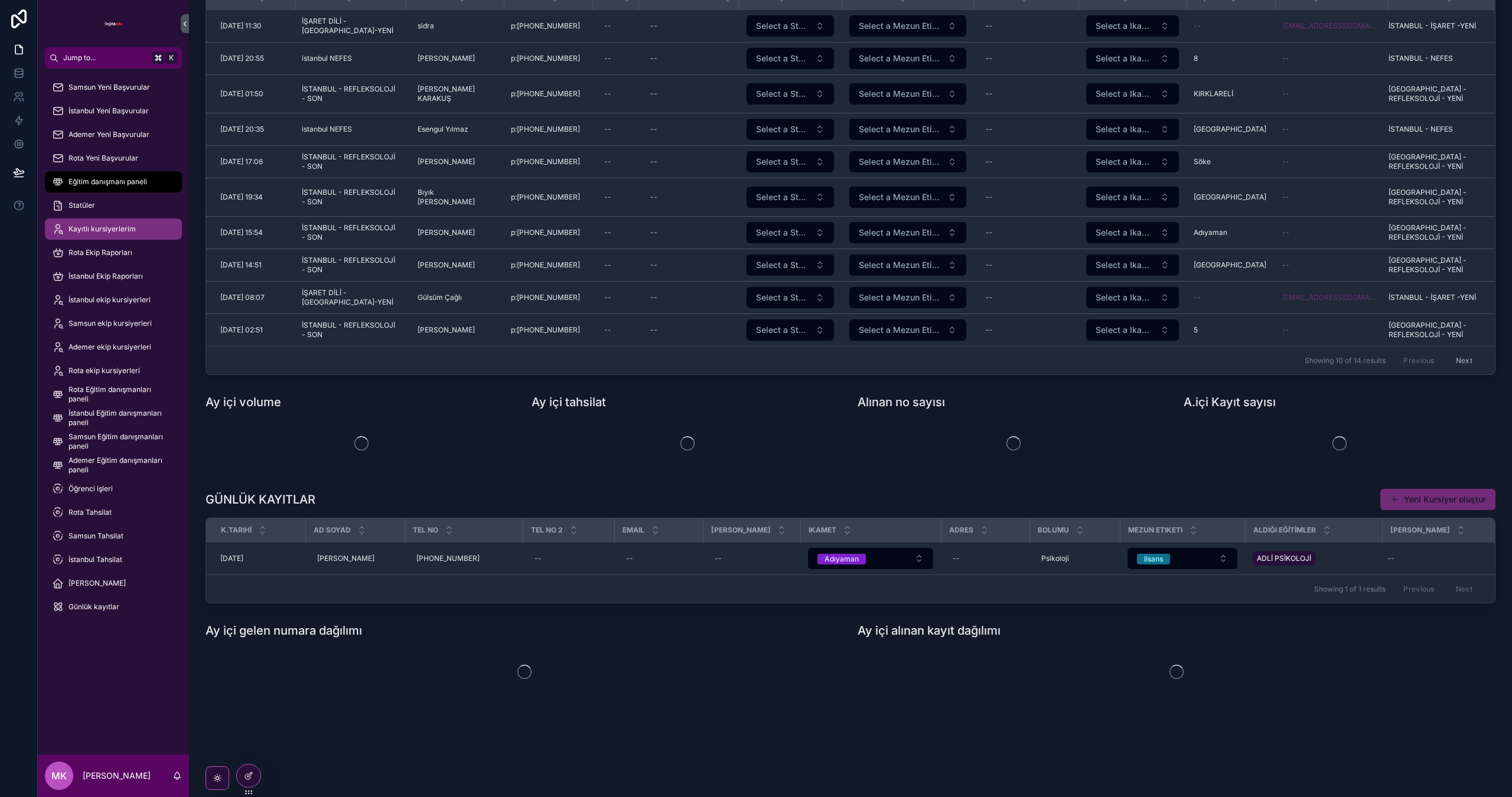
drag, startPoint x: 113, startPoint y: 180, endPoint x: 106, endPoint y: 235, distance: 55.4
click at [113, 180] on span "Eğitim danışmanı paneli" at bounding box center [108, 181] width 79 height 9
click at [108, 226] on span "Kayıtlı kursiyerlerim" at bounding box center [102, 229] width 67 height 9
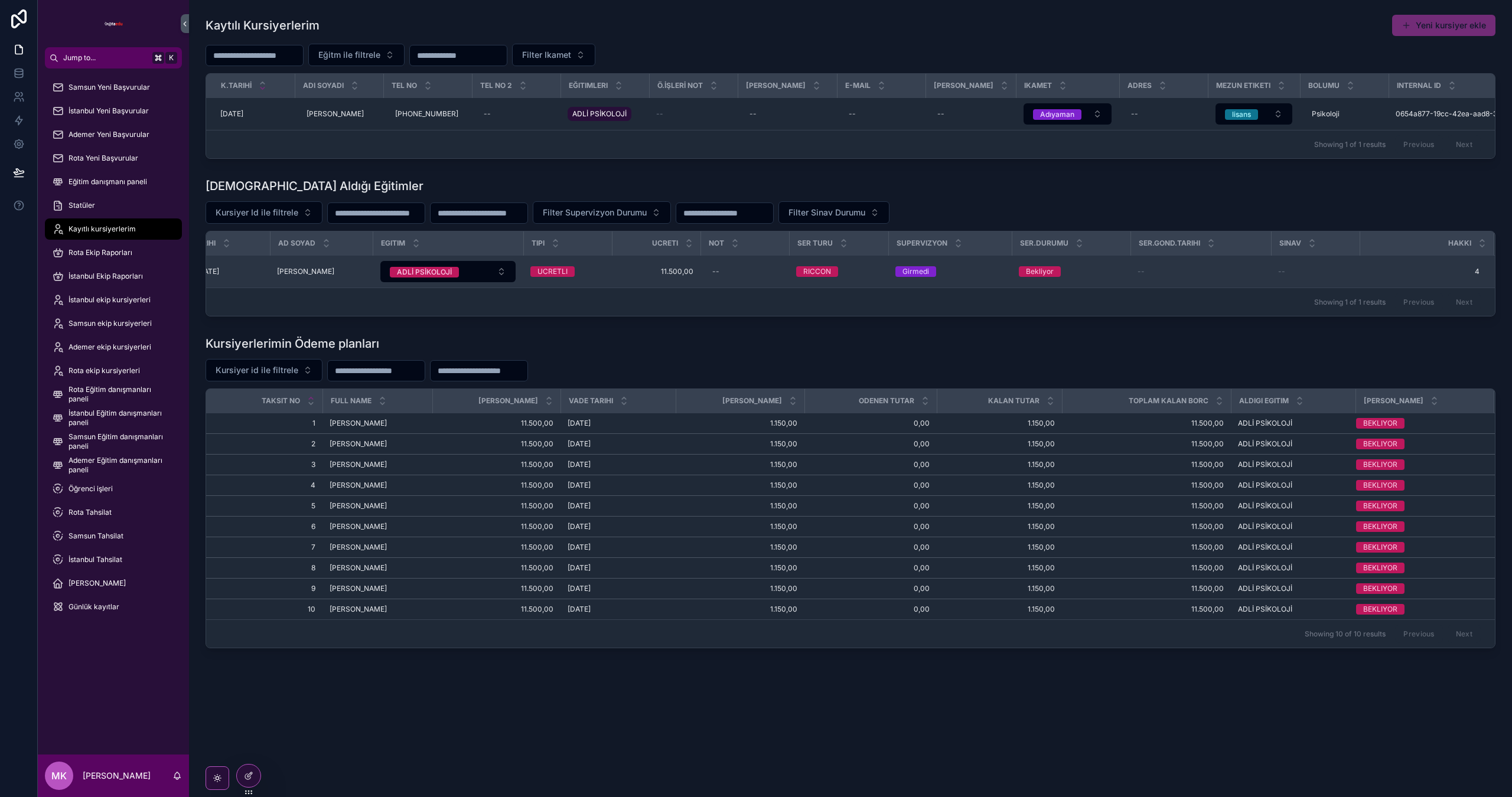
drag, startPoint x: 1115, startPoint y: 270, endPoint x: 1097, endPoint y: 274, distance: 18.4
click at [1113, 270] on div "Bekliyor" at bounding box center [1071, 271] width 104 height 11
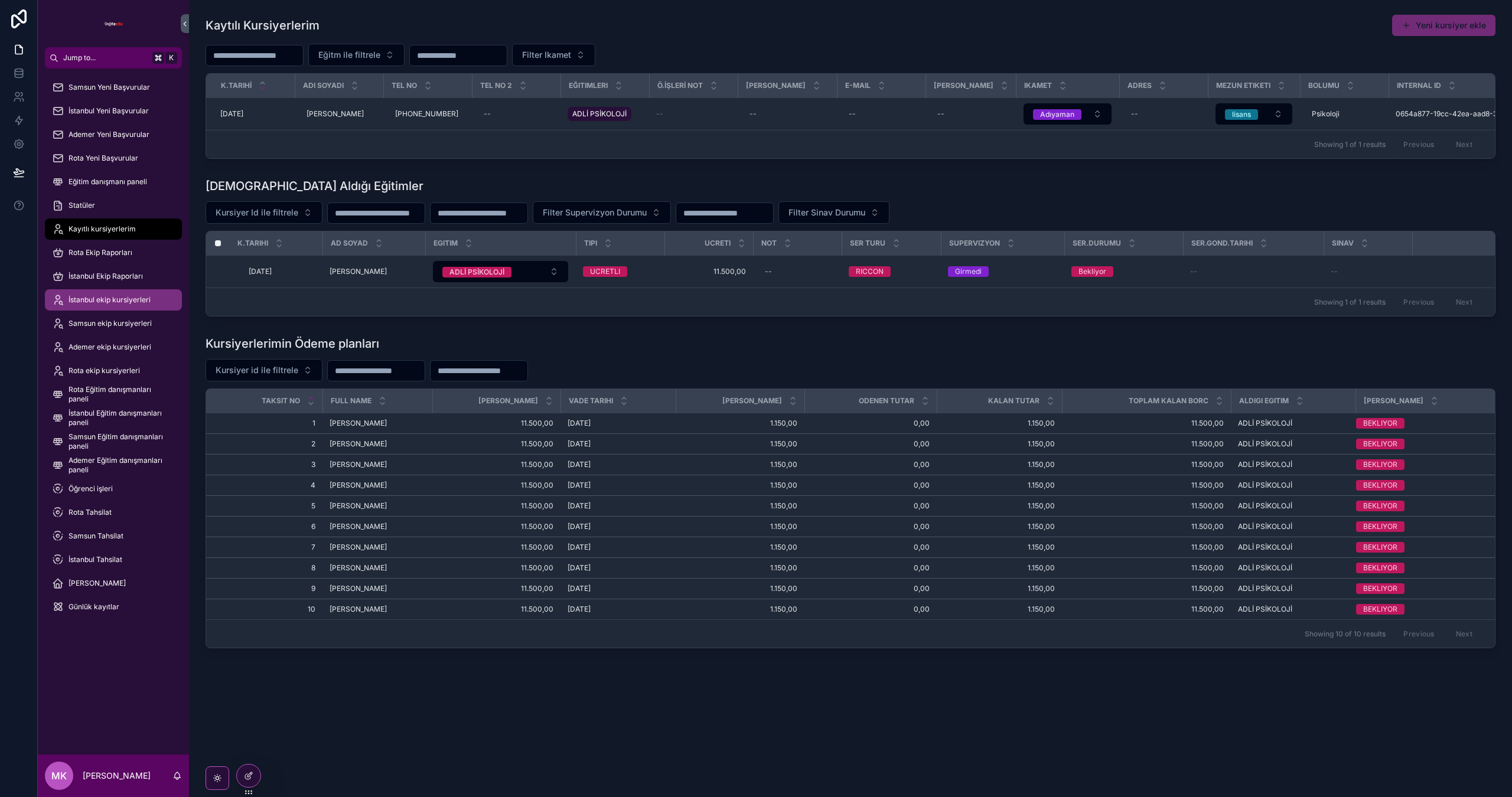
click at [121, 301] on span "İstanbul ekip kursiyerleri" at bounding box center [109, 299] width 82 height 9
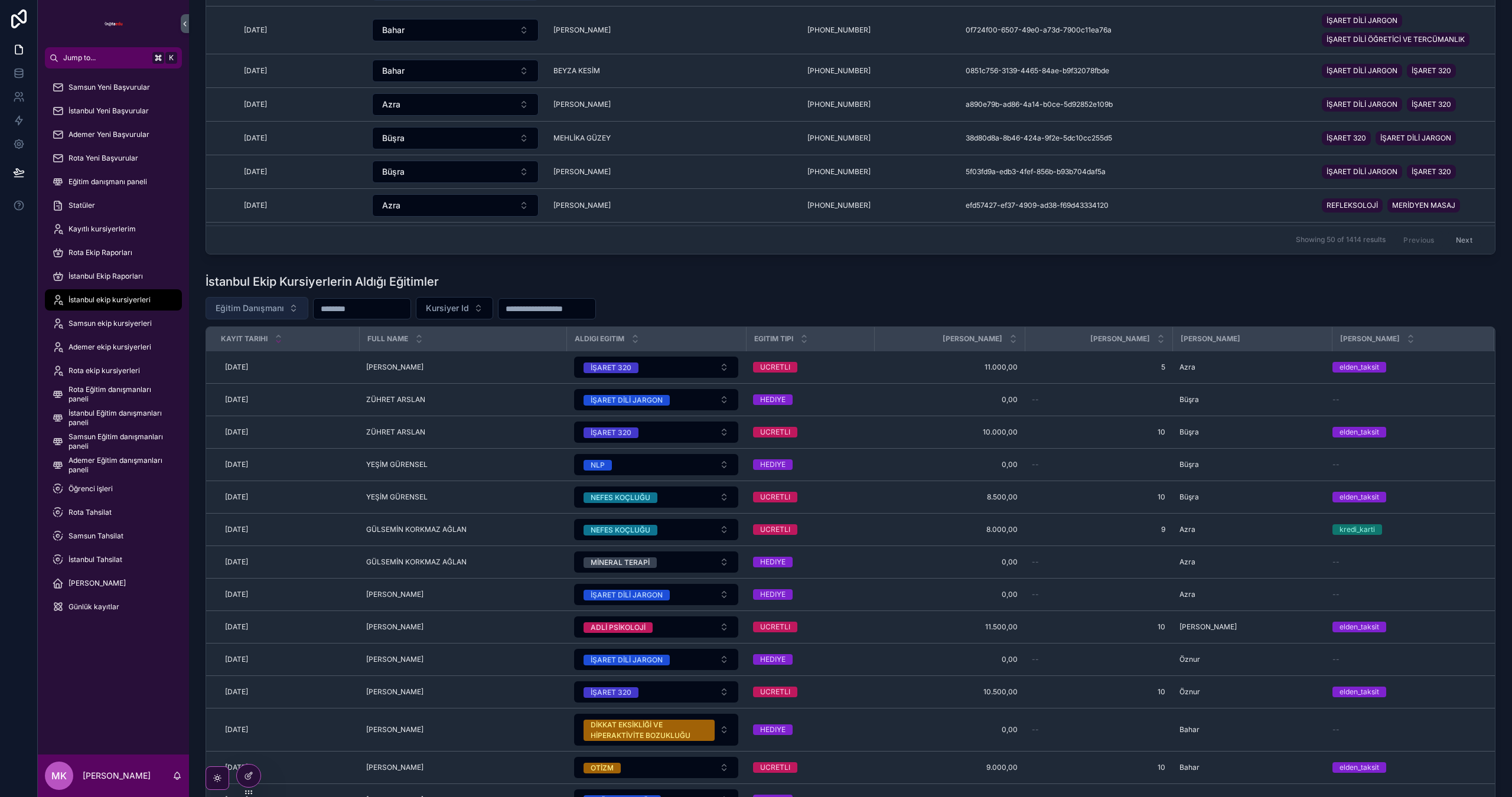
click at [264, 307] on span "Eğitim Danışmanı" at bounding box center [250, 308] width 69 height 12
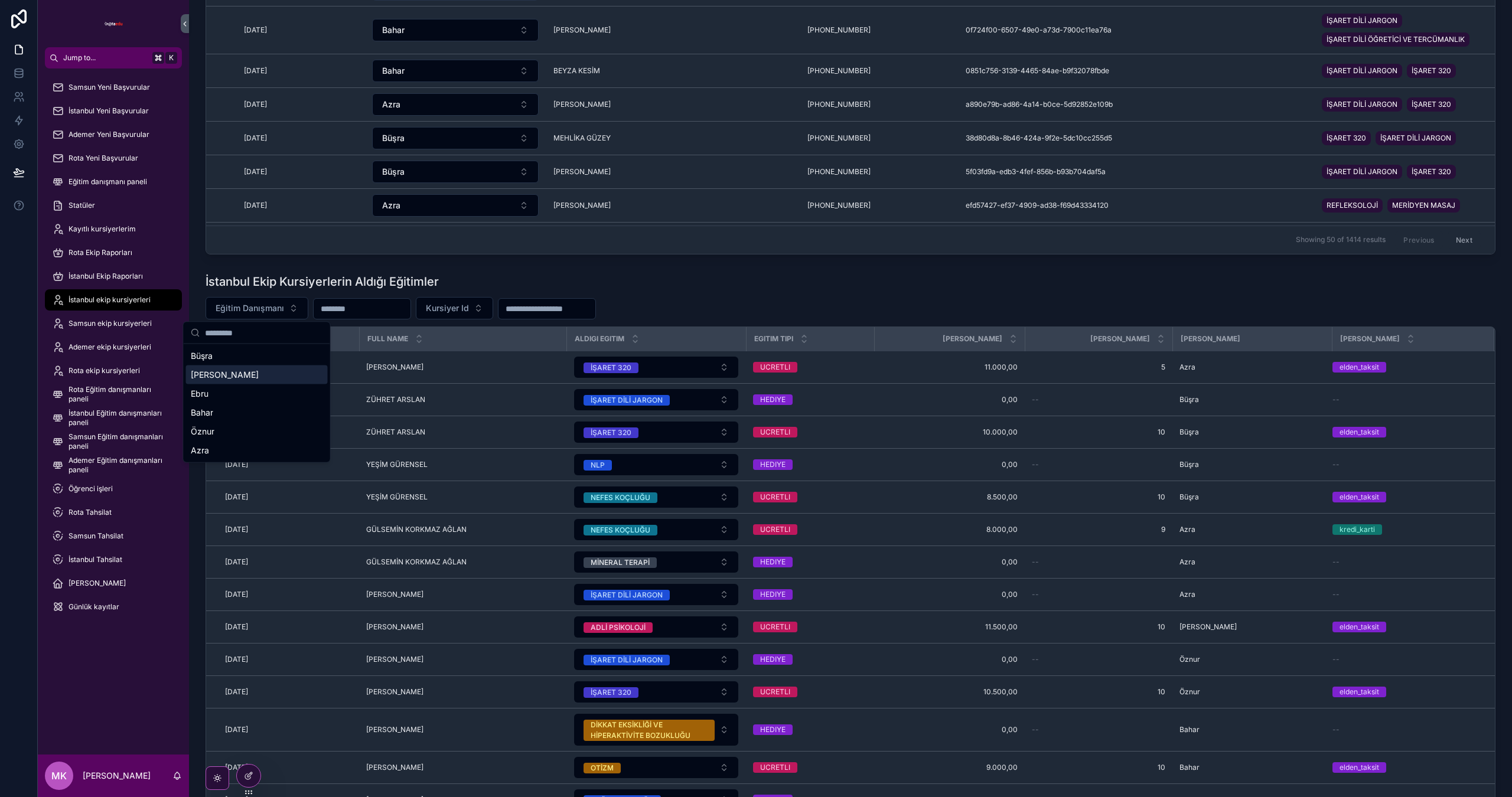
click at [264, 377] on div "[PERSON_NAME]" at bounding box center [256, 374] width 142 height 19
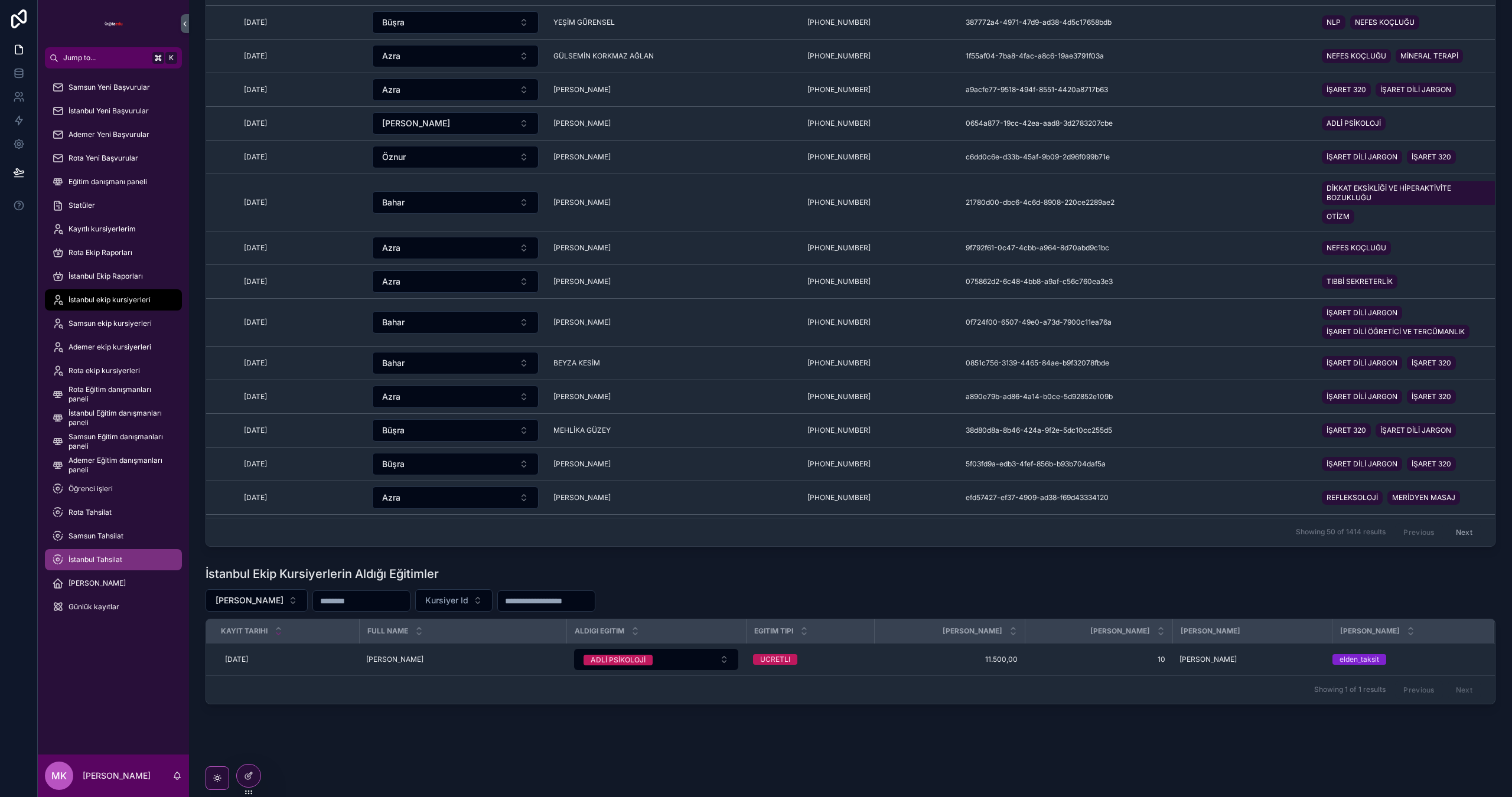
click at [113, 558] on span "İstanbul Tahsilat" at bounding box center [95, 559] width 54 height 9
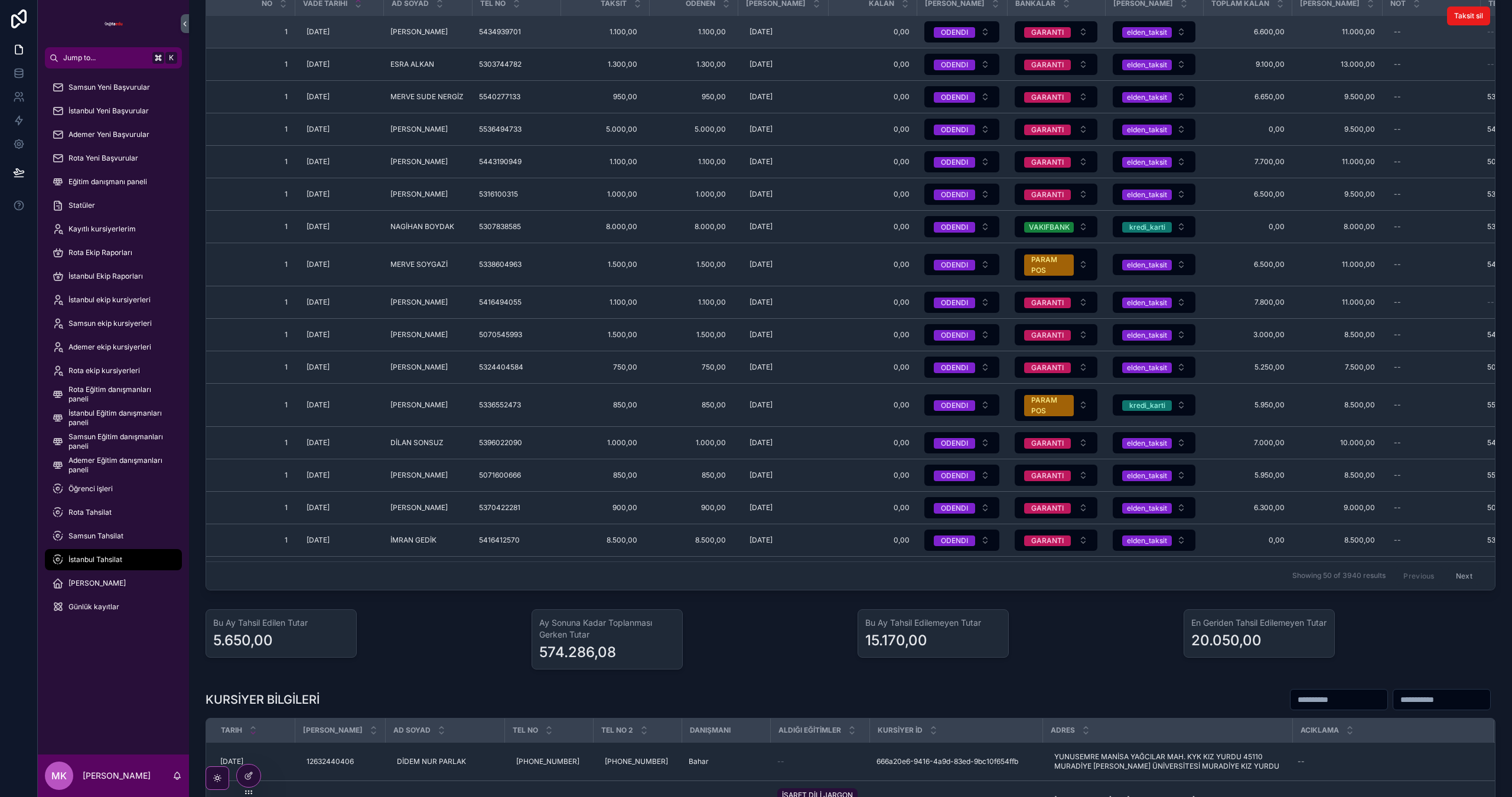
scroll to position [0, 32]
